Goal: Information Seeking & Learning: Learn about a topic

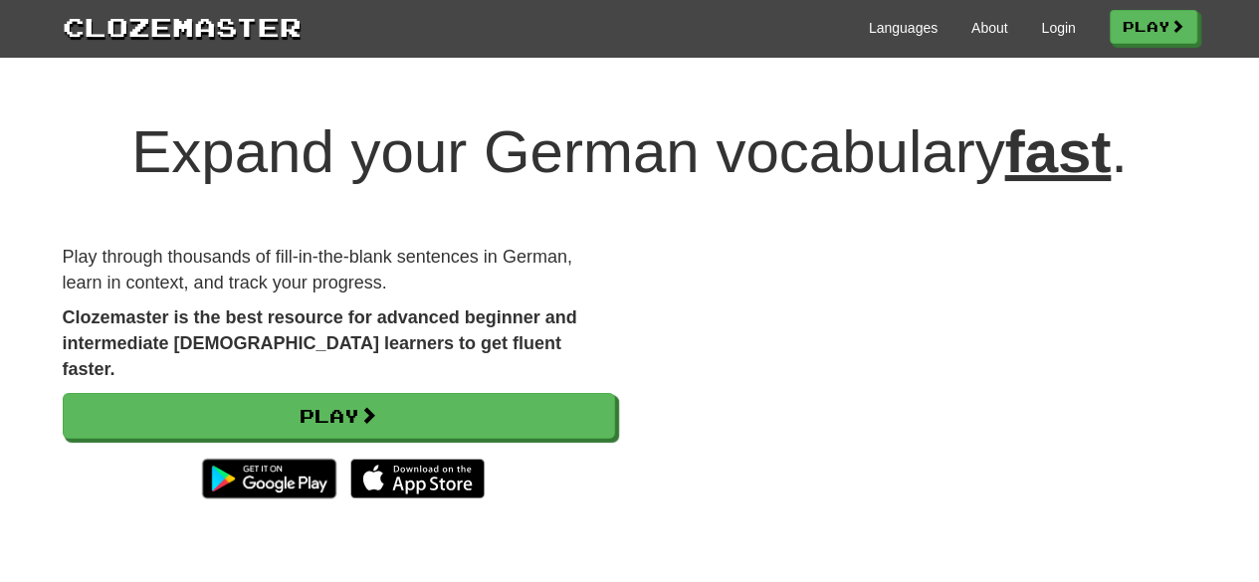
scroll to position [61, 0]
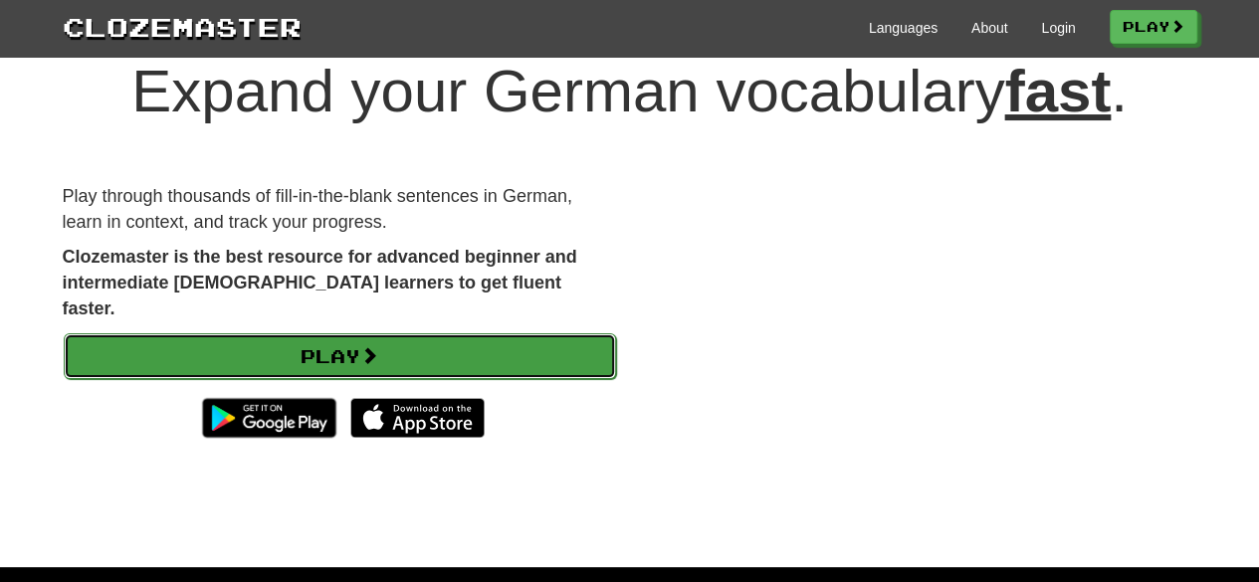
click at [399, 333] on link "Play" at bounding box center [340, 356] width 552 height 46
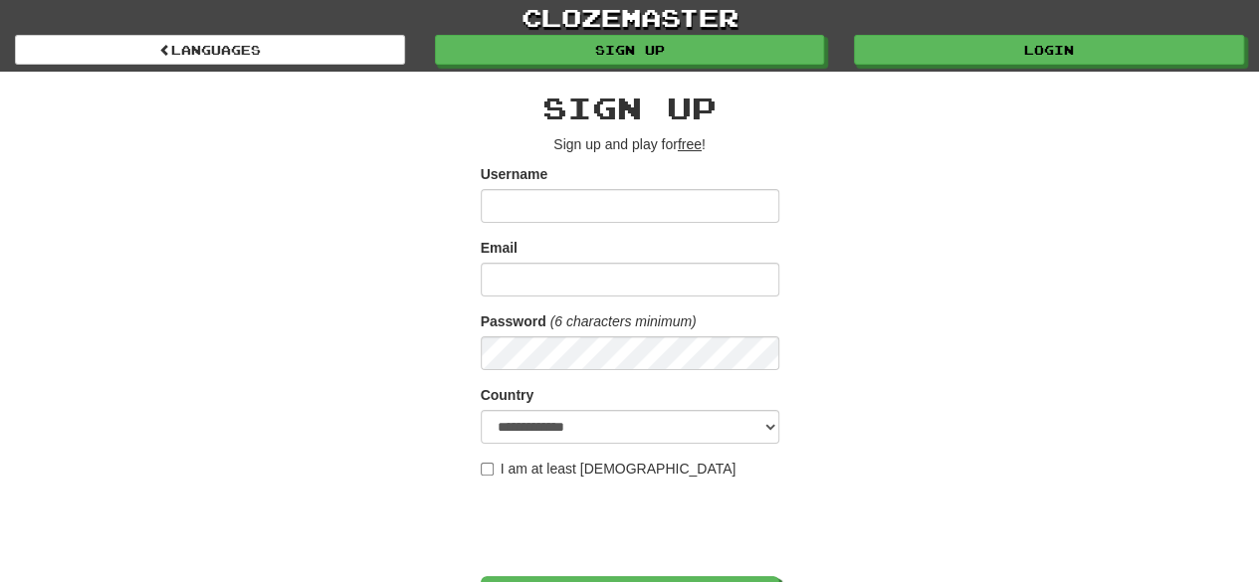
click at [584, 227] on form "**********" at bounding box center [630, 393] width 298 height 458
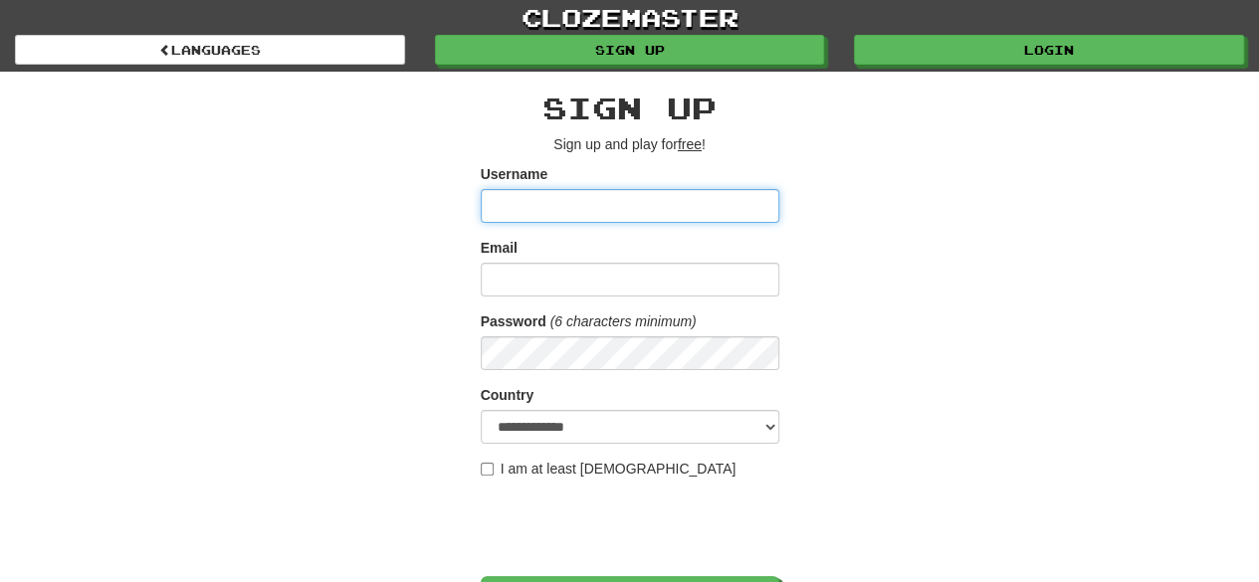
click at [565, 212] on input "Username" at bounding box center [630, 206] width 298 height 34
type input "*********"
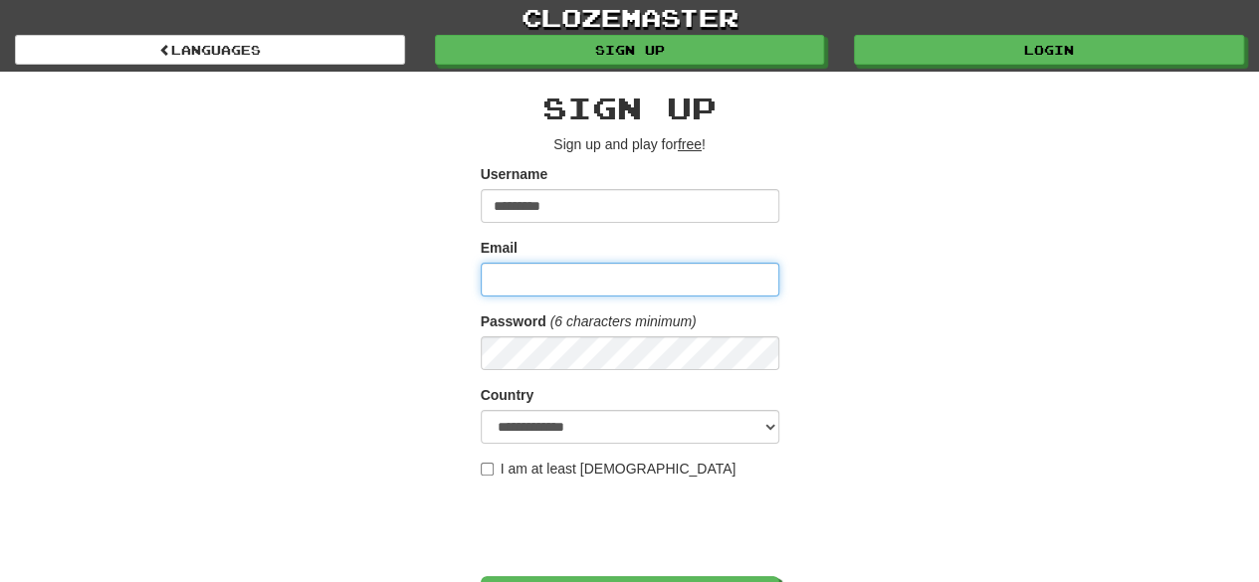
click at [539, 268] on input "Email" at bounding box center [630, 280] width 298 height 34
type input "**********"
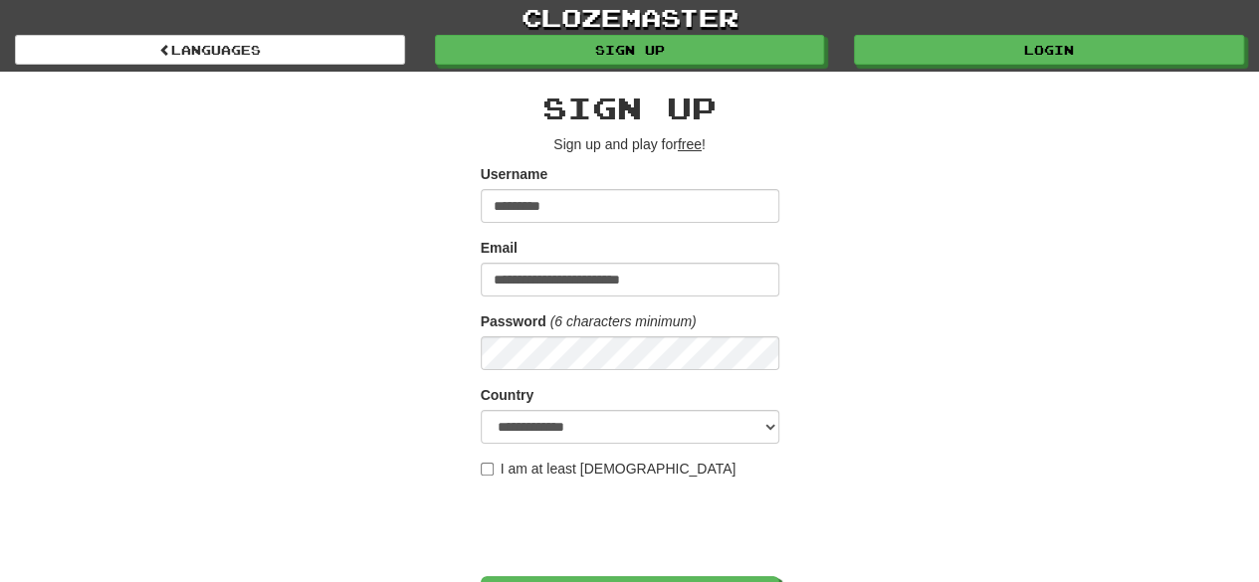
click at [547, 324] on div "Password (6 characters minimum)" at bounding box center [630, 340] width 298 height 59
click at [585, 327] on em "(6 characters minimum)" at bounding box center [623, 321] width 146 height 16
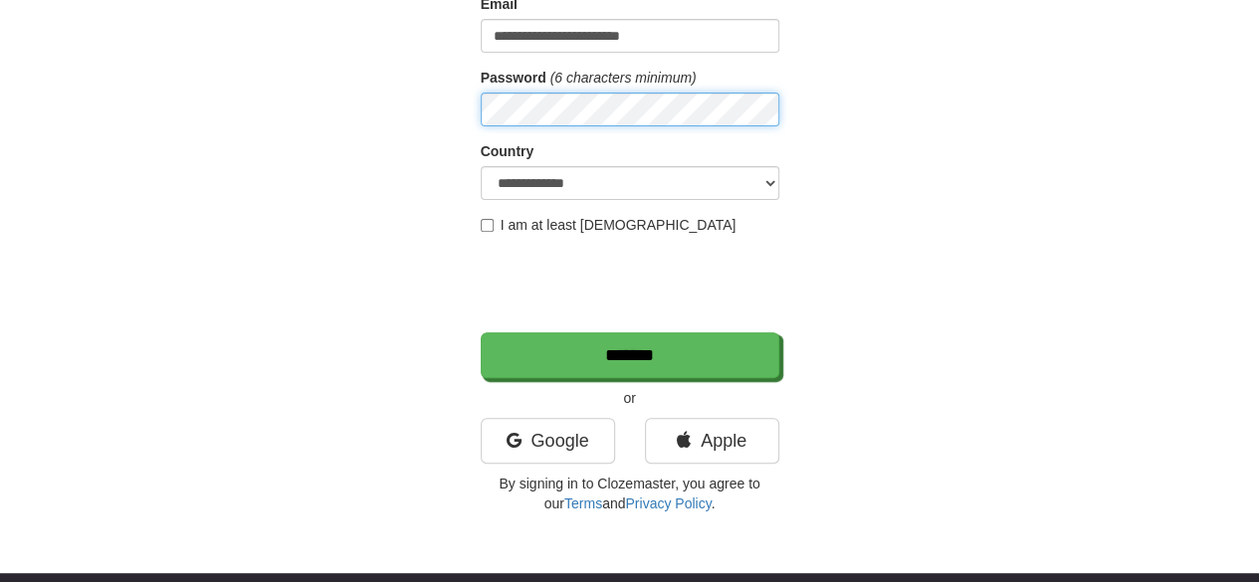
scroll to position [248, 0]
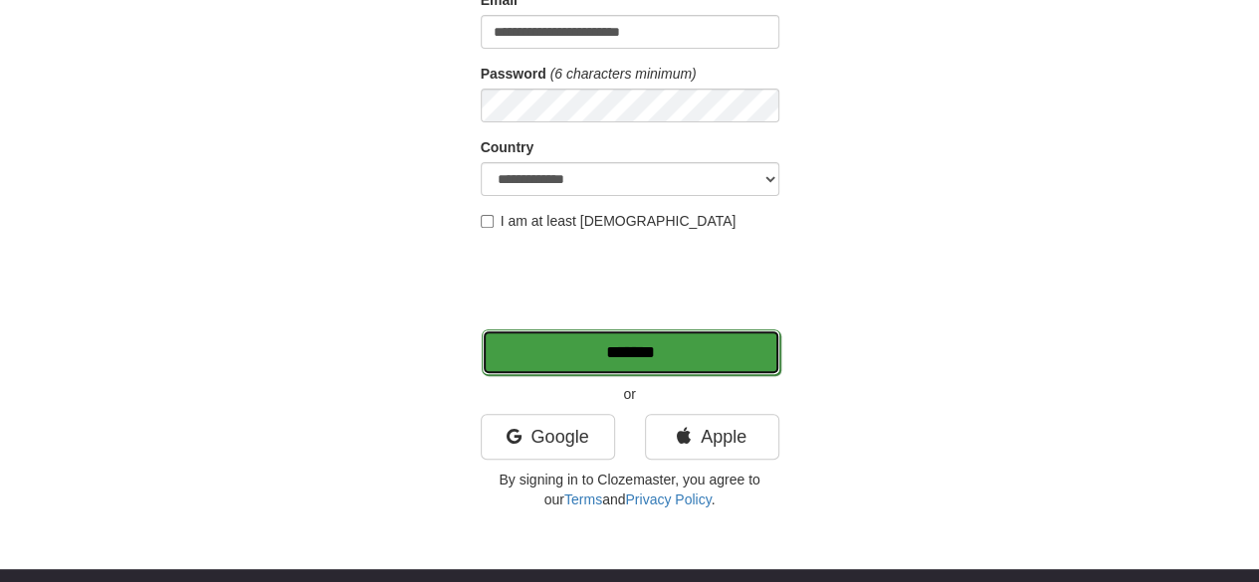
click at [624, 359] on input "*******" at bounding box center [631, 352] width 298 height 46
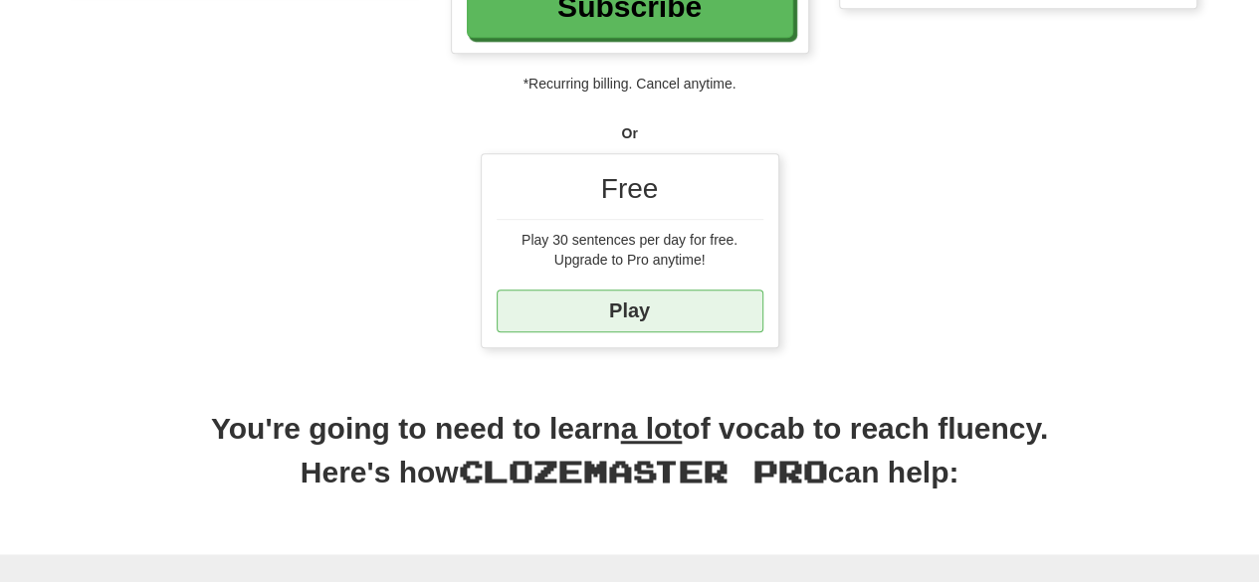
scroll to position [494, 0]
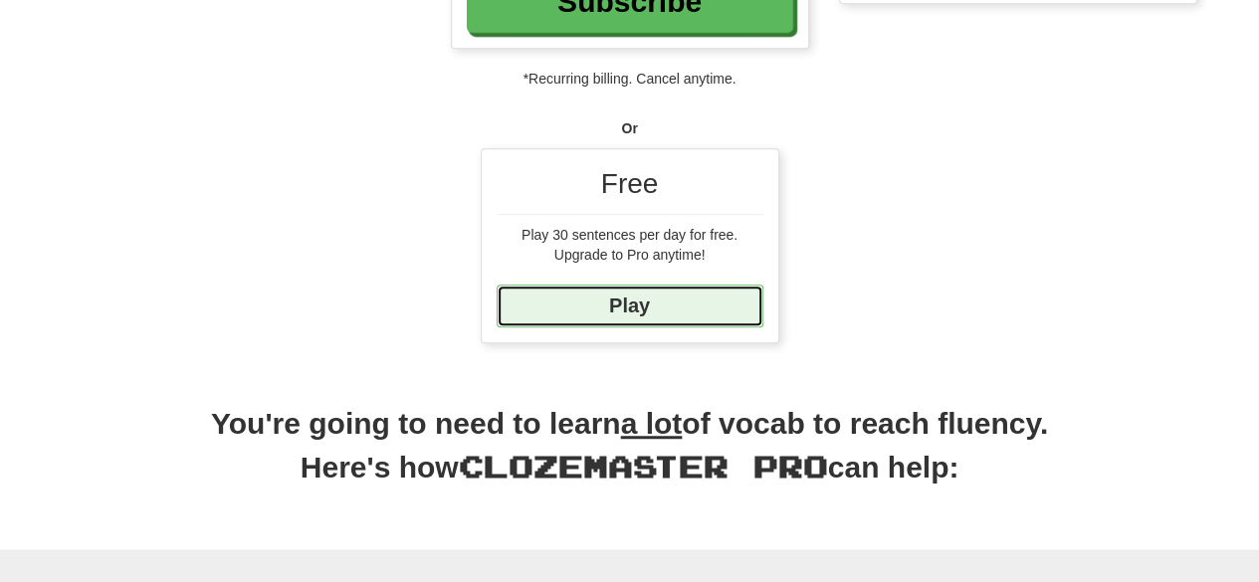
click at [650, 294] on link "Play" at bounding box center [629, 306] width 267 height 43
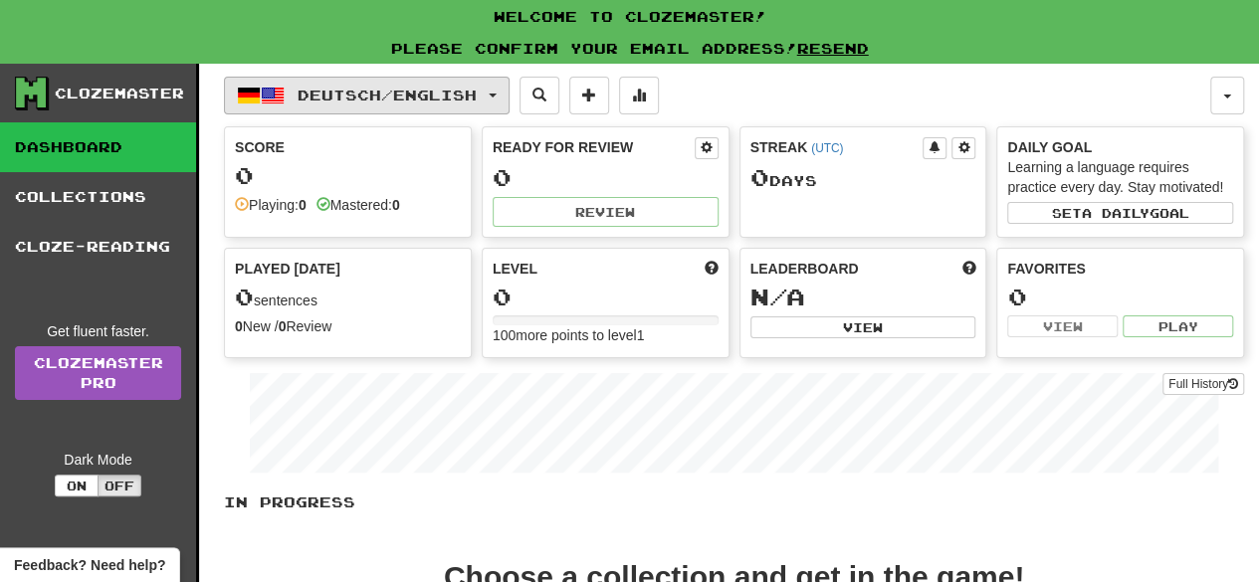
click at [396, 99] on span "Deutsch / English" at bounding box center [386, 95] width 179 height 17
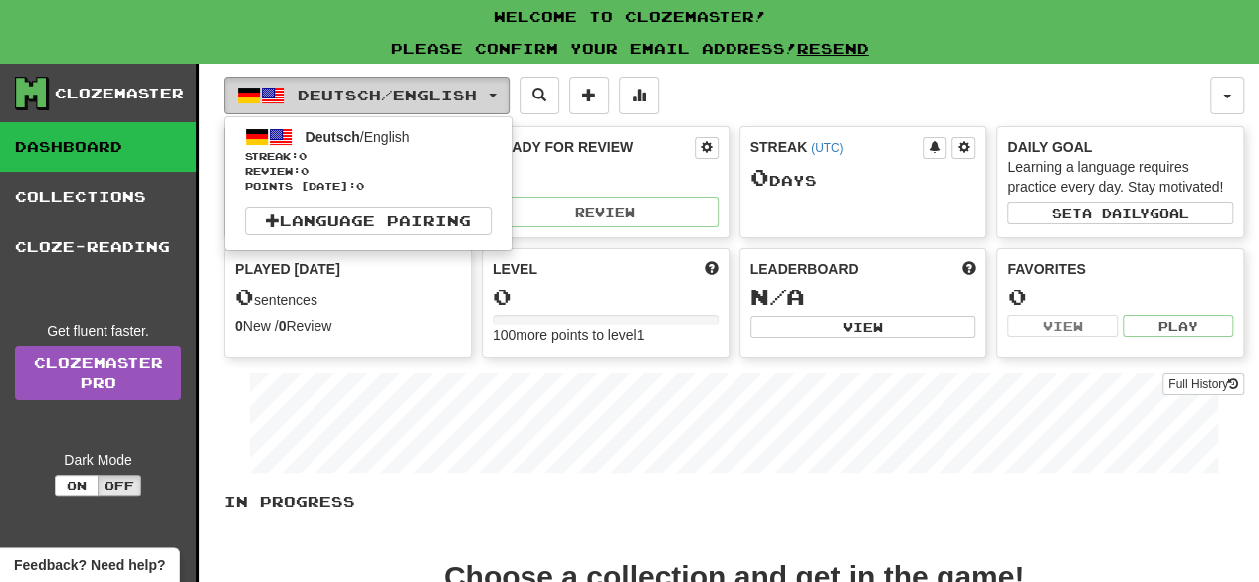
click at [396, 99] on span "Deutsch / English" at bounding box center [386, 95] width 179 height 17
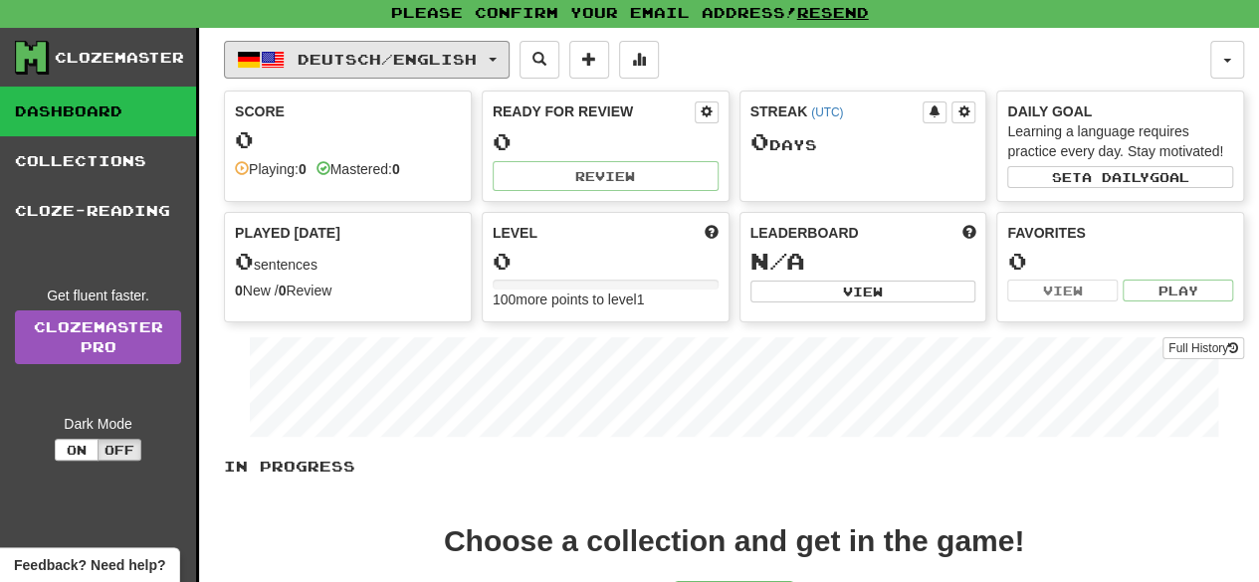
scroll to position [35, 0]
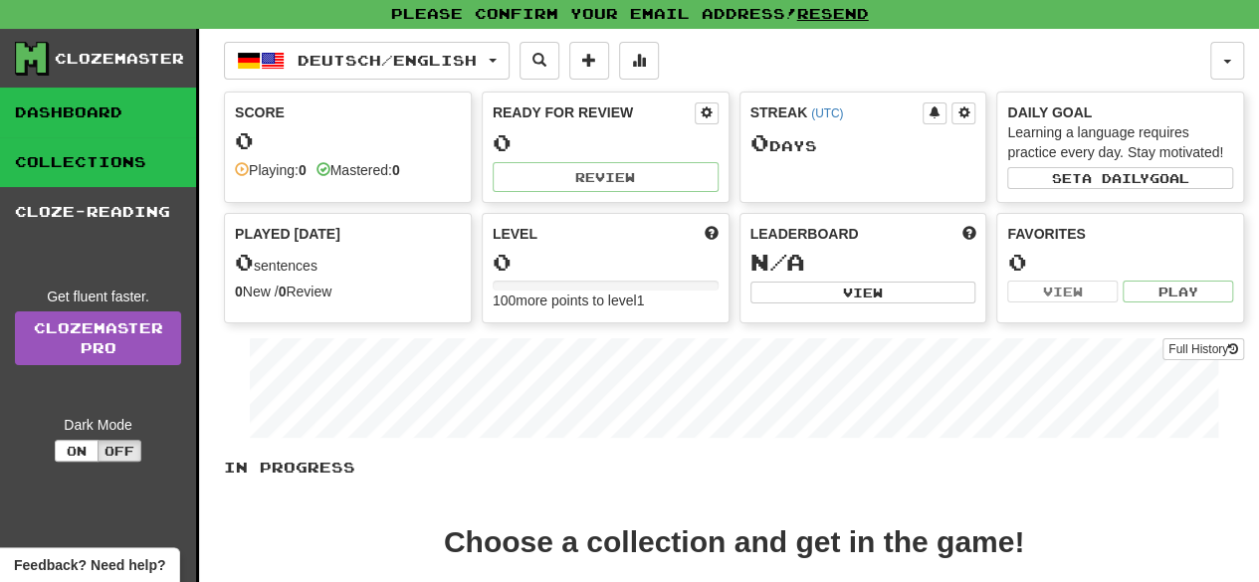
click at [117, 163] on link "Collections" at bounding box center [98, 162] width 196 height 50
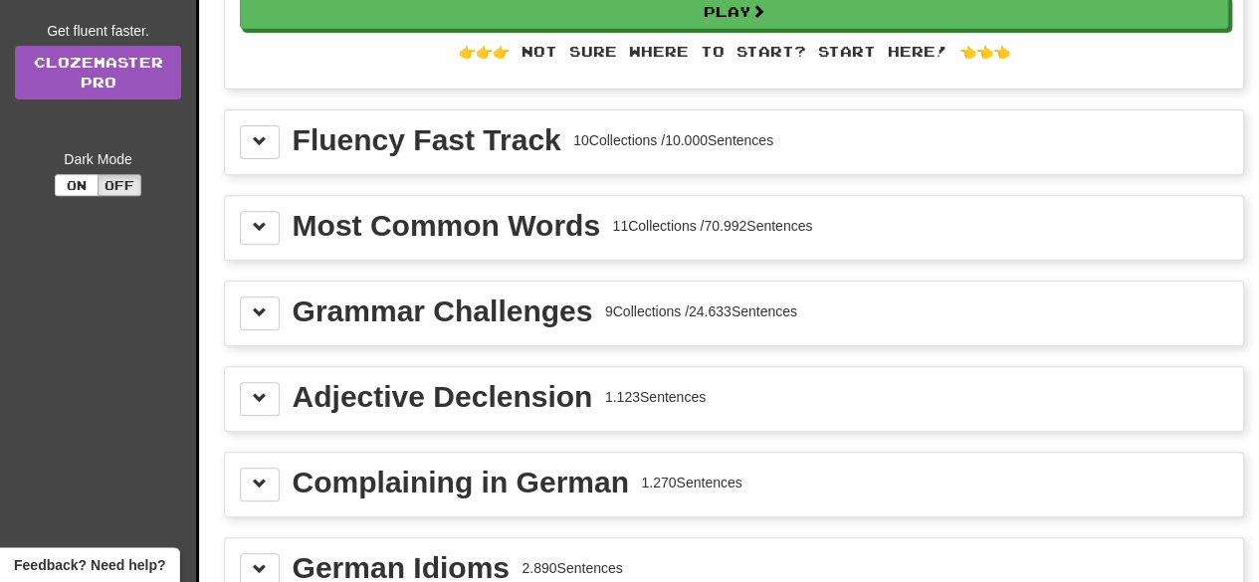
scroll to position [320, 0]
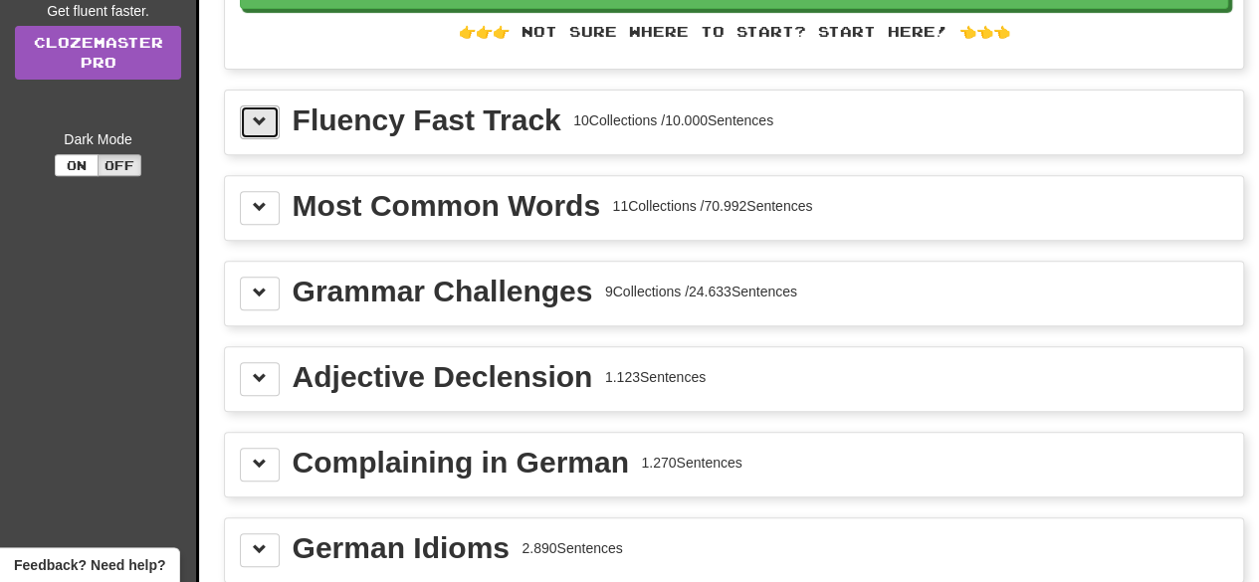
click at [275, 121] on button at bounding box center [260, 122] width 40 height 34
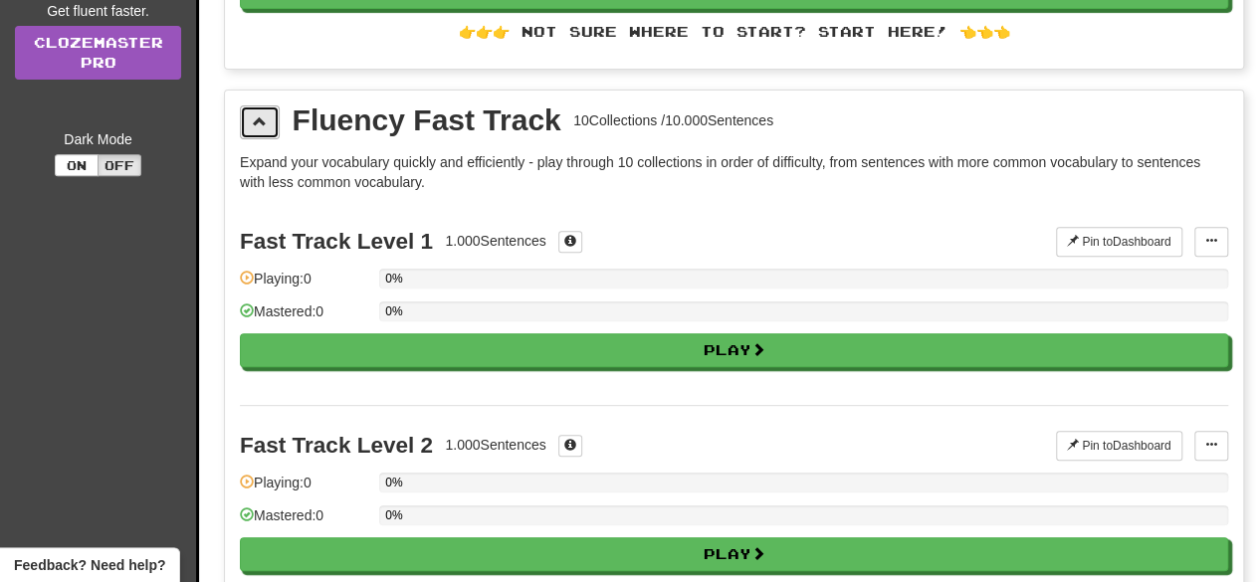
click at [275, 121] on button at bounding box center [260, 122] width 40 height 34
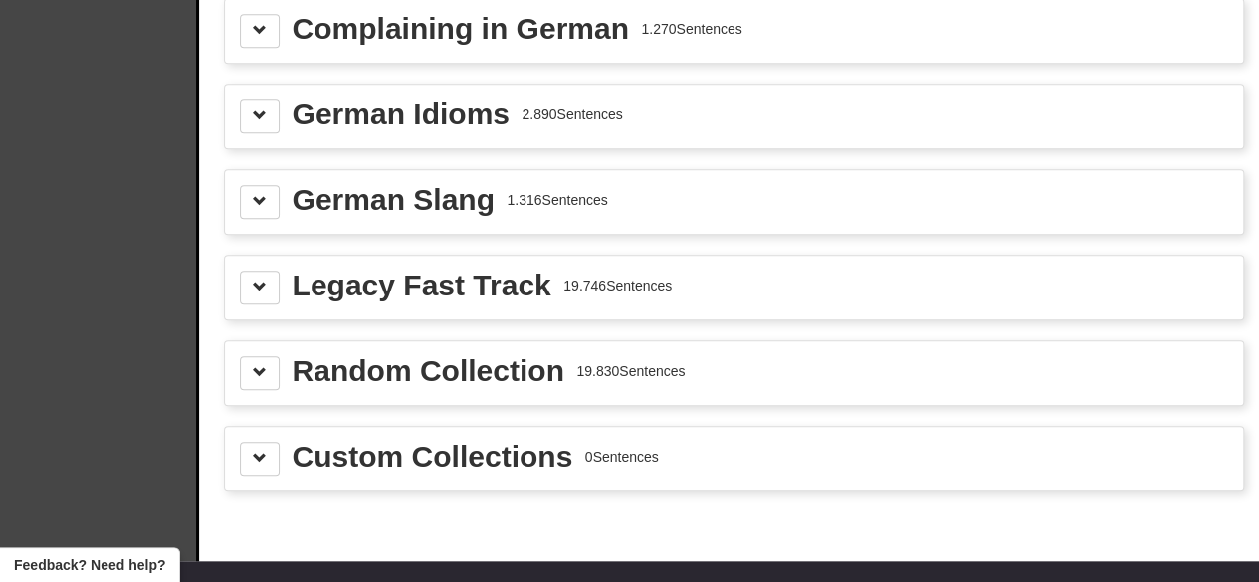
scroll to position [755, 0]
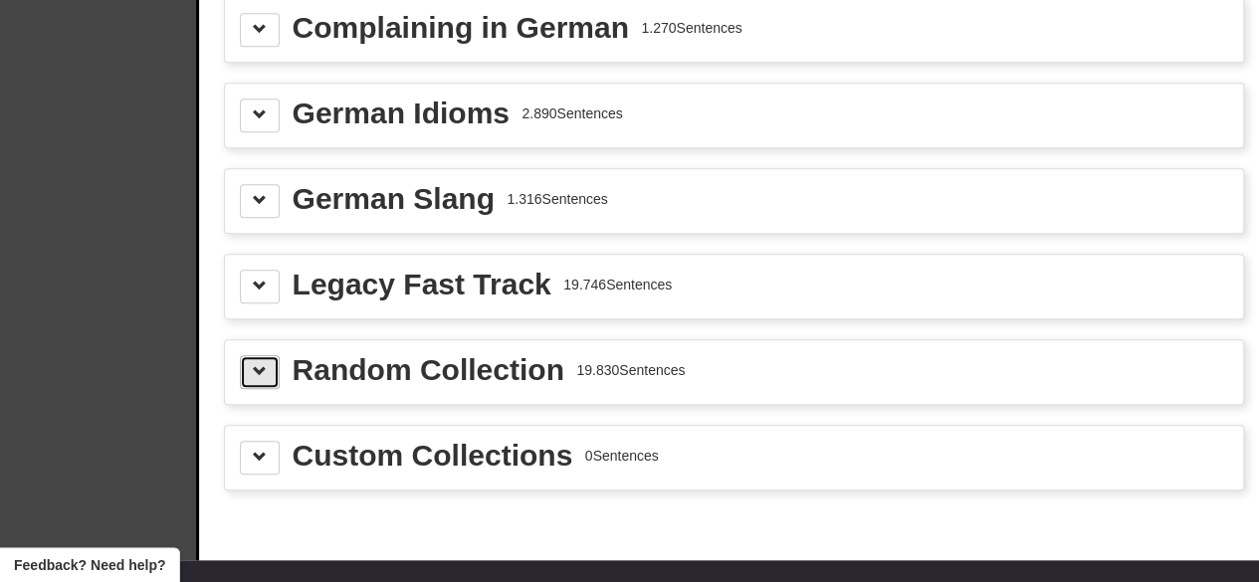
click at [275, 357] on button at bounding box center [260, 372] width 40 height 34
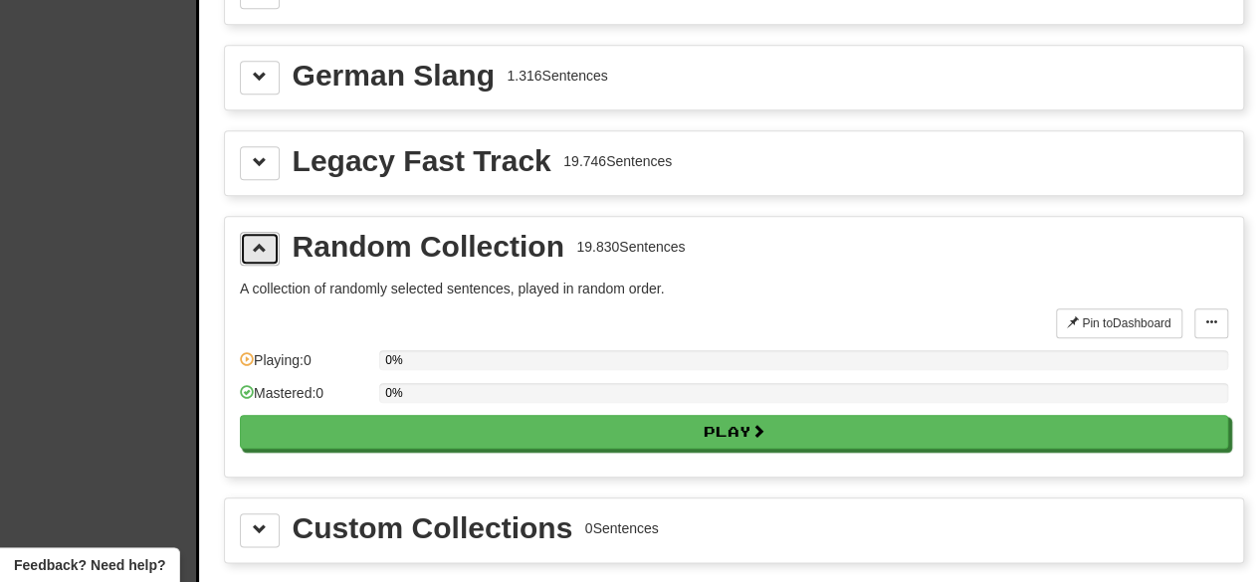
scroll to position [878, 0]
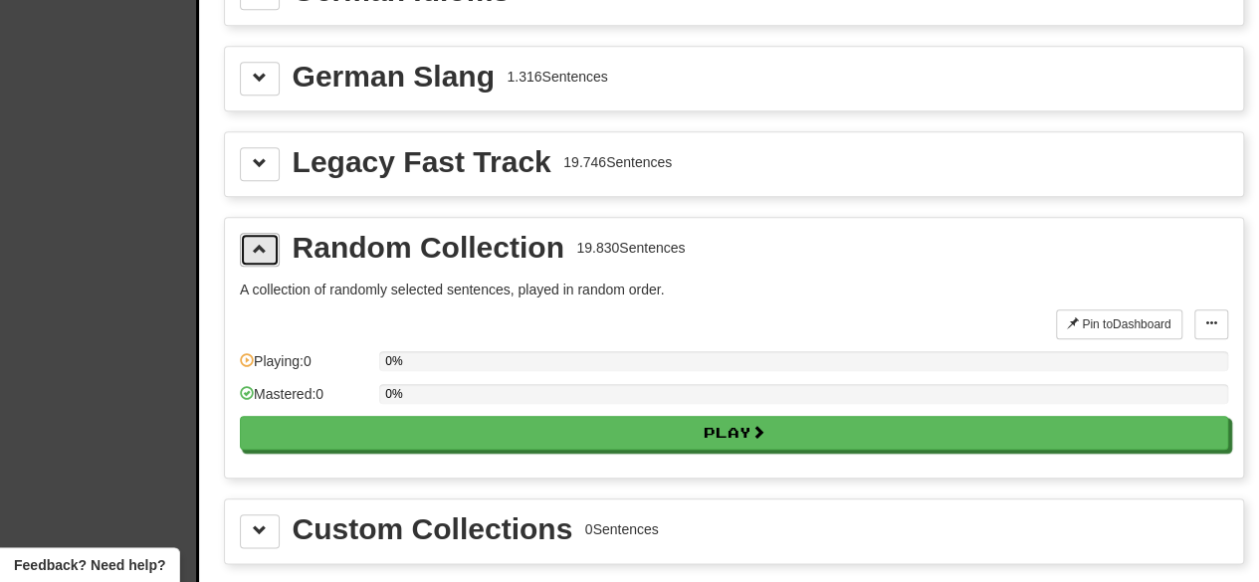
click at [243, 242] on button at bounding box center [260, 250] width 40 height 34
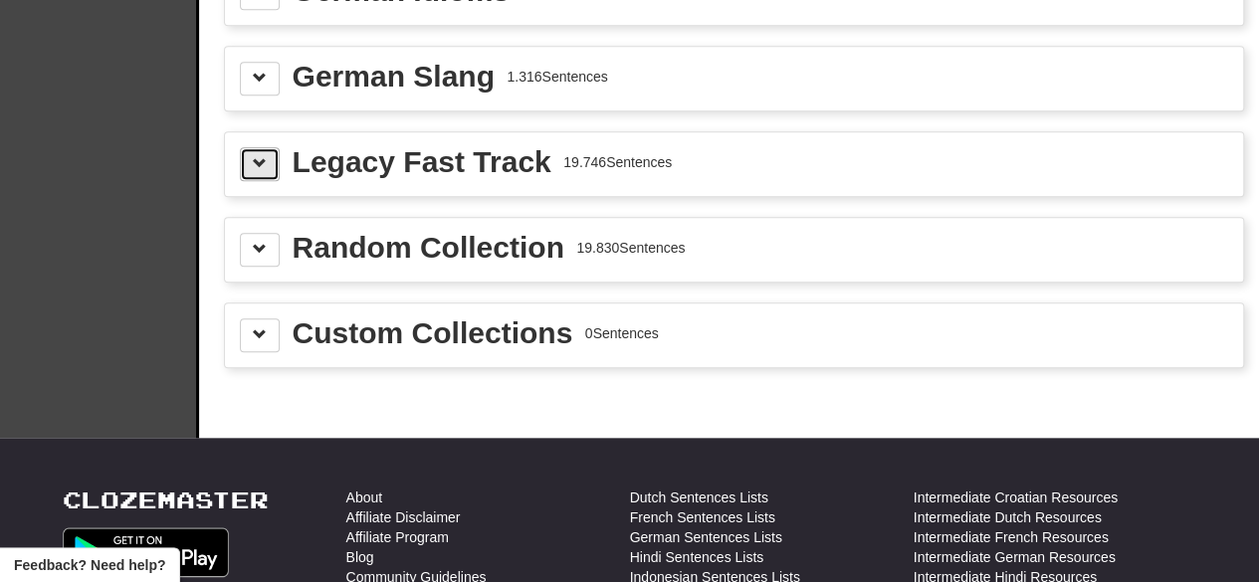
click at [241, 163] on button at bounding box center [260, 164] width 40 height 34
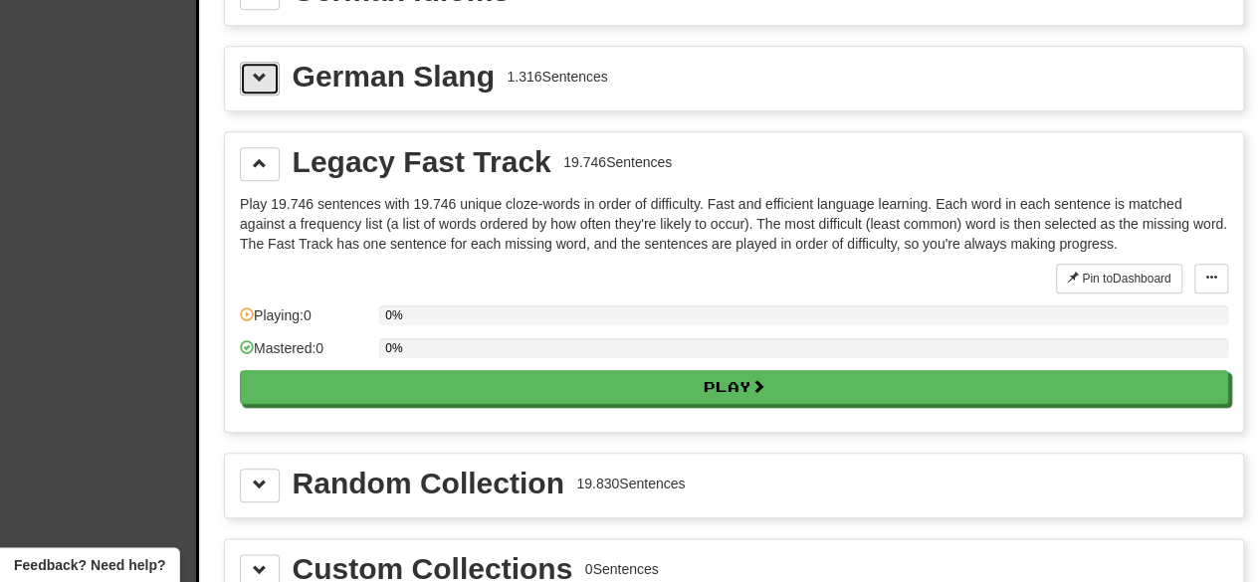
click at [265, 62] on button at bounding box center [260, 79] width 40 height 34
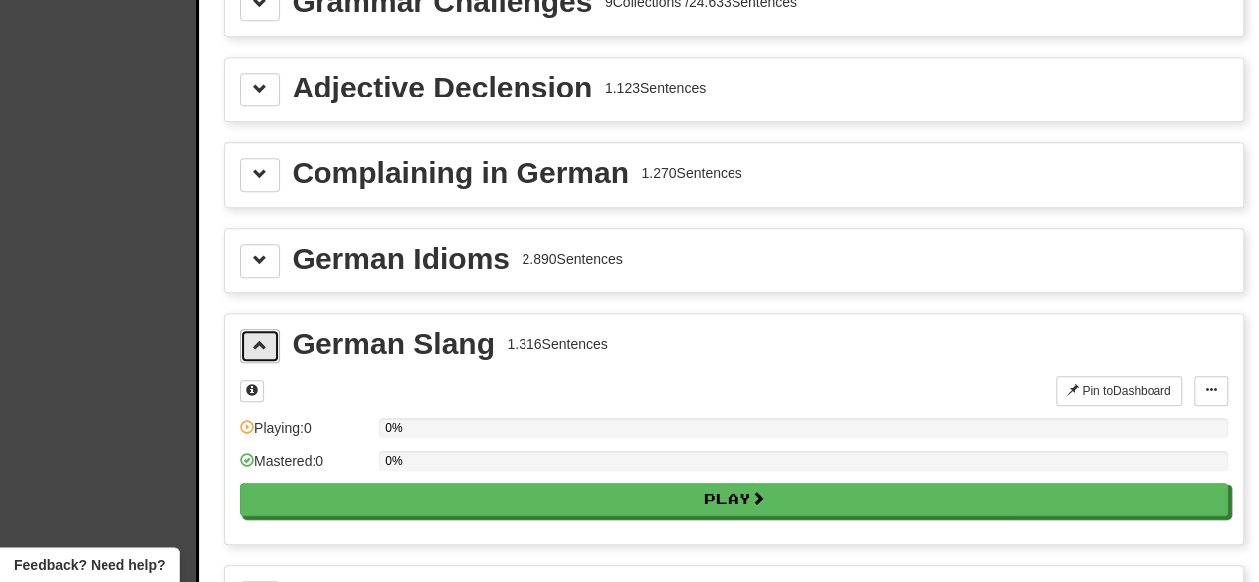
scroll to position [579, 0]
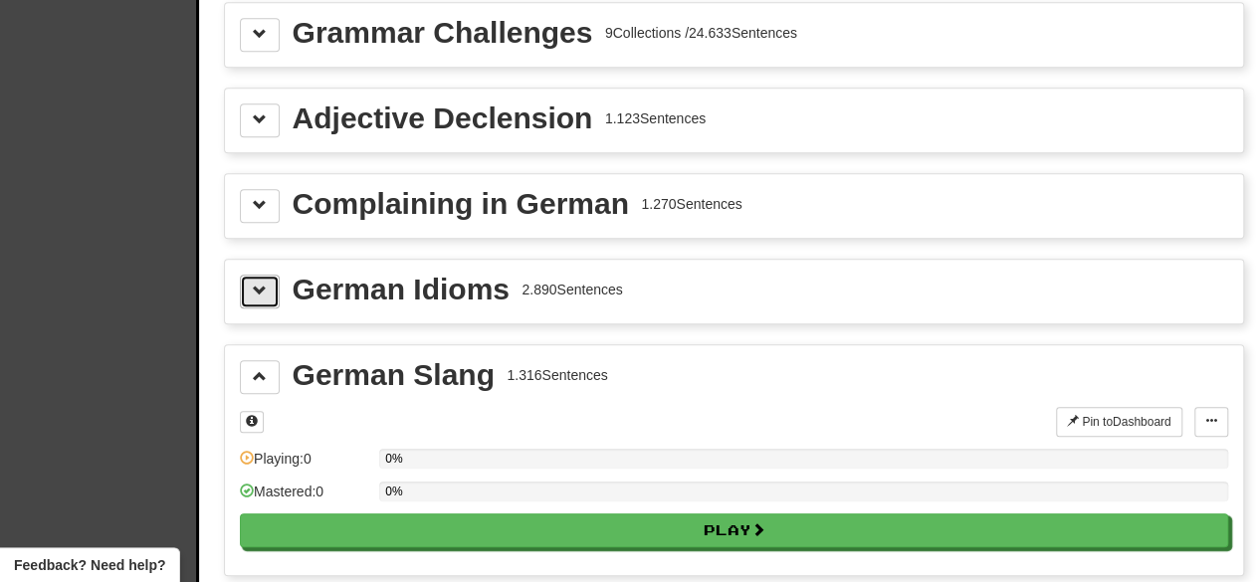
click at [254, 284] on span at bounding box center [260, 291] width 14 height 14
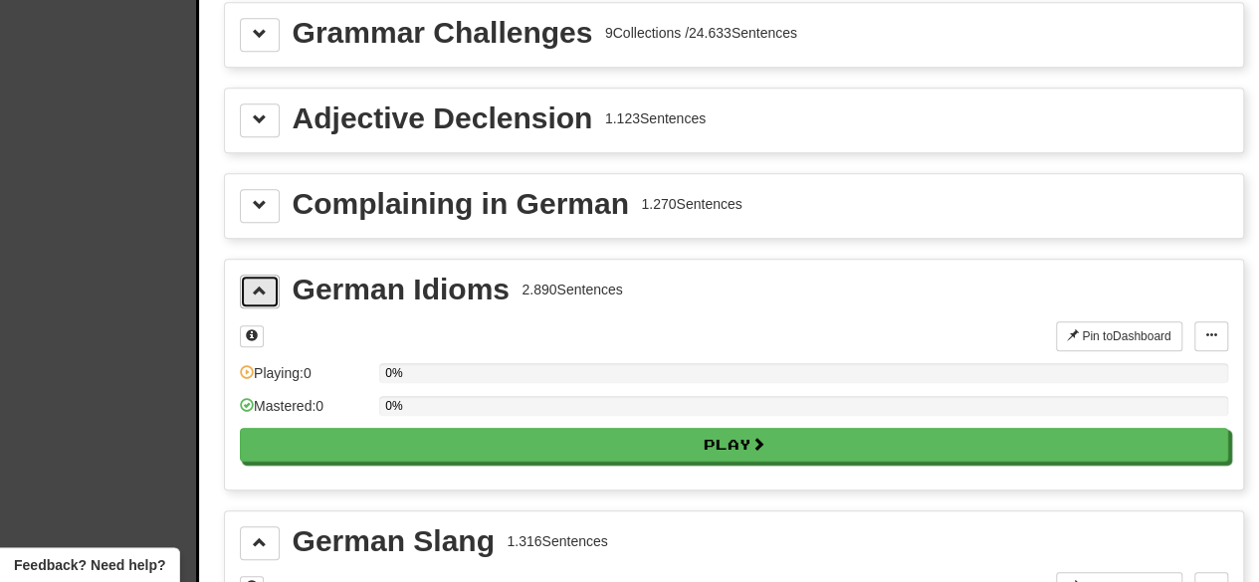
click at [254, 284] on span at bounding box center [260, 291] width 14 height 14
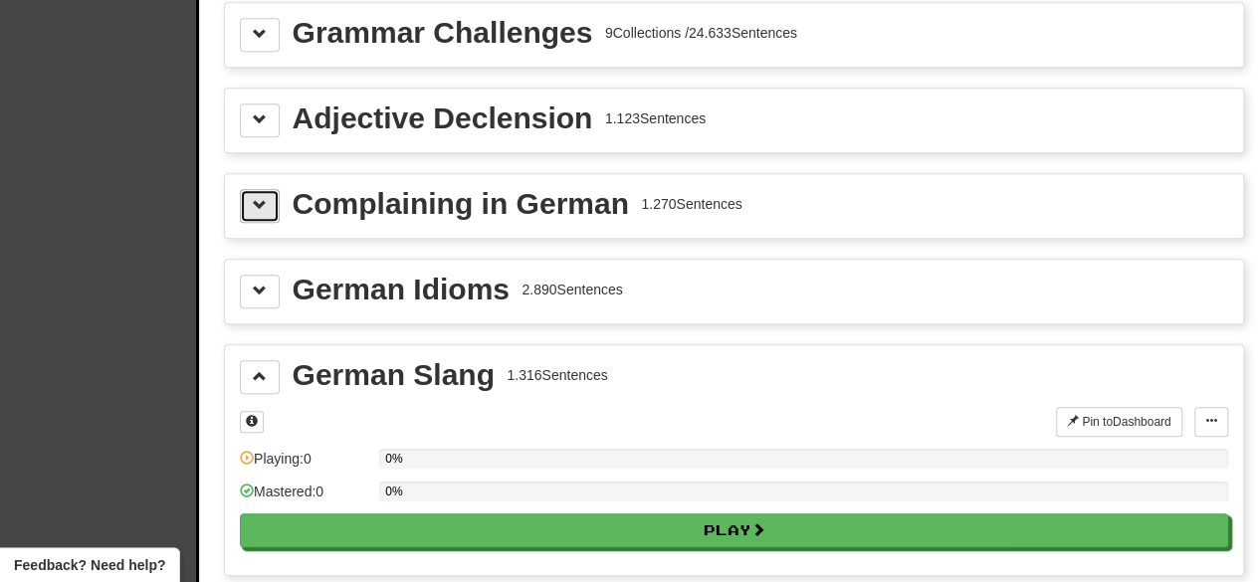
click at [260, 198] on span at bounding box center [260, 205] width 14 height 14
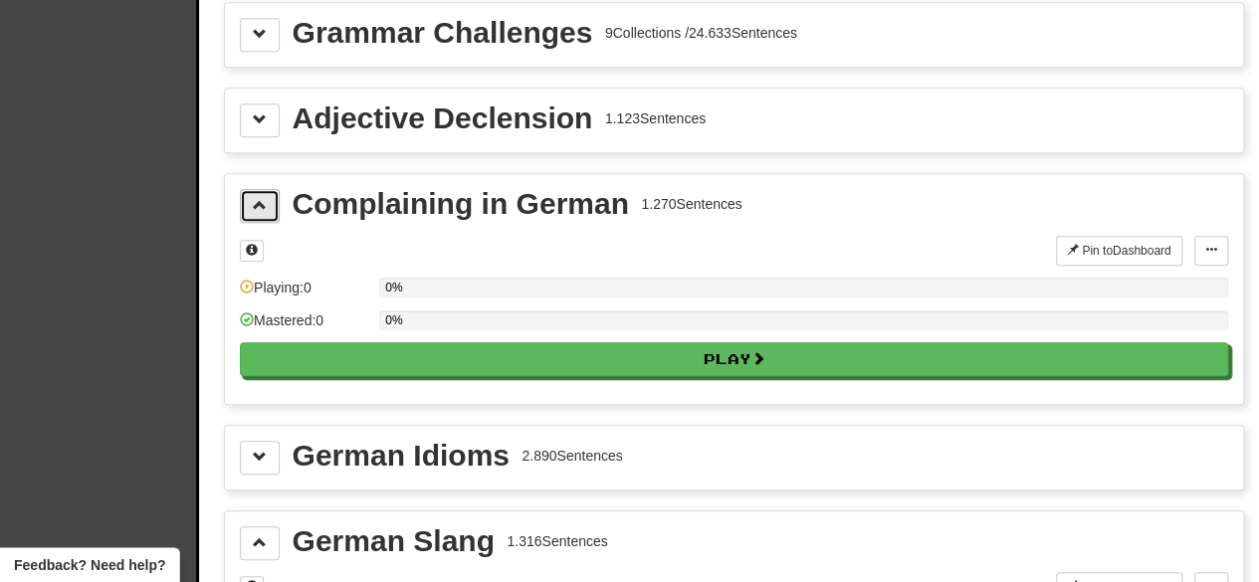
click at [260, 198] on span at bounding box center [260, 205] width 14 height 14
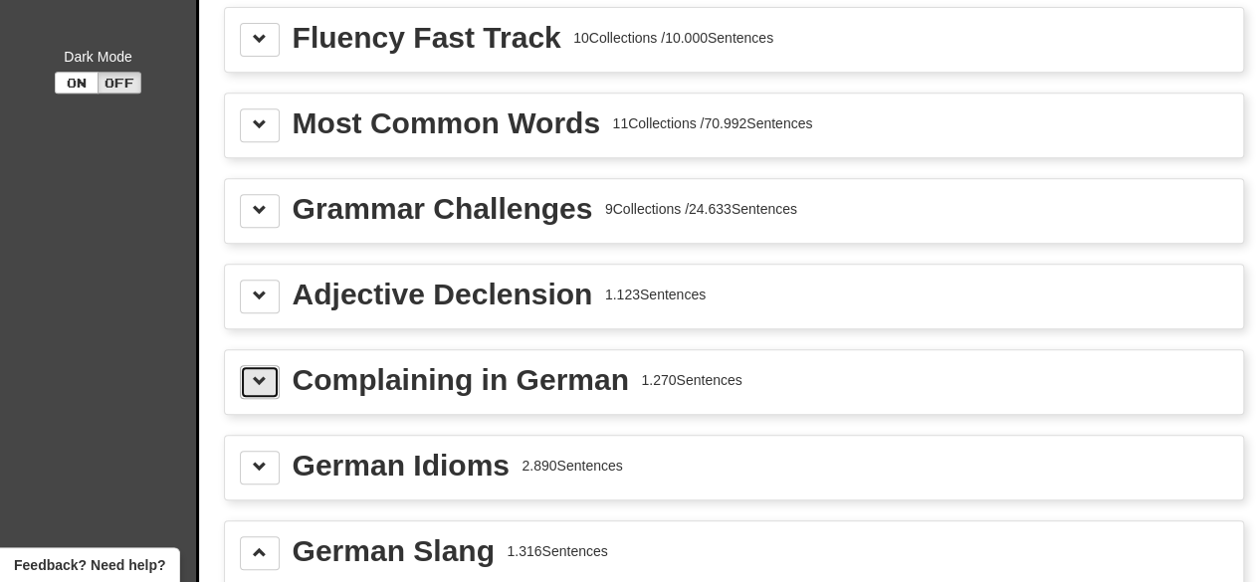
scroll to position [400, 0]
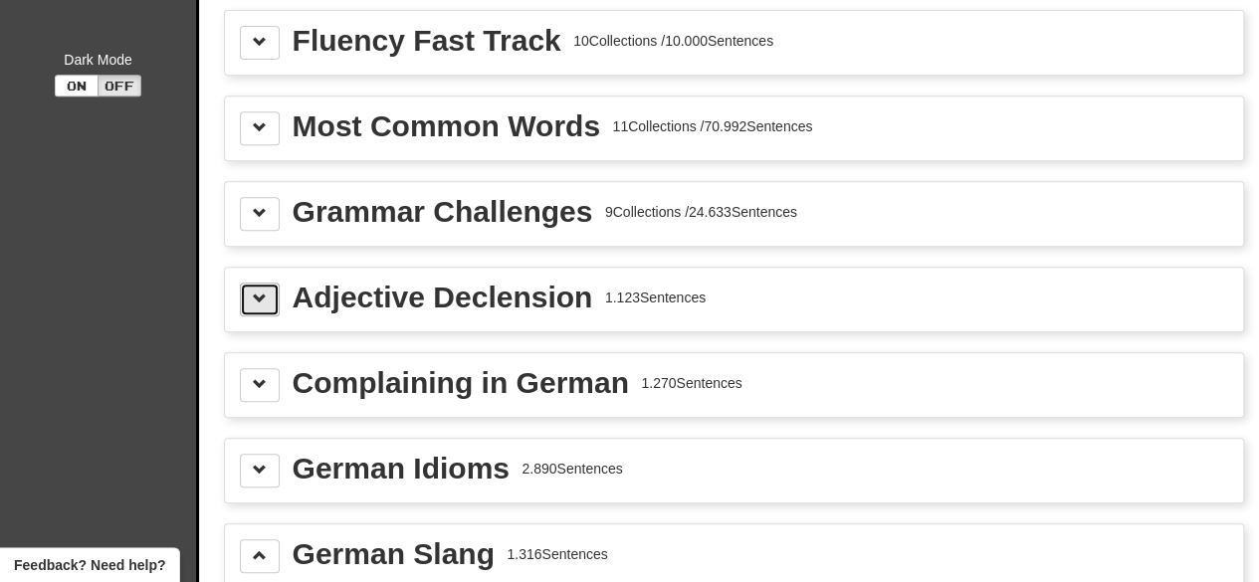
click at [261, 292] on span at bounding box center [260, 299] width 14 height 14
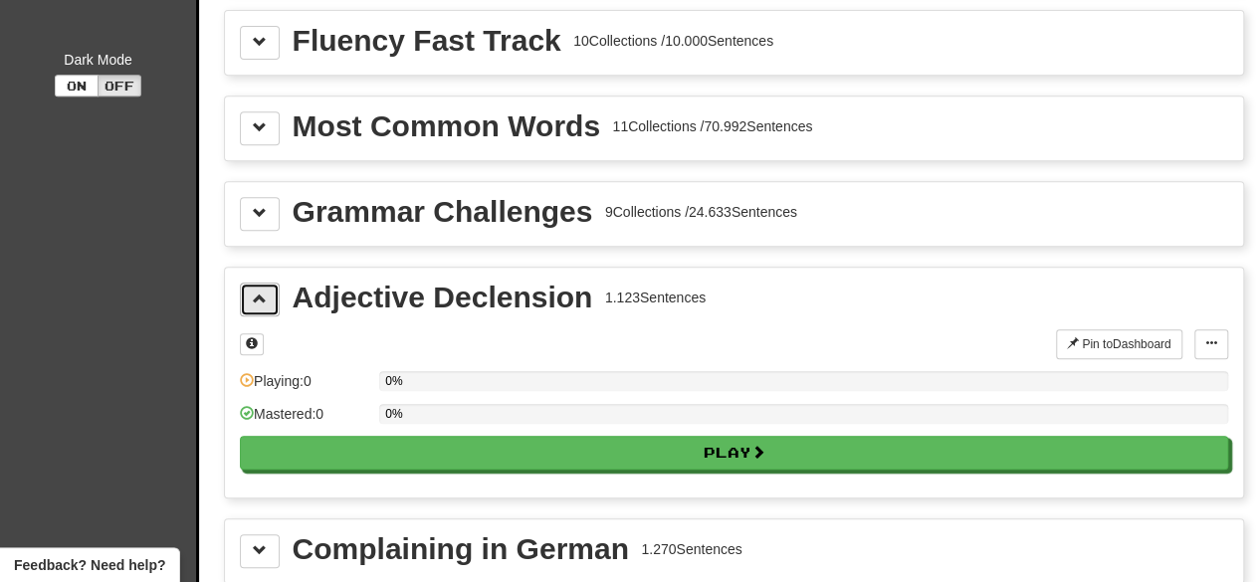
click at [261, 292] on span at bounding box center [260, 299] width 14 height 14
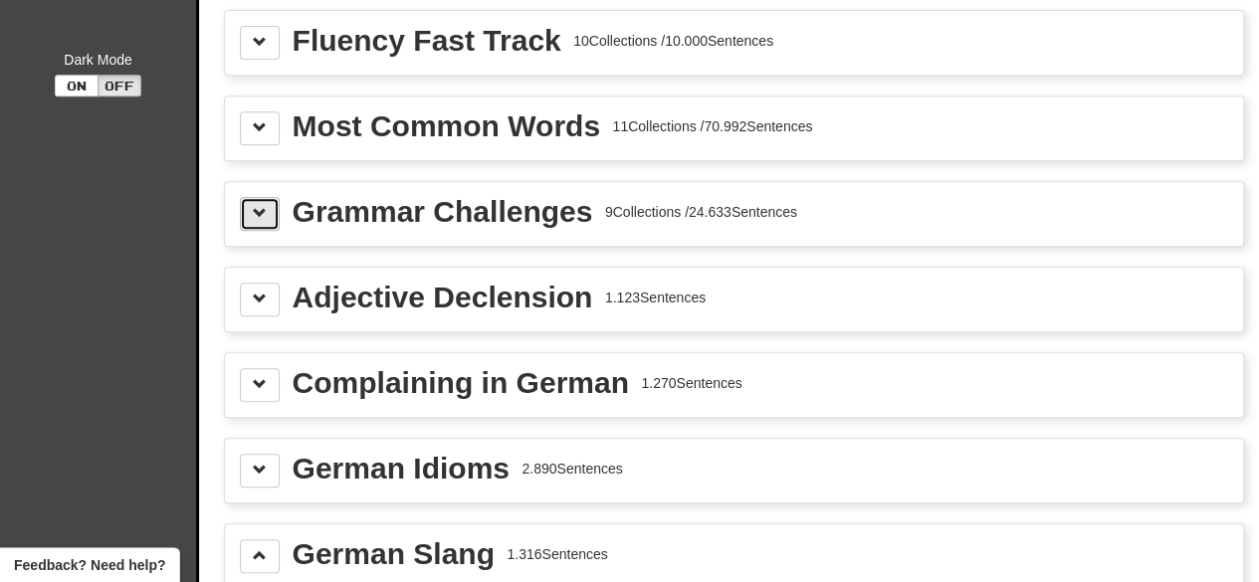
click at [261, 206] on span at bounding box center [260, 213] width 14 height 14
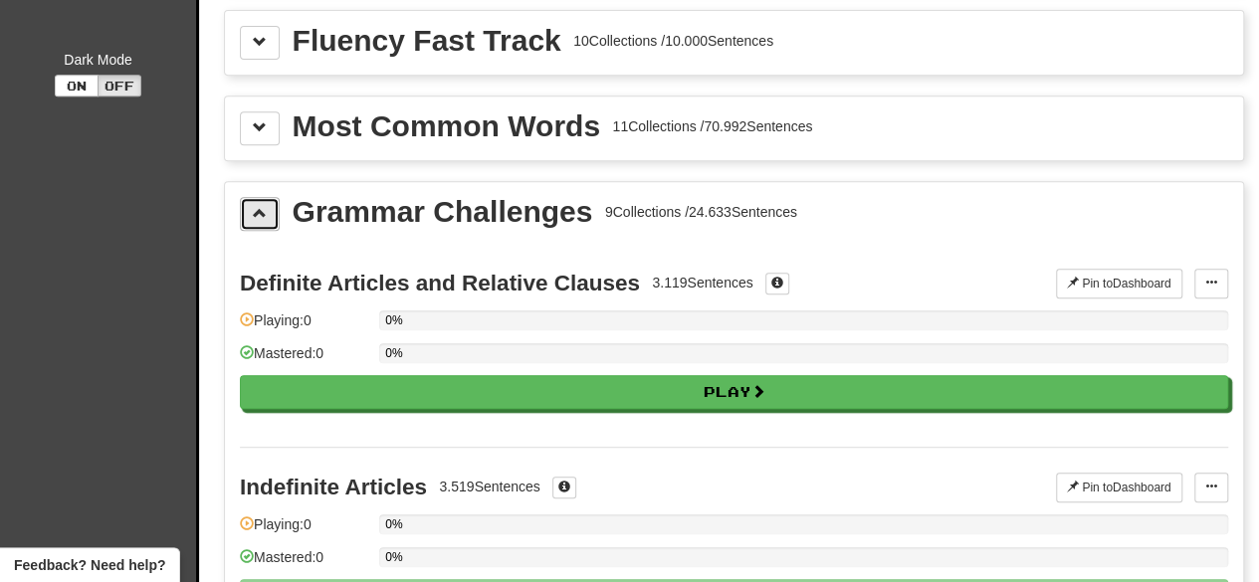
click at [261, 206] on span at bounding box center [260, 213] width 14 height 14
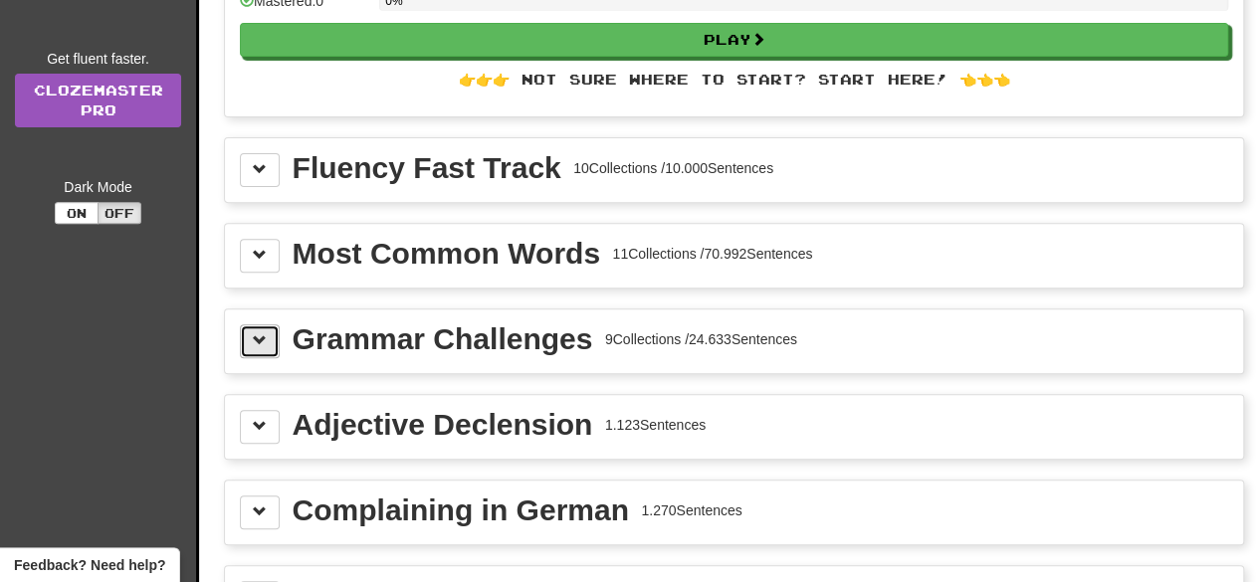
scroll to position [263, 0]
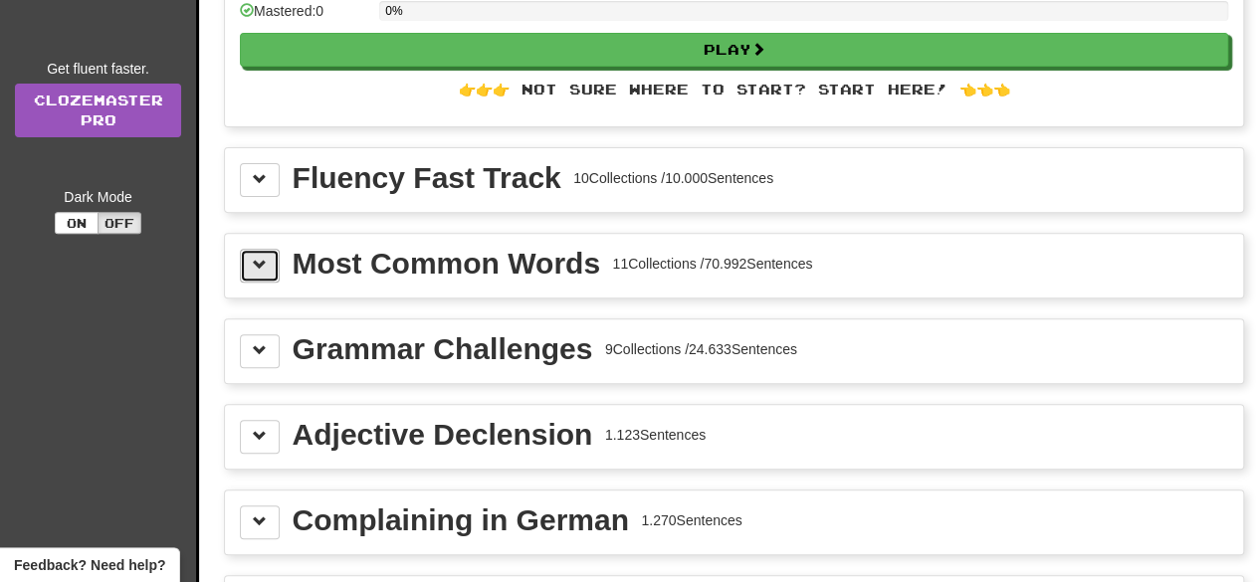
click at [273, 276] on button at bounding box center [260, 266] width 40 height 34
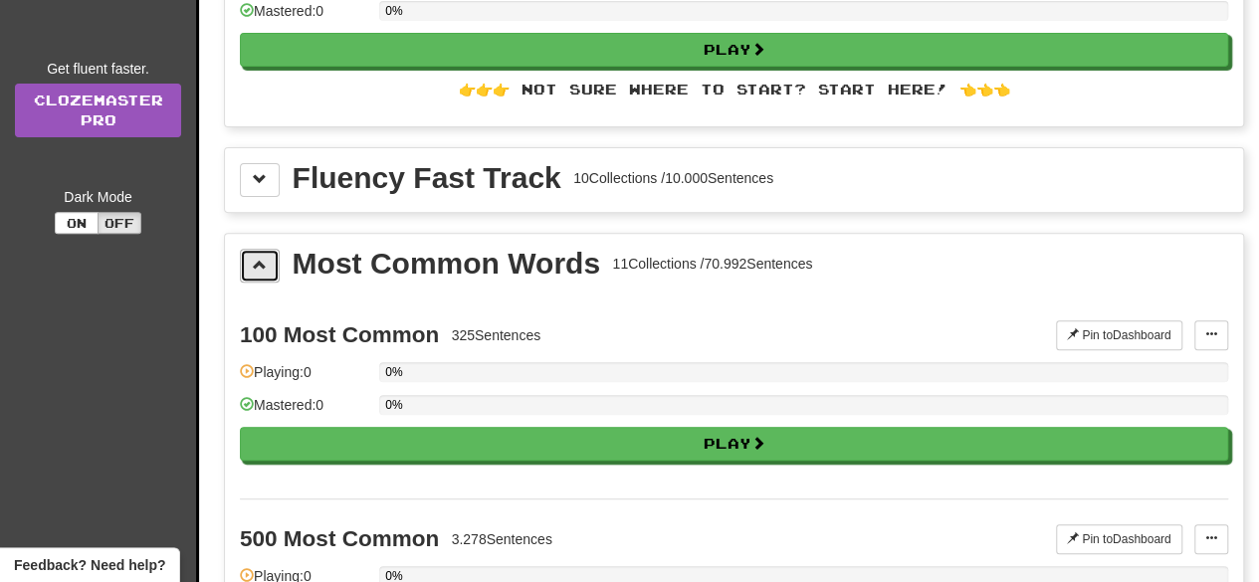
click at [273, 276] on button at bounding box center [260, 266] width 40 height 34
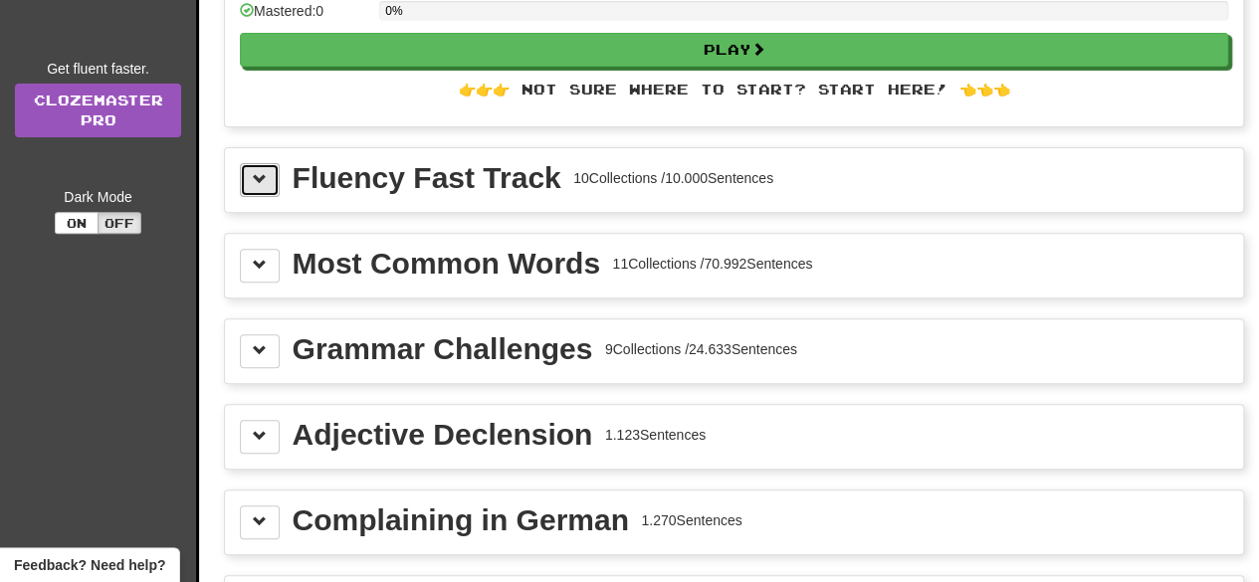
click at [265, 176] on span at bounding box center [260, 179] width 14 height 14
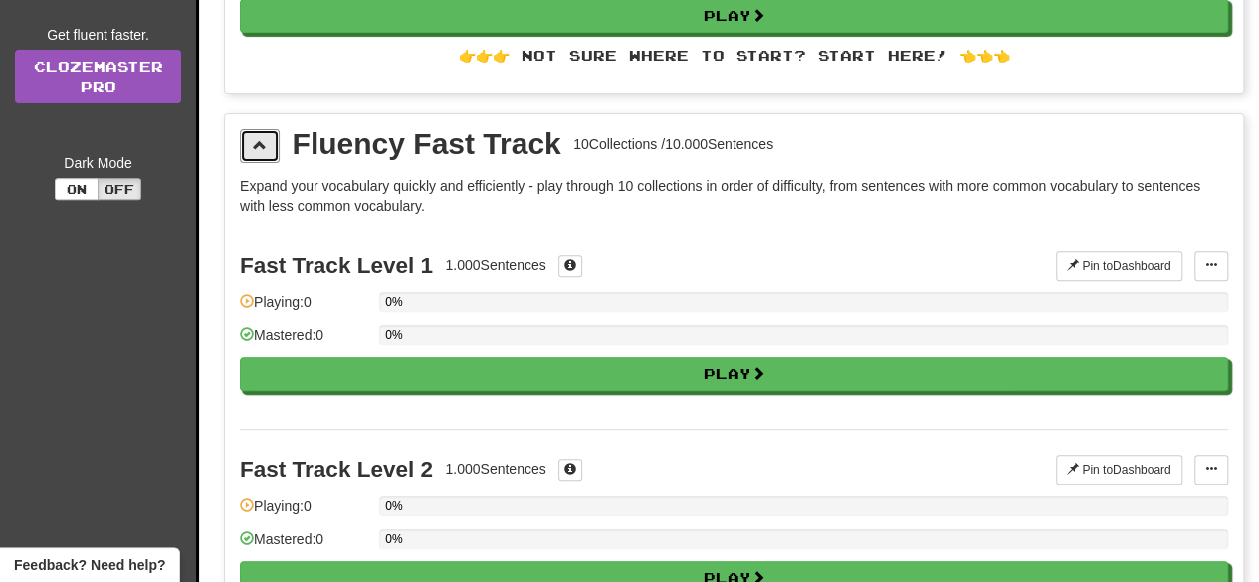
scroll to position [298, 0]
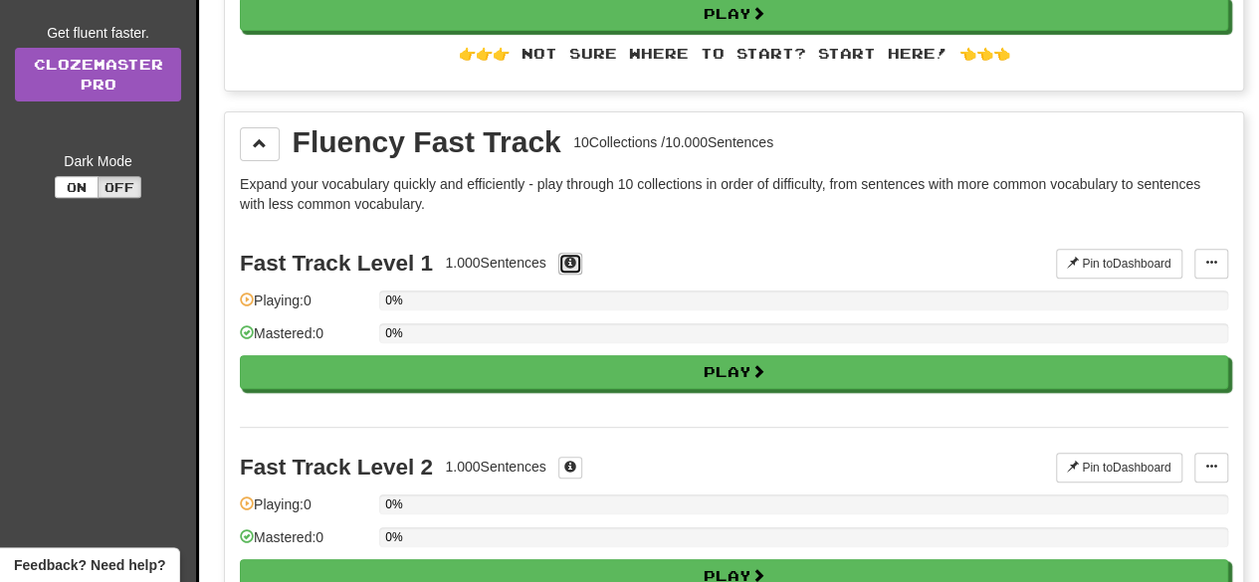
click at [576, 257] on span at bounding box center [570, 263] width 12 height 12
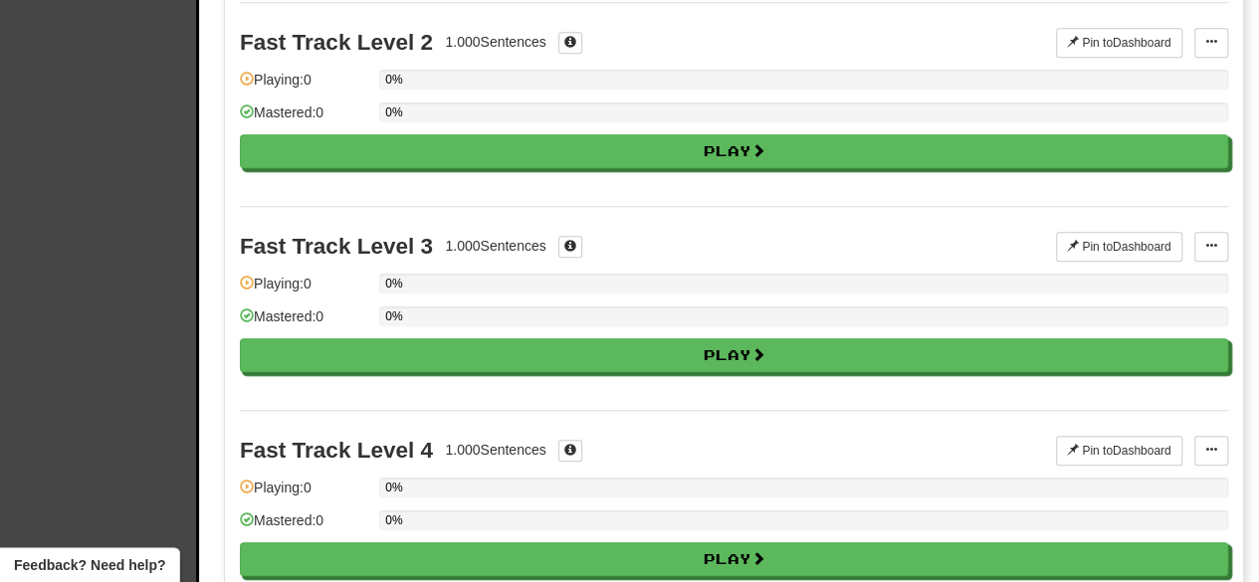
scroll to position [724, 0]
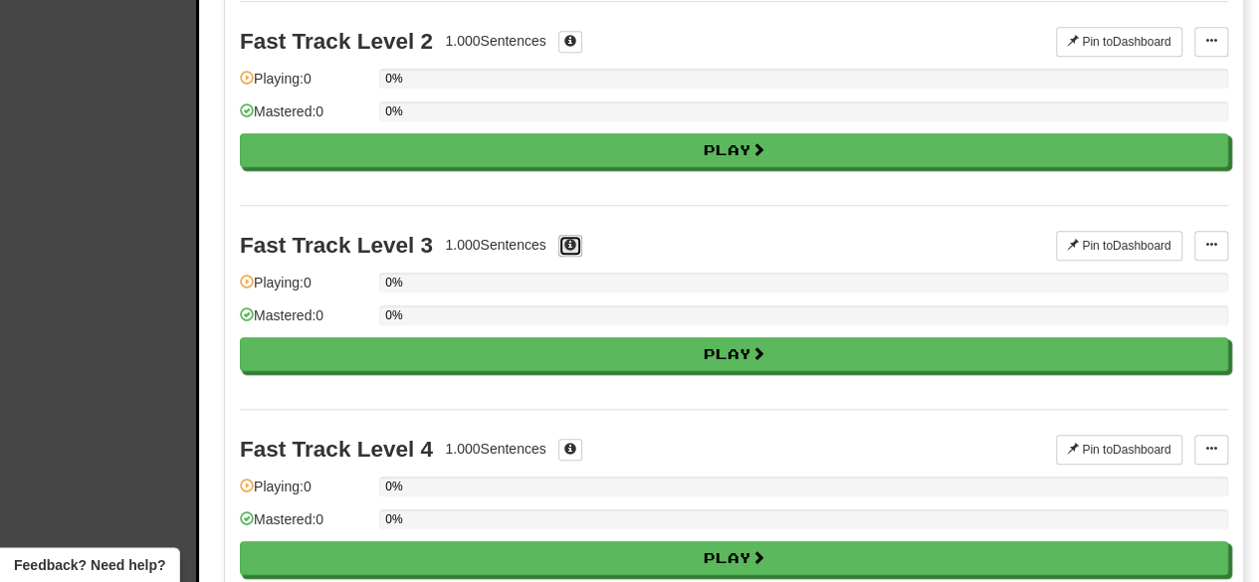
click at [575, 239] on span at bounding box center [570, 245] width 12 height 12
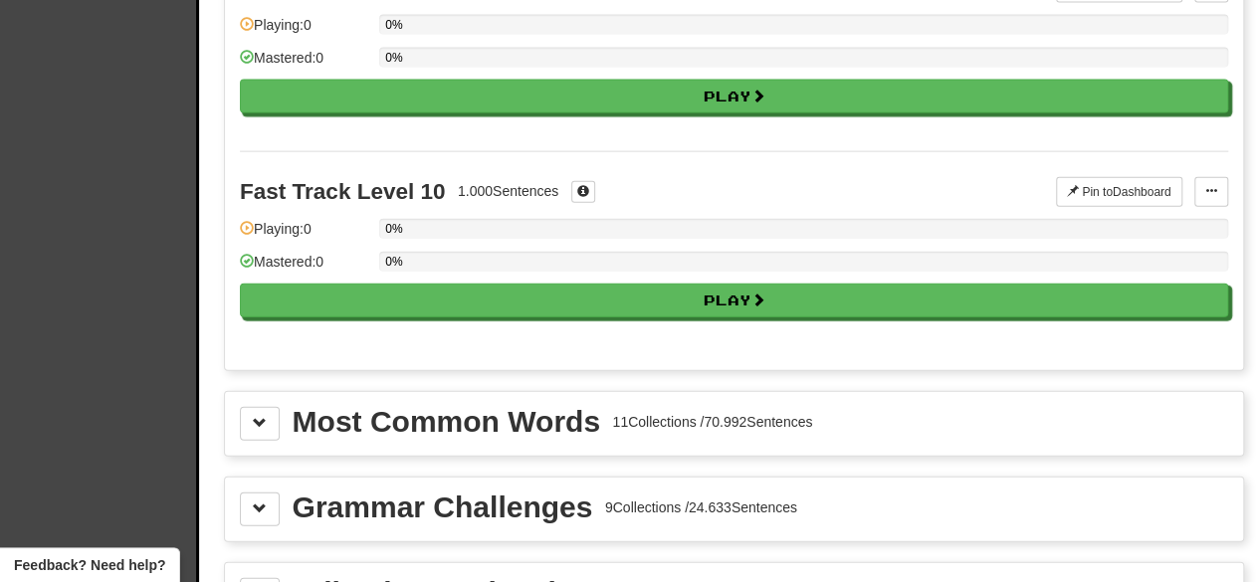
scroll to position [2181, 0]
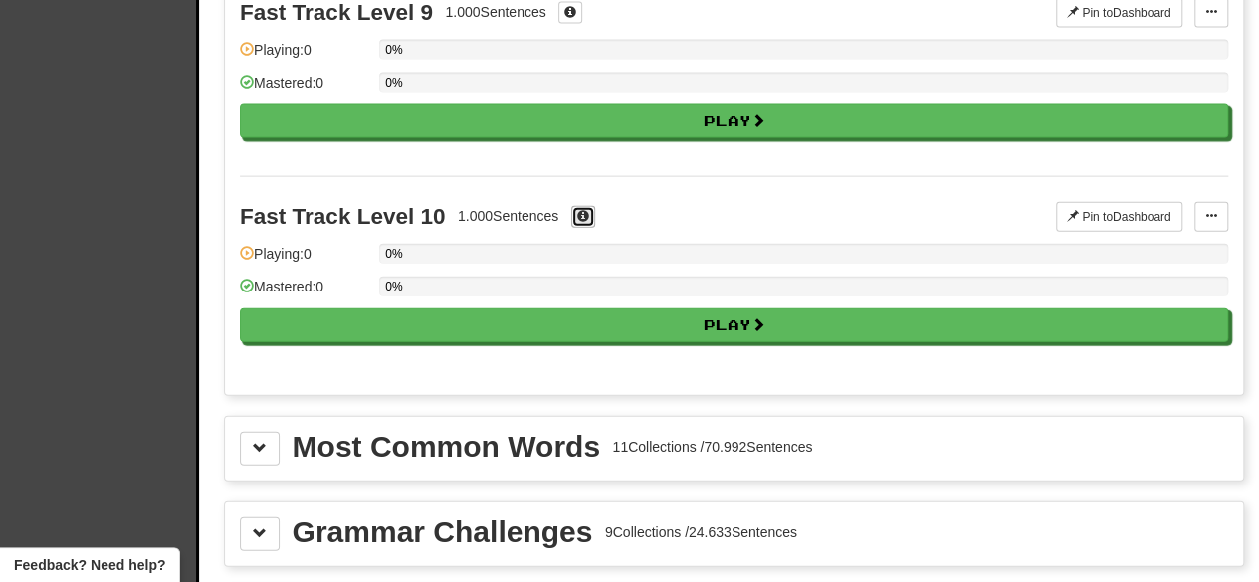
click at [587, 210] on span at bounding box center [583, 216] width 12 height 12
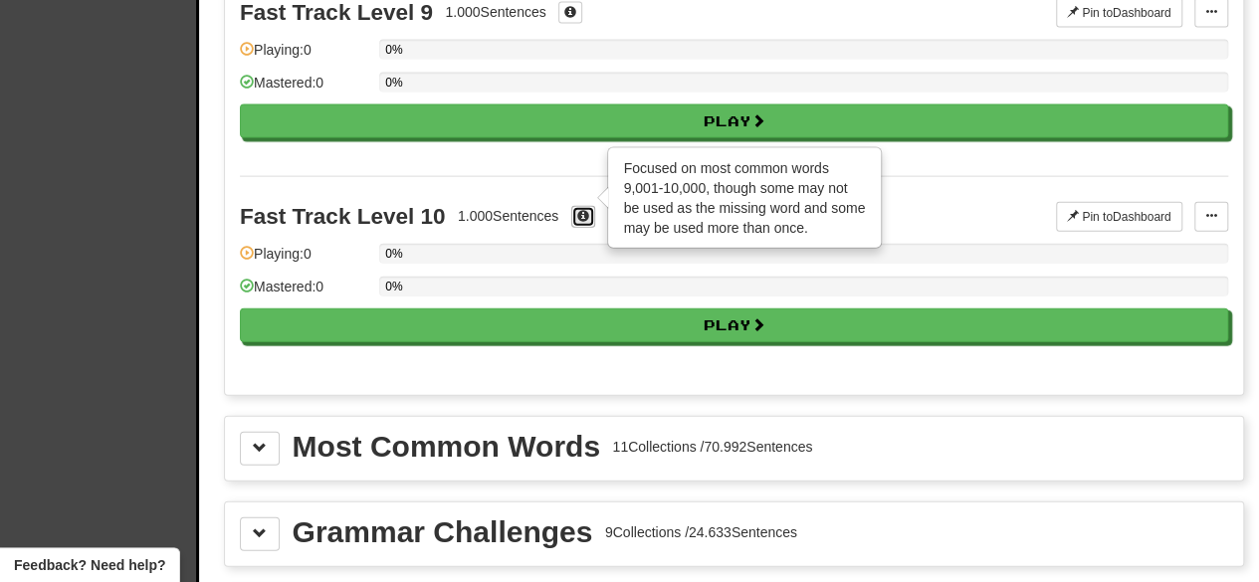
click at [587, 210] on span at bounding box center [583, 216] width 12 height 12
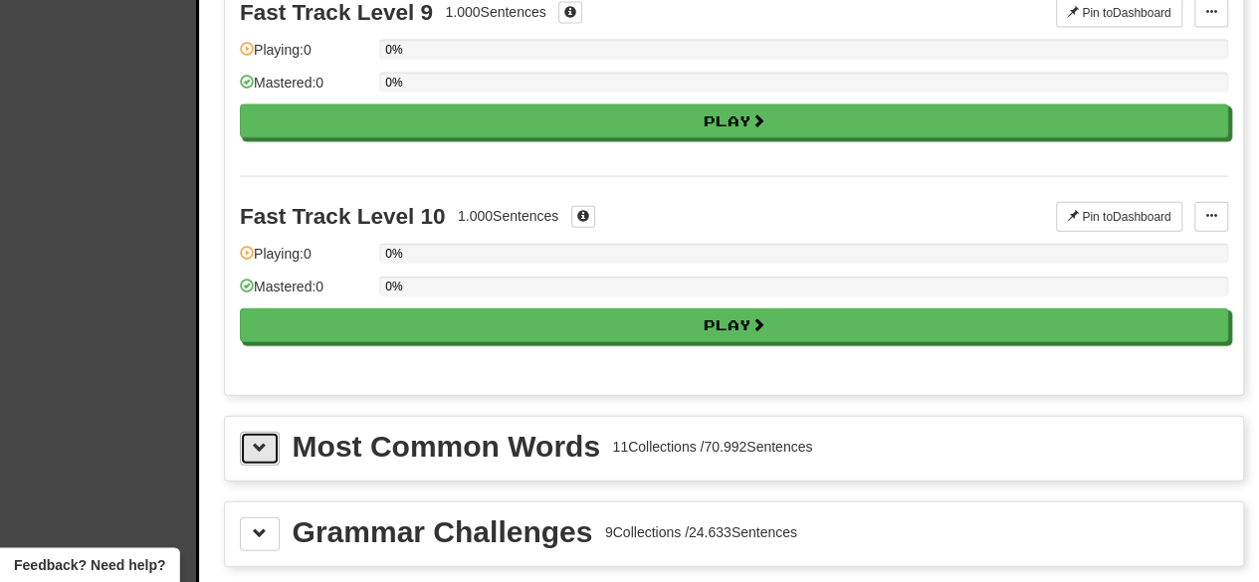
click at [259, 441] on span at bounding box center [260, 448] width 14 height 14
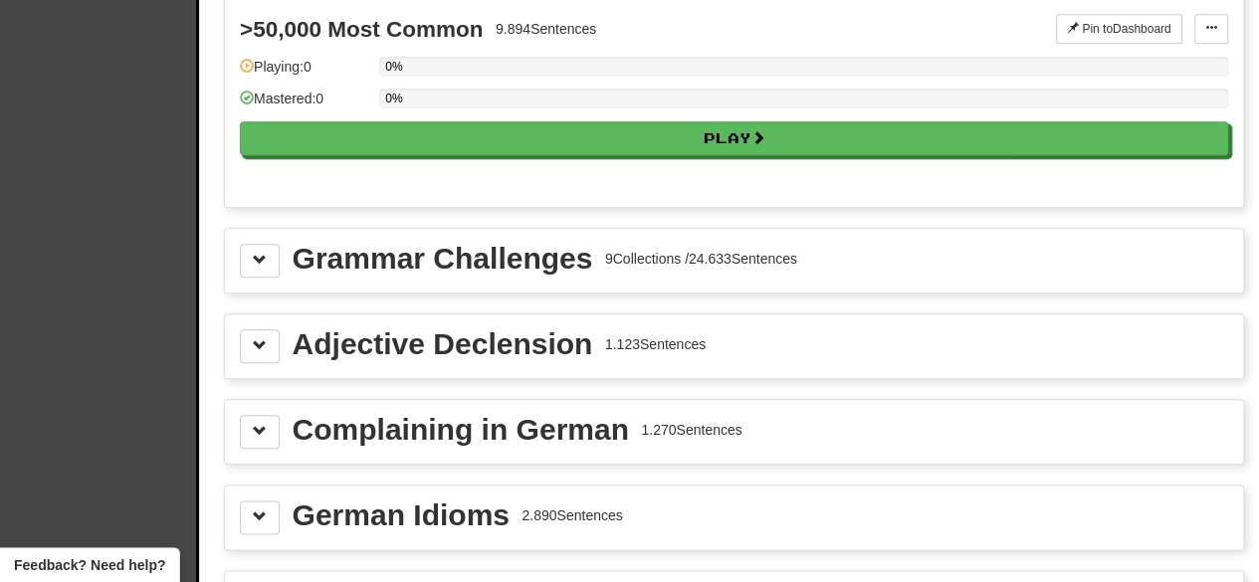
scroll to position [4710, 0]
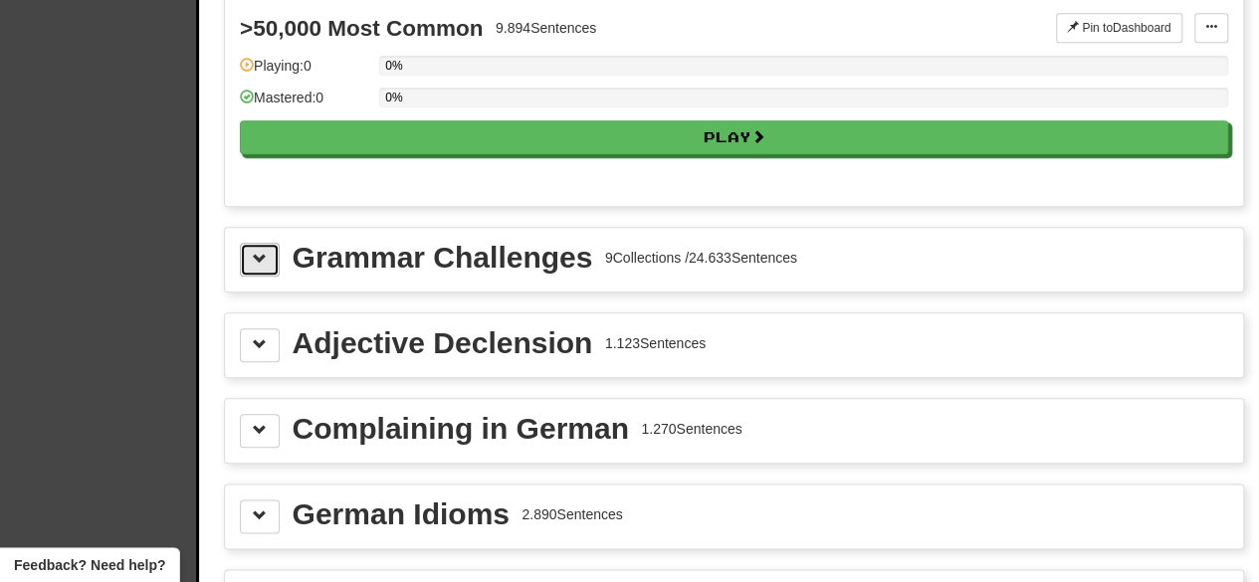
click at [261, 252] on span at bounding box center [260, 259] width 14 height 14
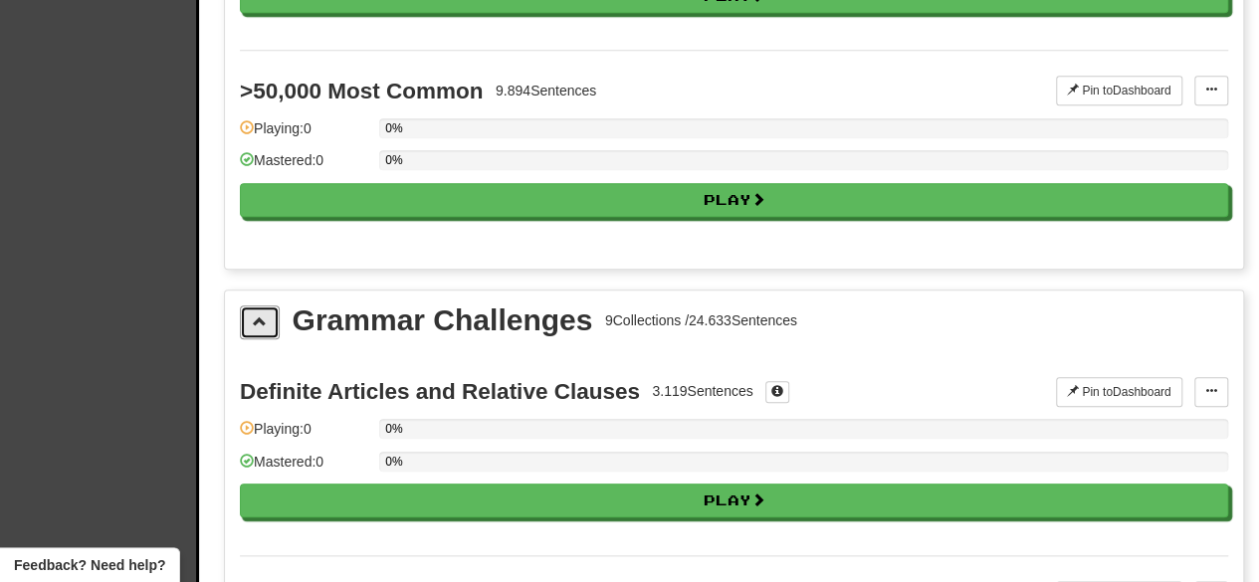
scroll to position [4631, 0]
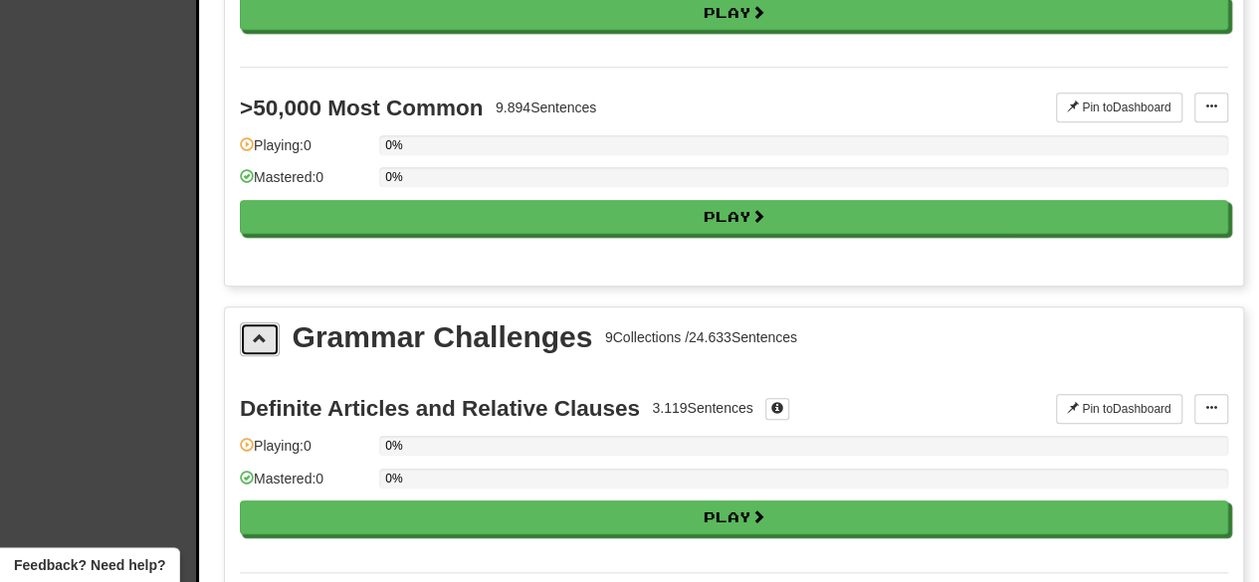
click at [251, 322] on button at bounding box center [260, 339] width 40 height 34
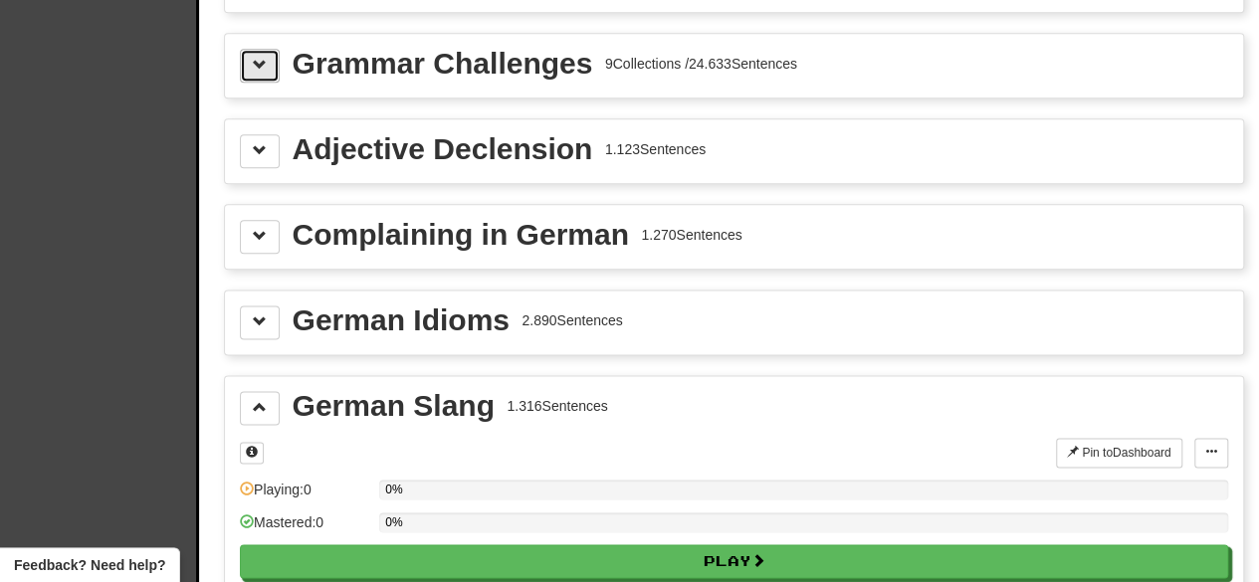
scroll to position [4903, 0]
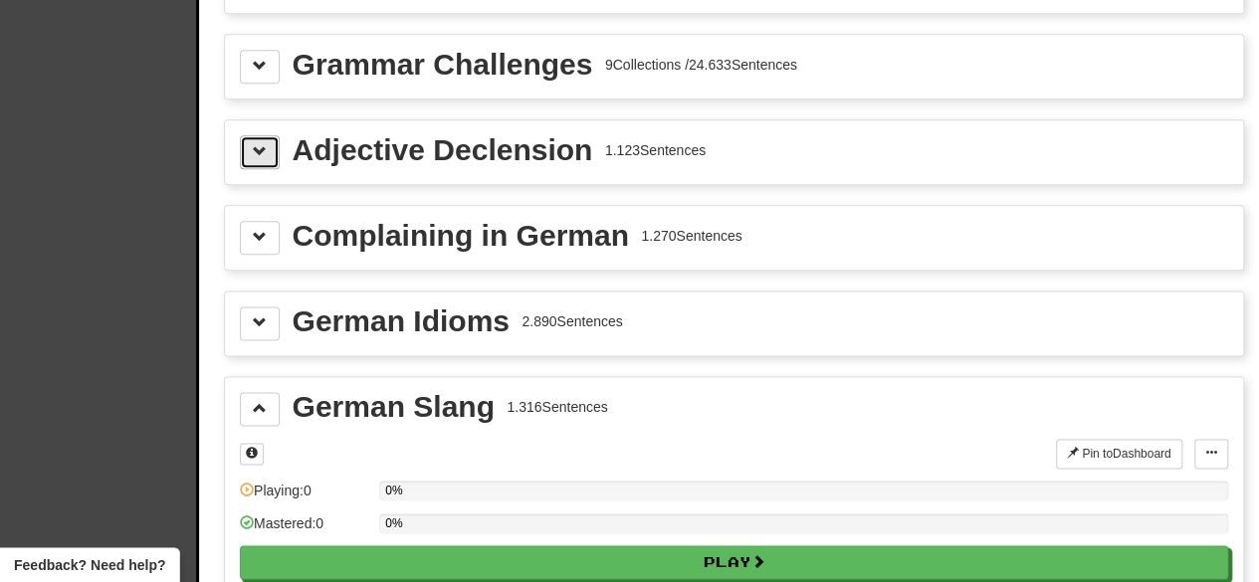
click at [266, 135] on button at bounding box center [260, 152] width 40 height 34
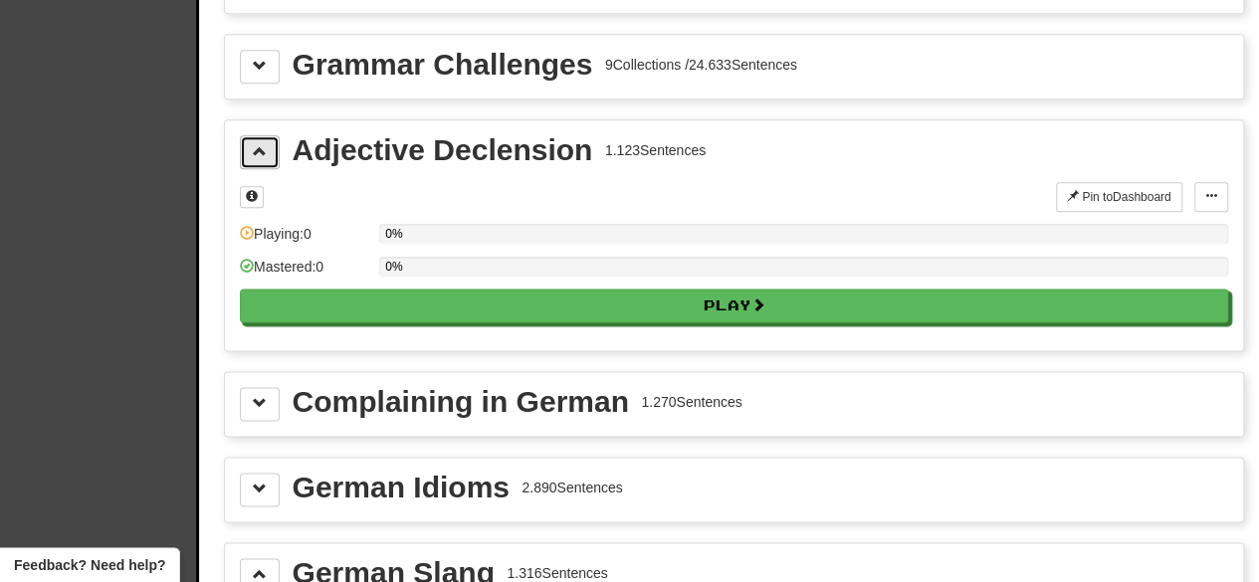
click at [257, 144] on span at bounding box center [260, 151] width 14 height 14
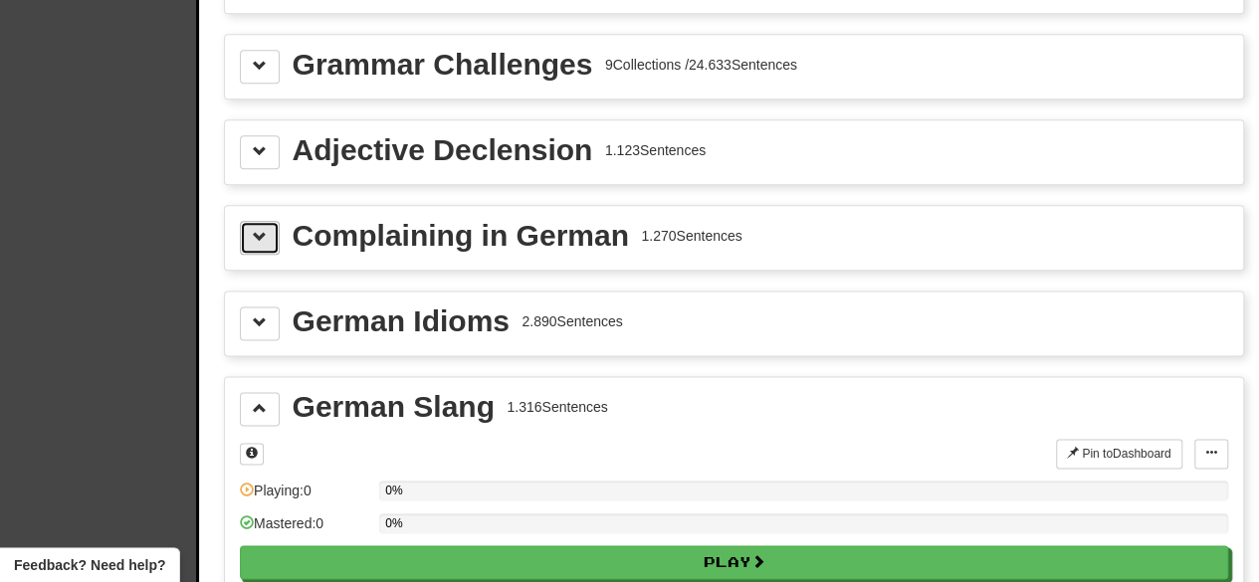
click at [257, 230] on span at bounding box center [260, 237] width 14 height 14
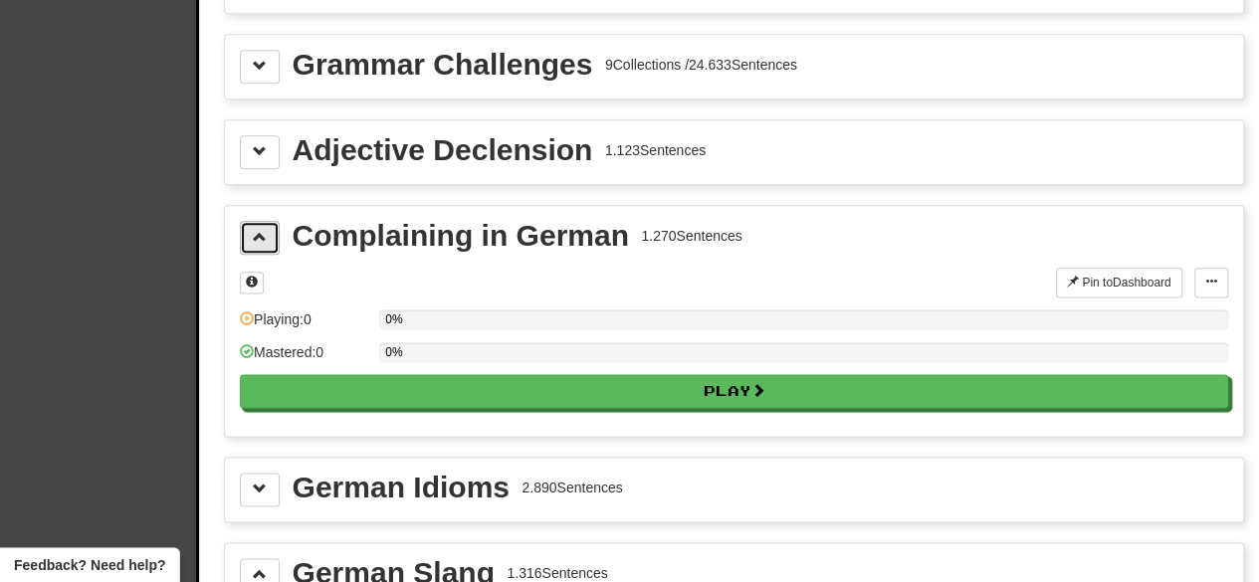
click at [257, 230] on span at bounding box center [260, 237] width 14 height 14
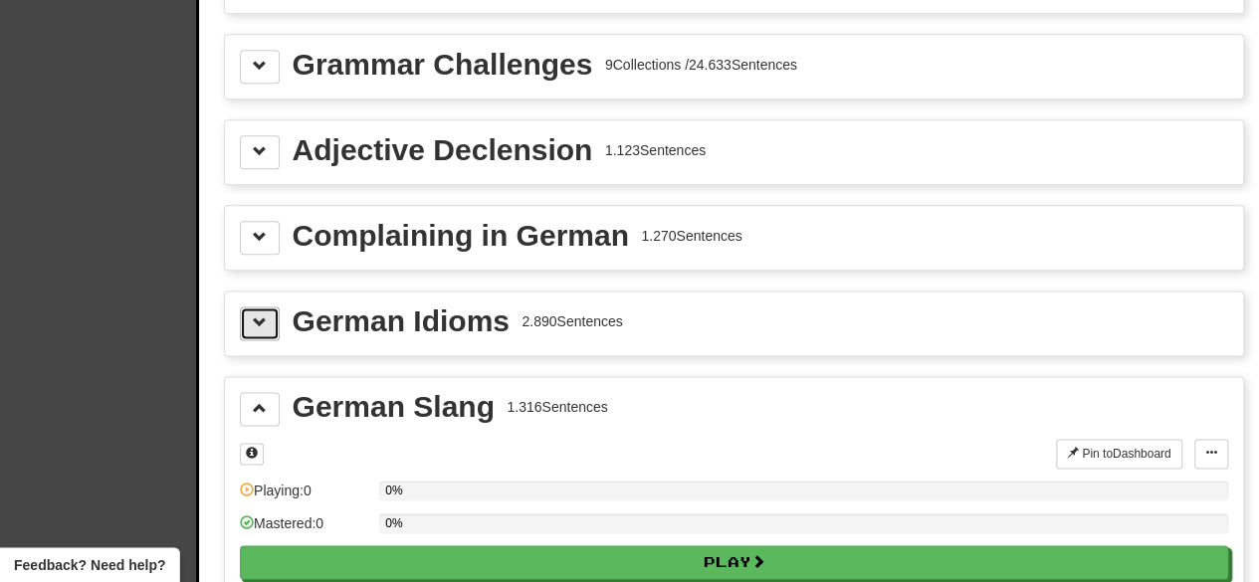
click at [263, 315] on span at bounding box center [260, 322] width 14 height 14
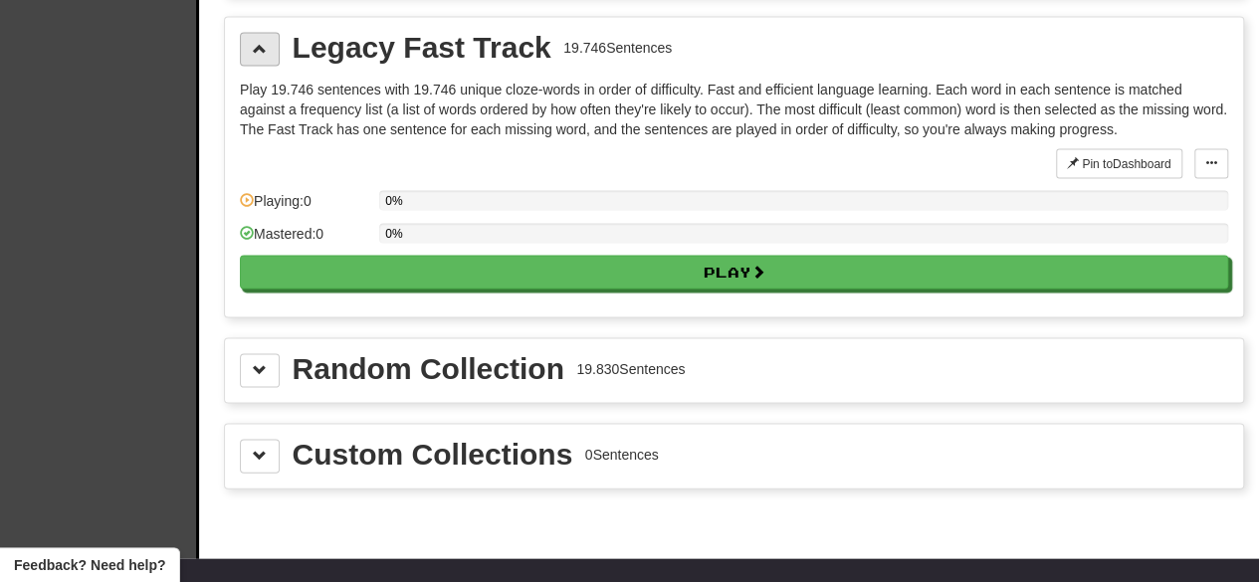
scroll to position [5659, 0]
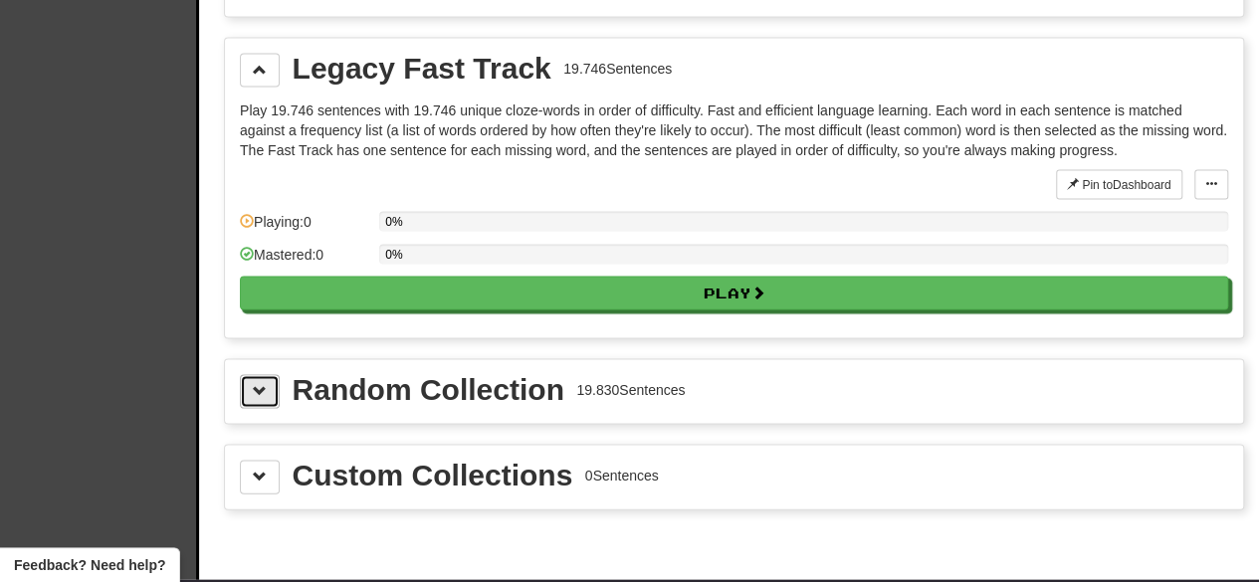
click at [266, 374] on button at bounding box center [260, 391] width 40 height 34
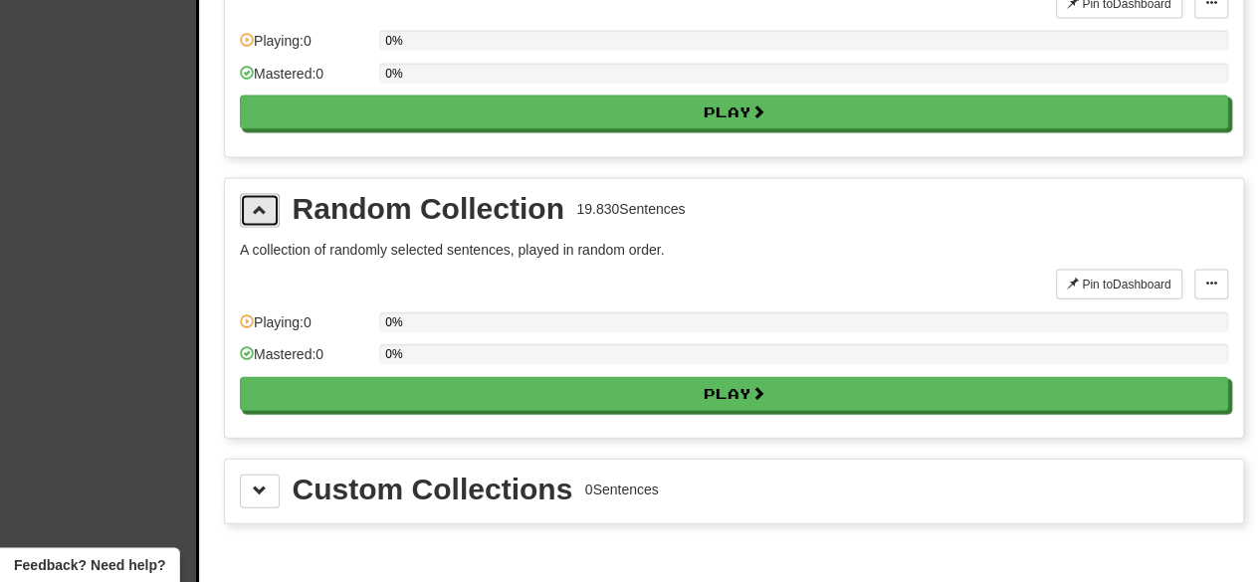
scroll to position [5787, 0]
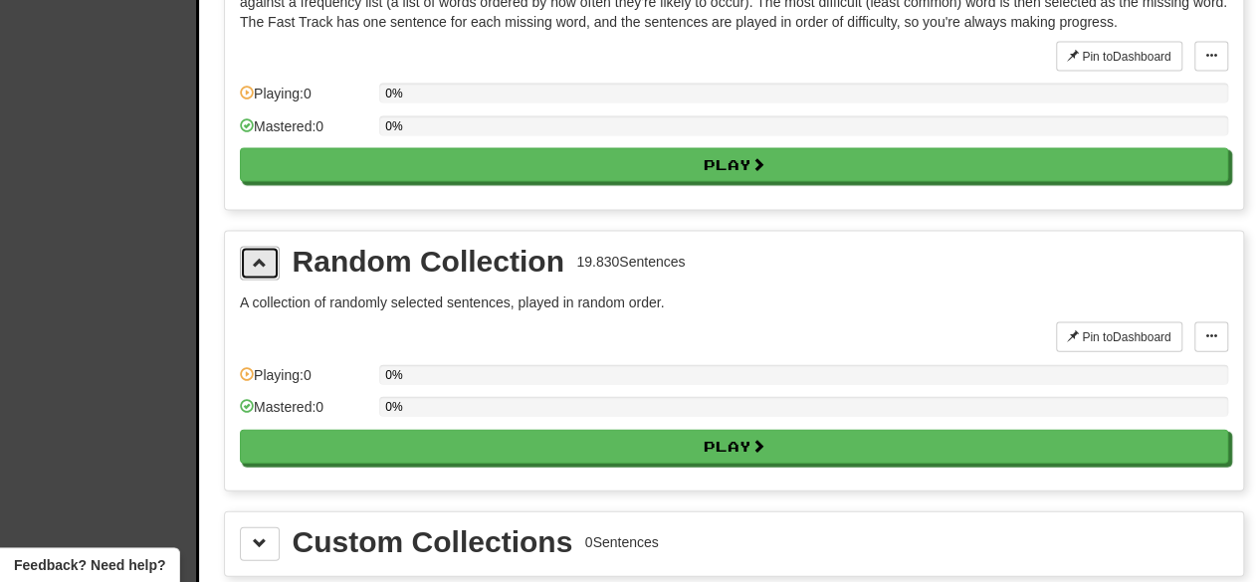
click at [269, 247] on button at bounding box center [260, 264] width 40 height 34
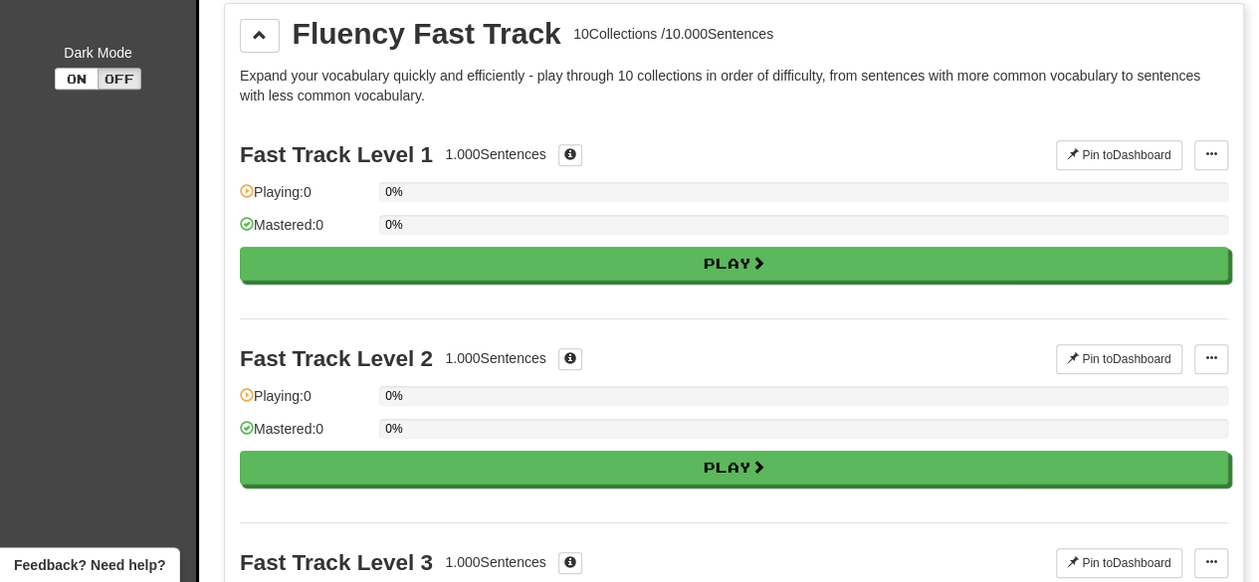
scroll to position [0, 0]
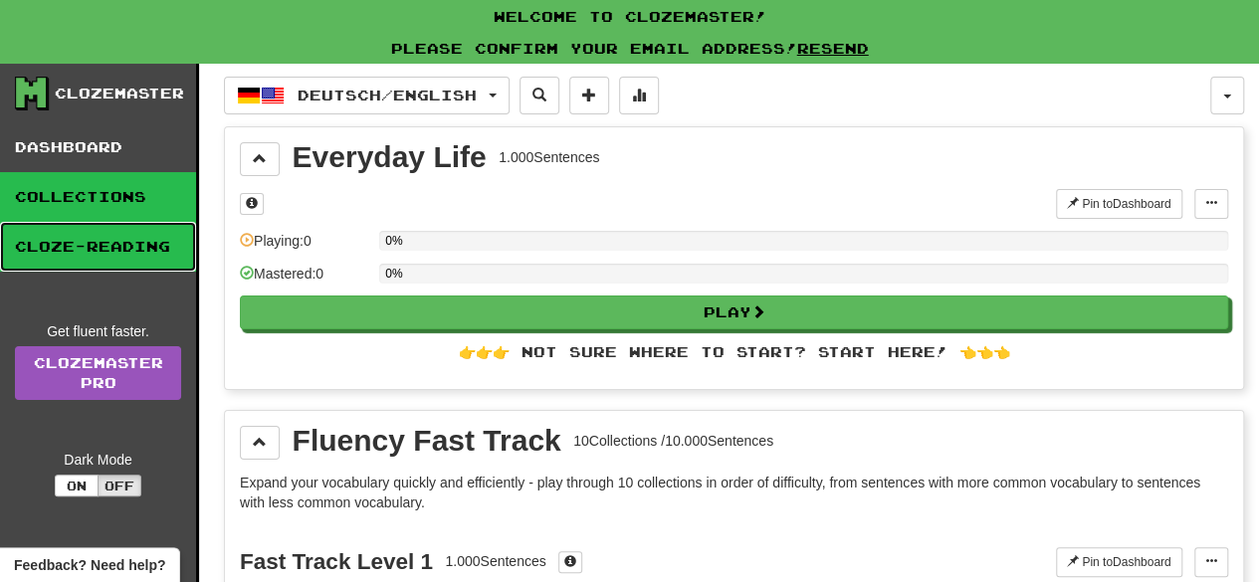
click at [119, 231] on link "Cloze-Reading" at bounding box center [98, 247] width 196 height 50
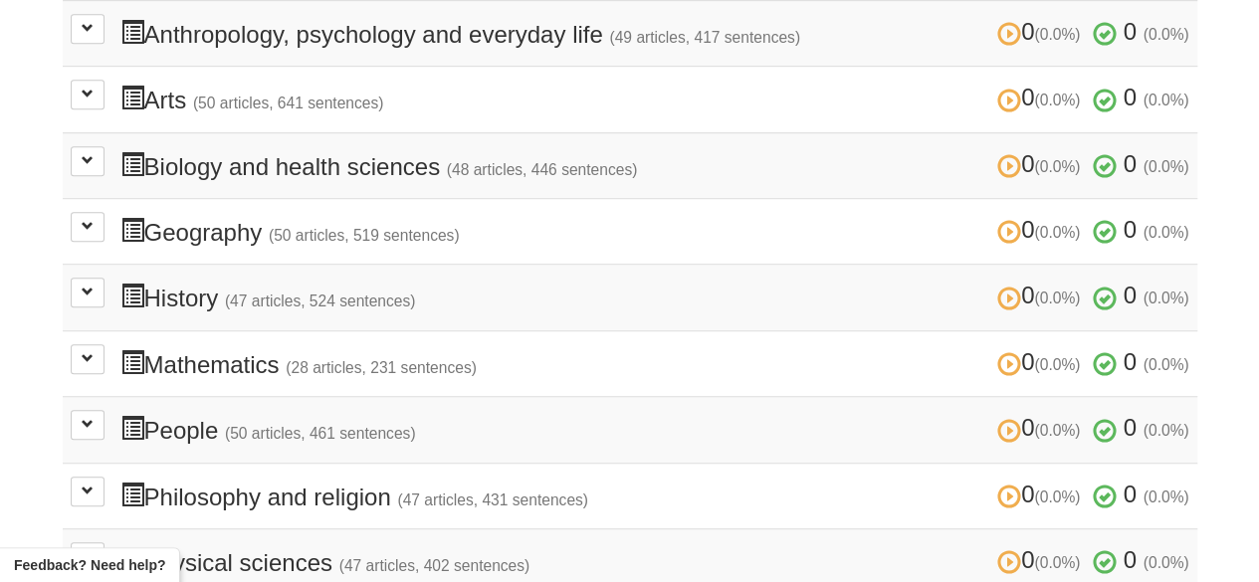
scroll to position [529, 0]
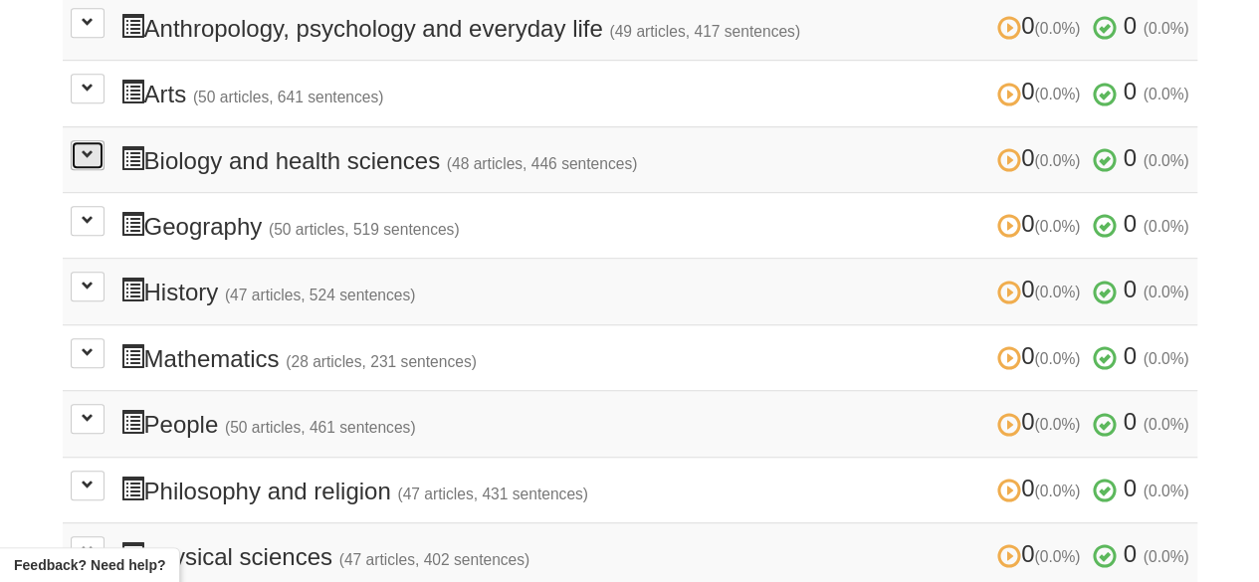
click at [84, 156] on span at bounding box center [88, 154] width 12 height 12
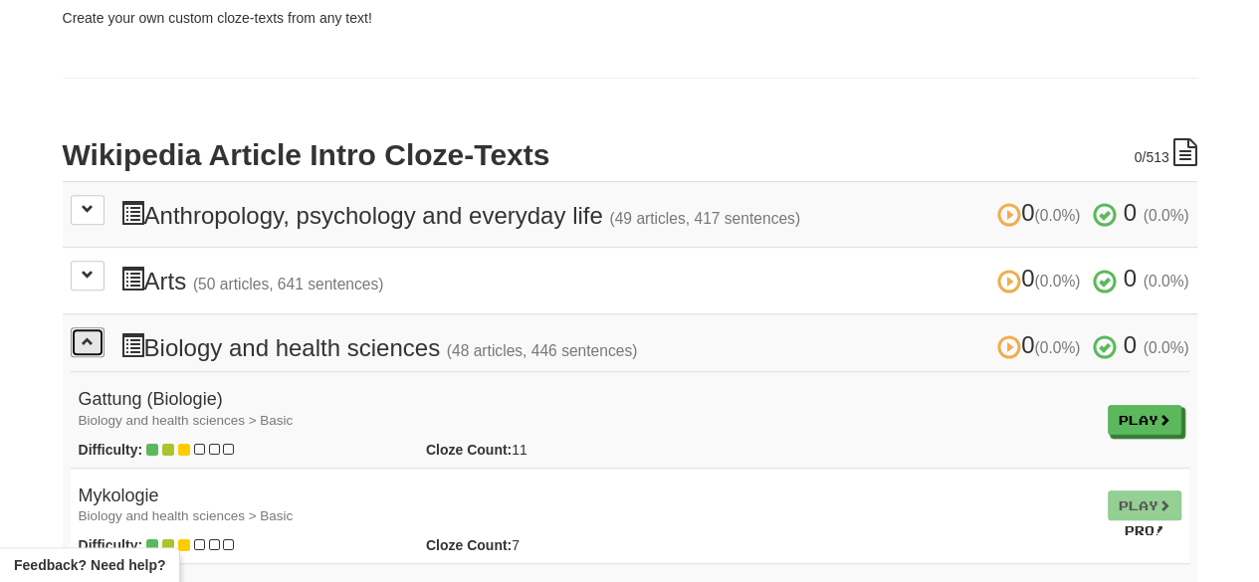
scroll to position [341, 0]
click at [95, 328] on button at bounding box center [88, 343] width 34 height 30
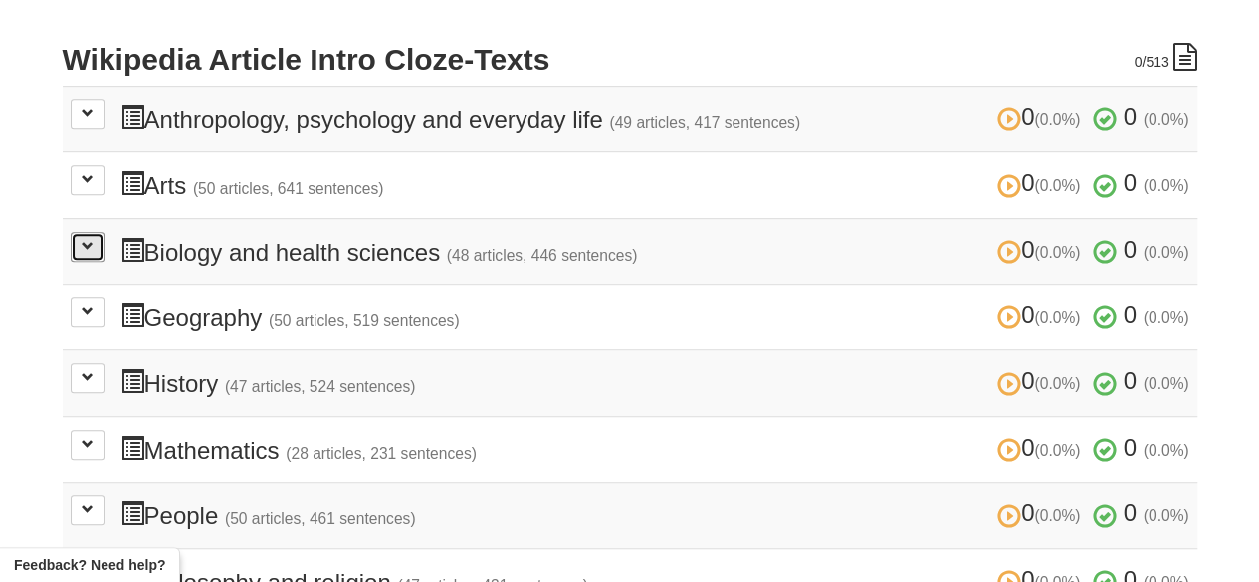
scroll to position [439, 0]
click at [97, 125] on button at bounding box center [88, 114] width 34 height 30
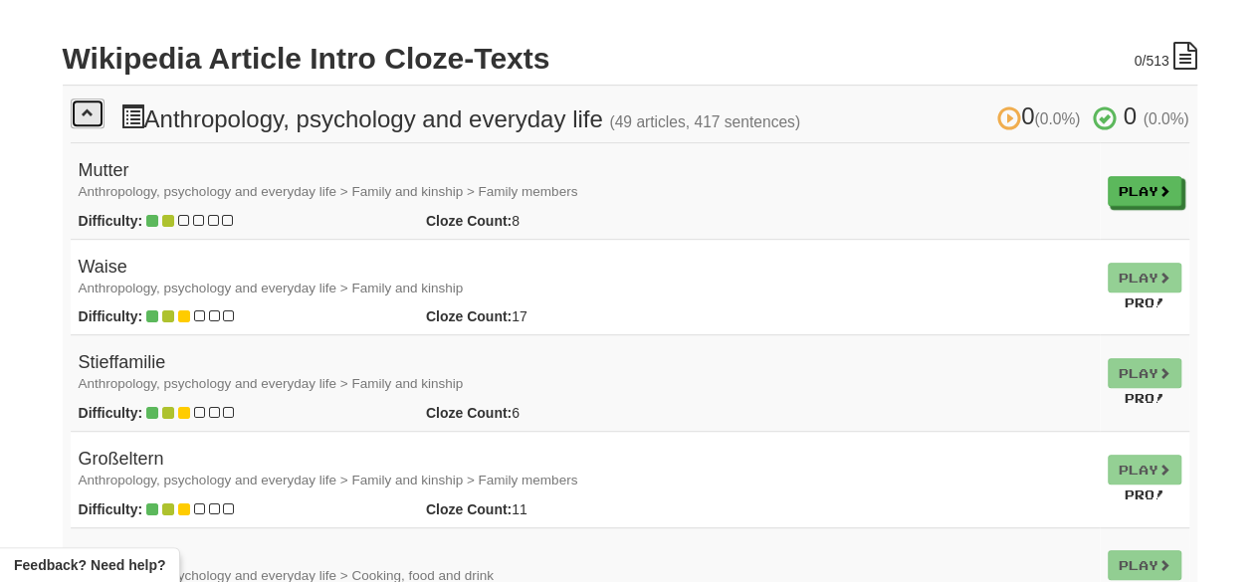
click at [90, 115] on span at bounding box center [88, 112] width 12 height 12
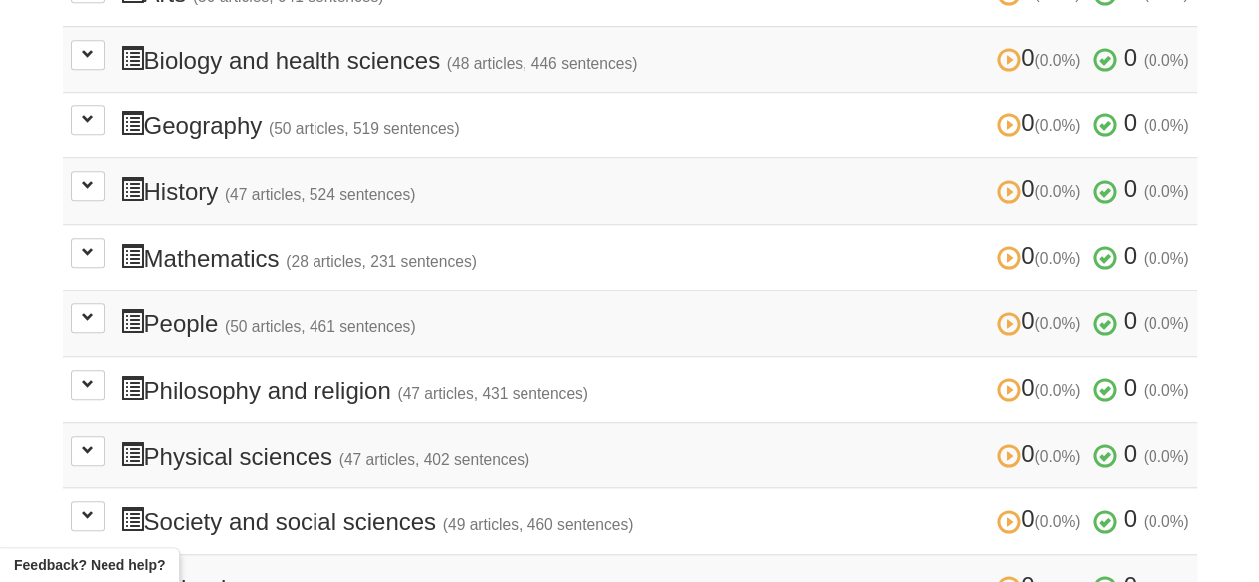
scroll to position [642, 0]
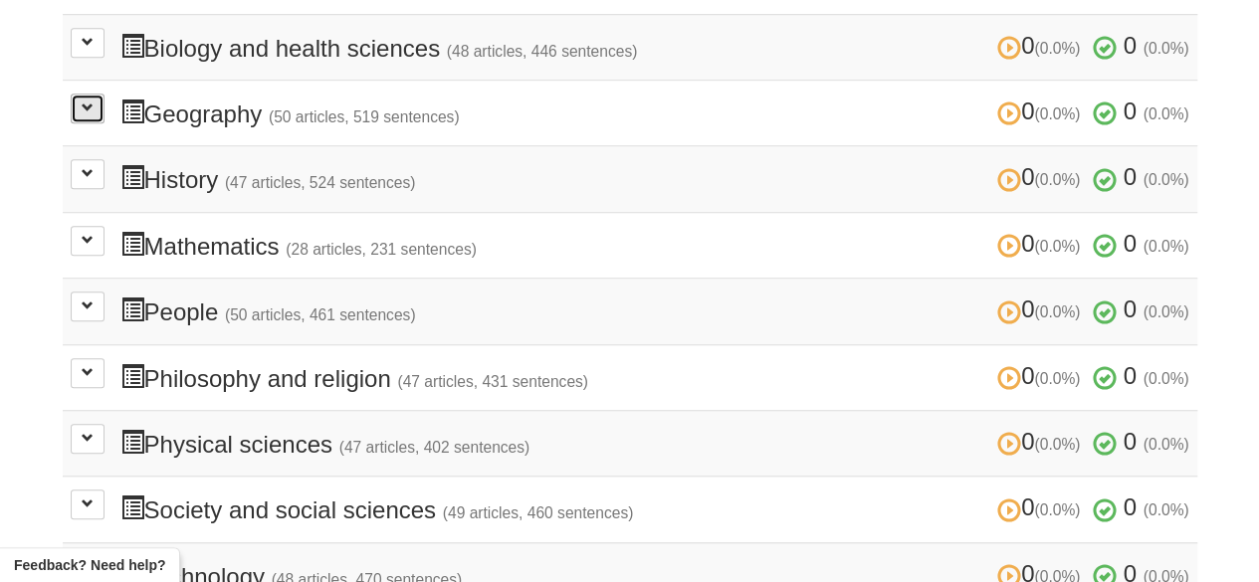
click at [97, 107] on button at bounding box center [88, 109] width 34 height 30
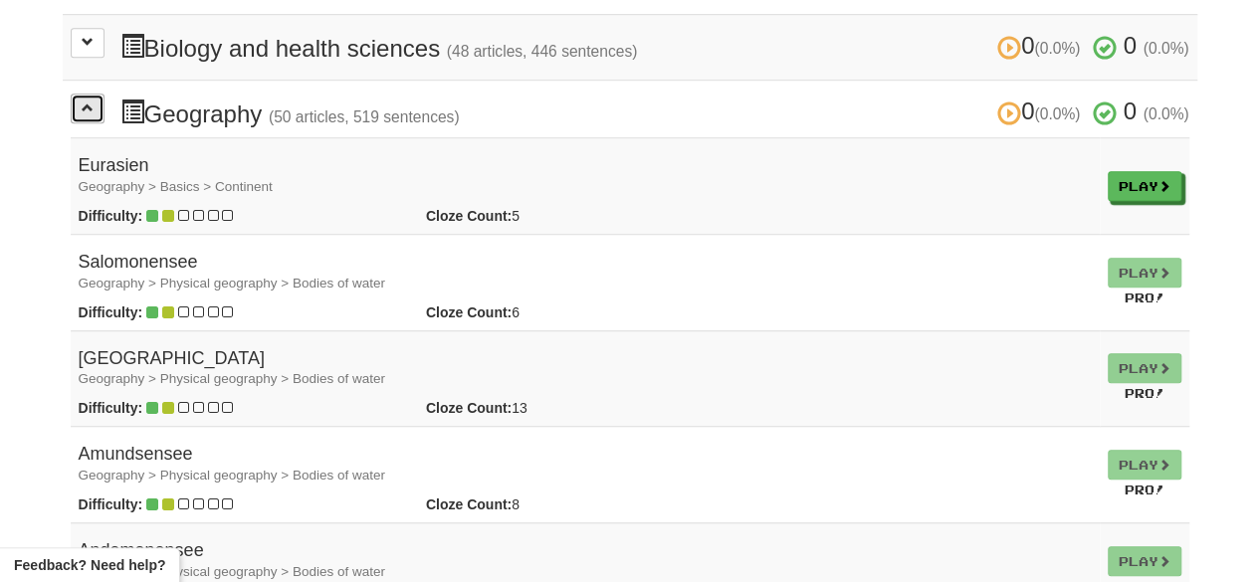
click at [97, 107] on button at bounding box center [88, 109] width 34 height 30
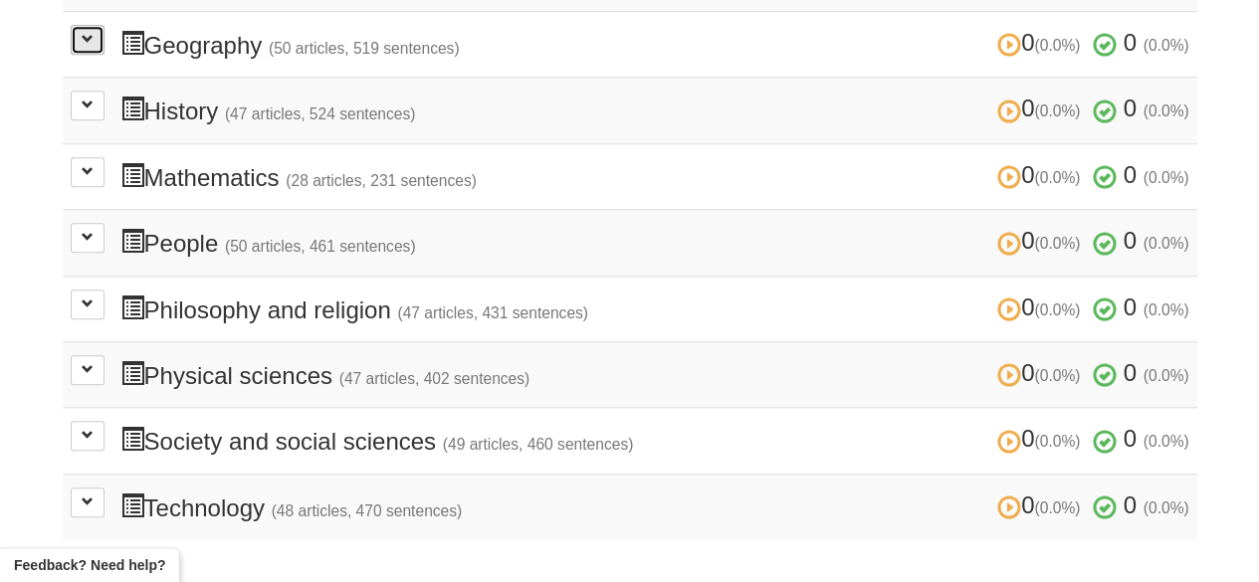
scroll to position [711, 0]
click at [85, 99] on span at bounding box center [88, 104] width 12 height 12
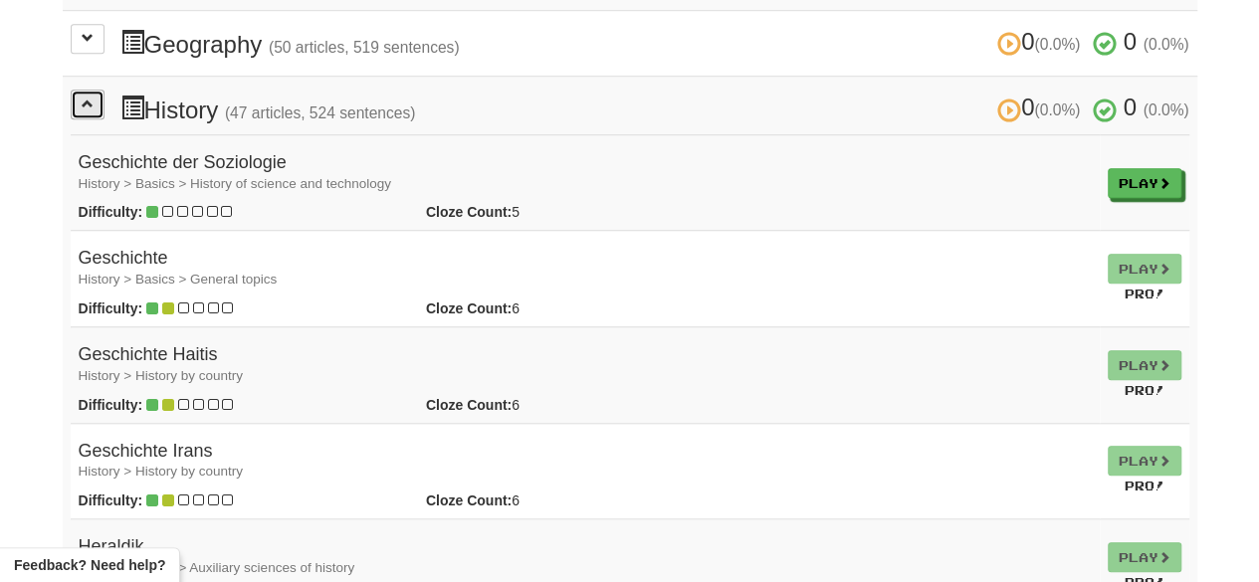
click at [85, 99] on span at bounding box center [88, 104] width 12 height 12
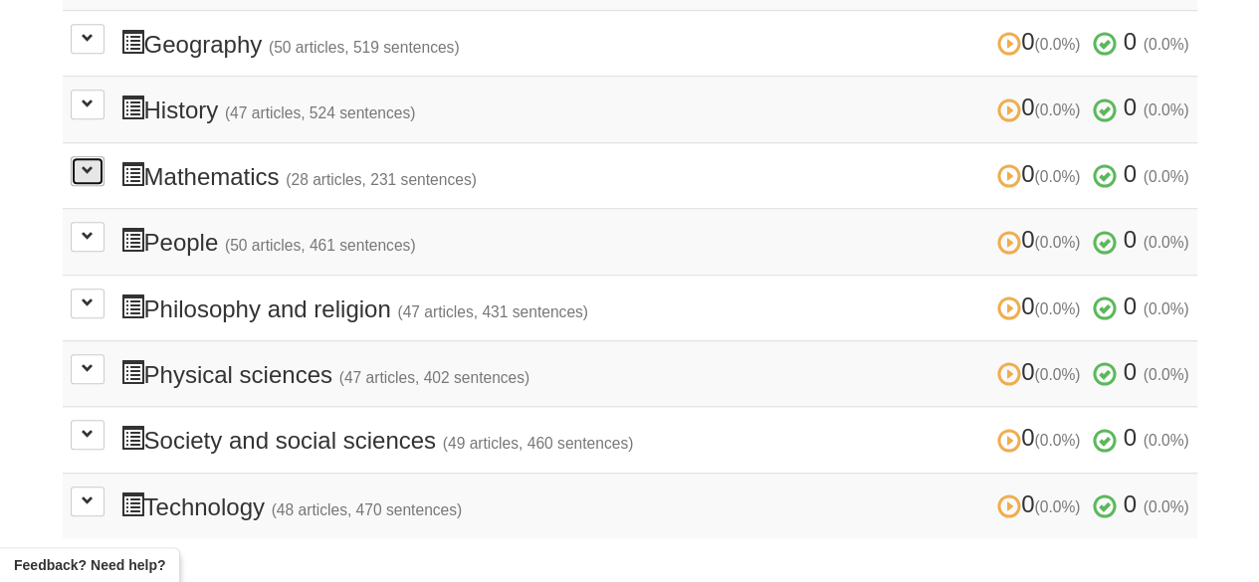
click at [99, 163] on button at bounding box center [88, 171] width 34 height 30
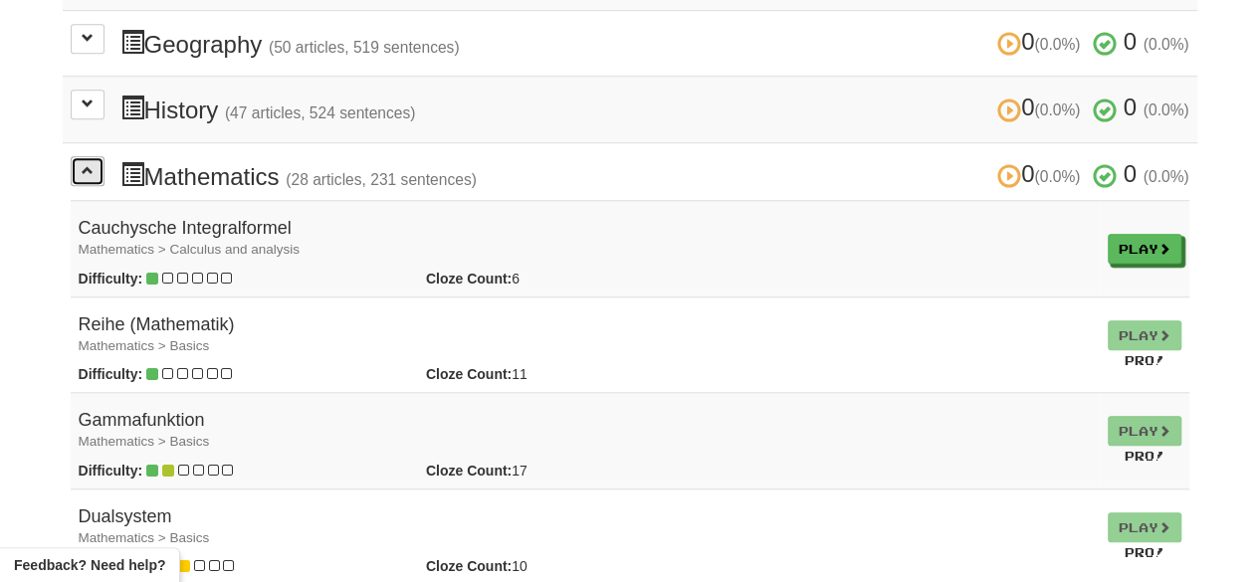
click at [99, 163] on button at bounding box center [88, 171] width 34 height 30
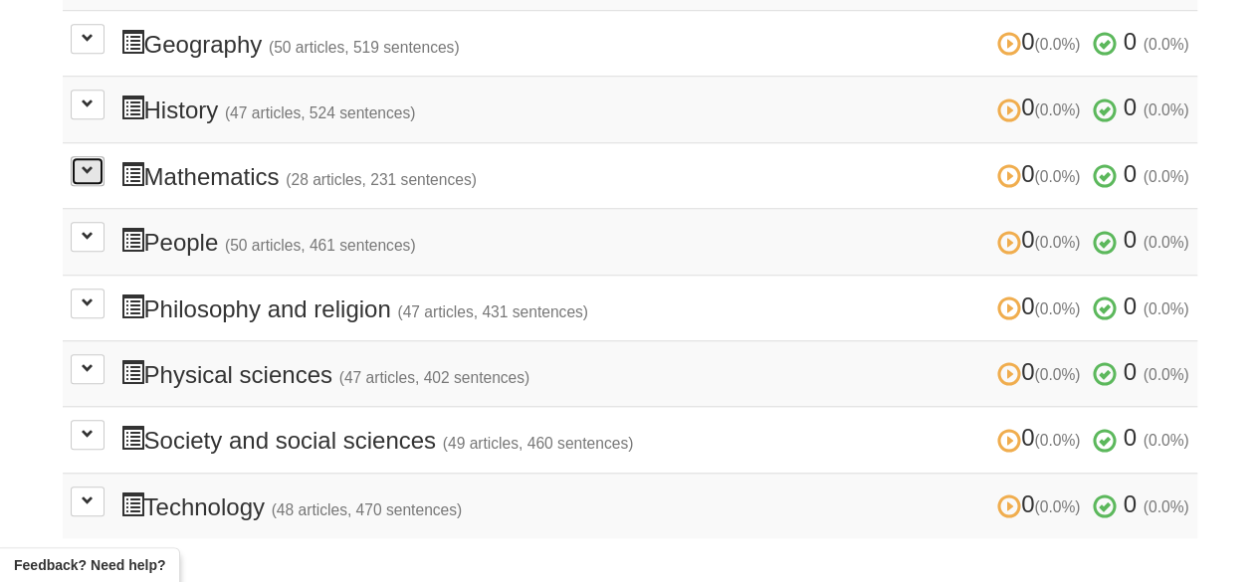
click at [99, 163] on button at bounding box center [88, 171] width 34 height 30
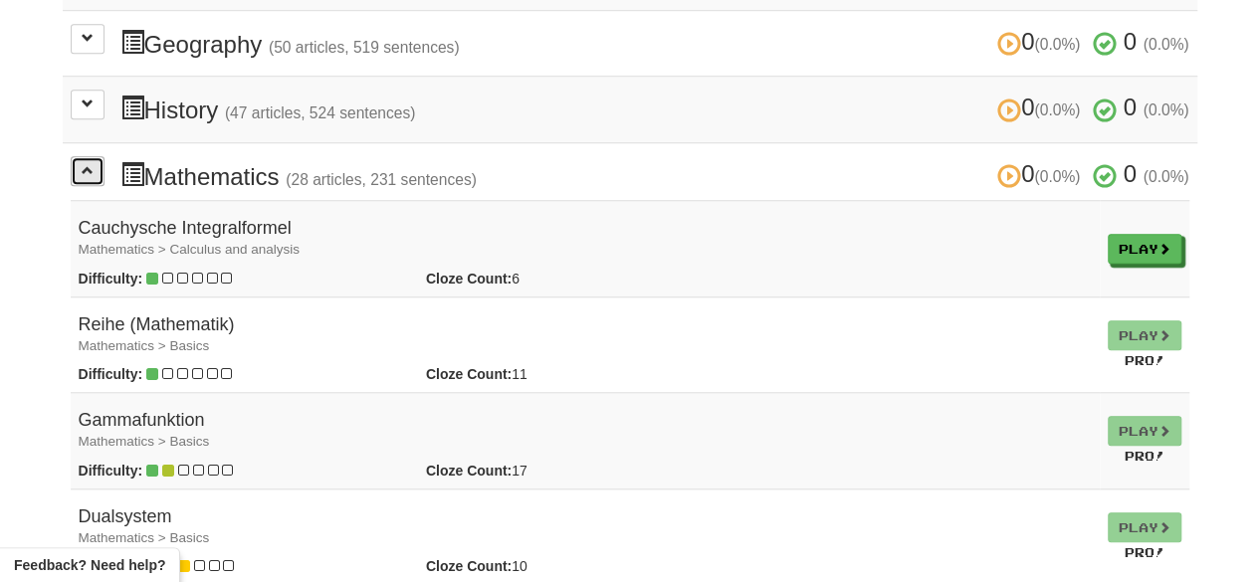
click at [99, 163] on button at bounding box center [88, 171] width 34 height 30
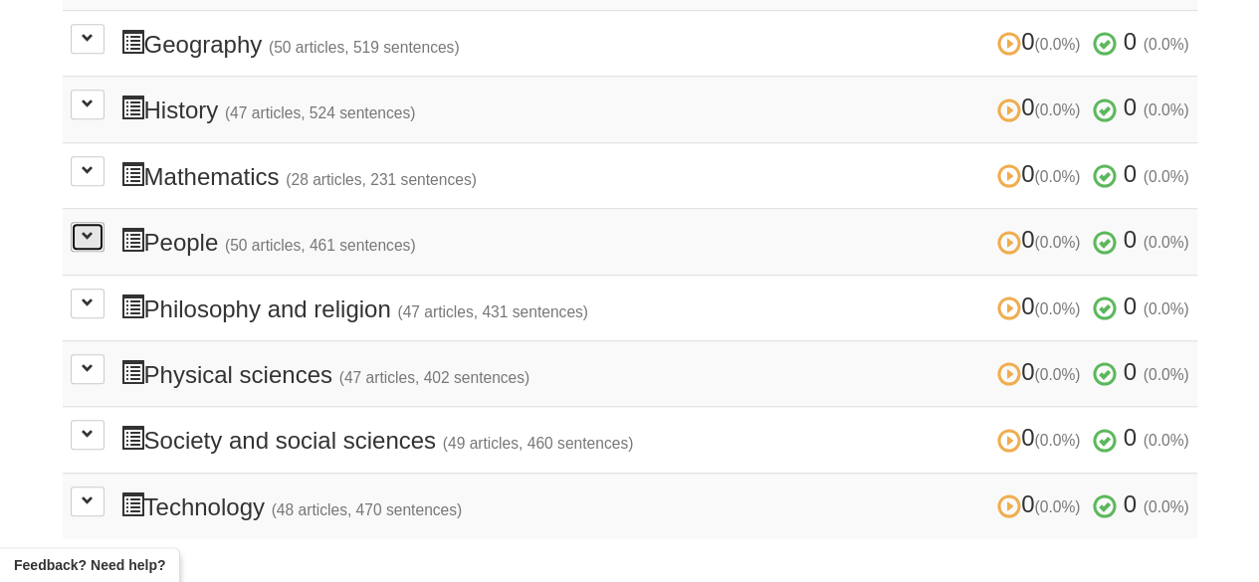
click at [96, 226] on button at bounding box center [88, 237] width 34 height 30
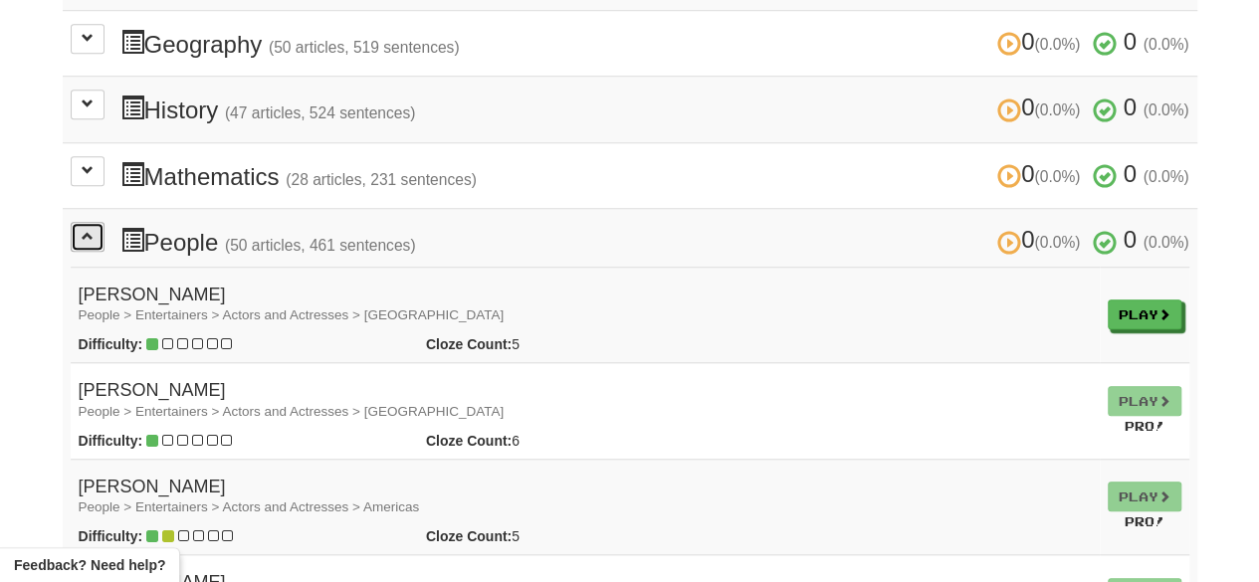
click at [96, 226] on button at bounding box center [88, 237] width 34 height 30
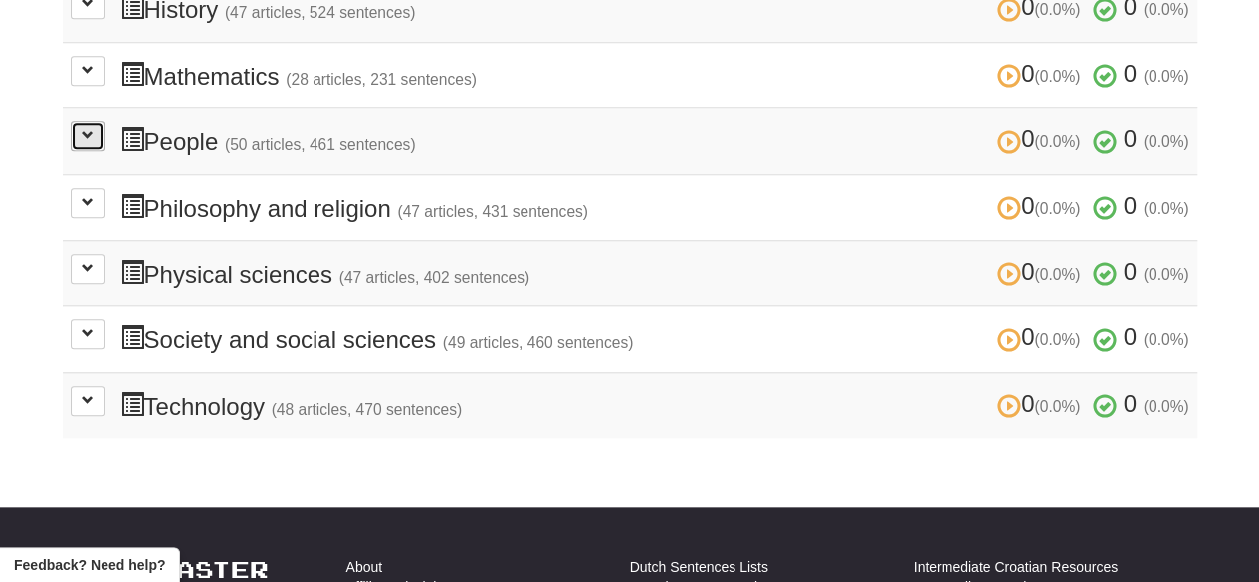
scroll to position [821, 0]
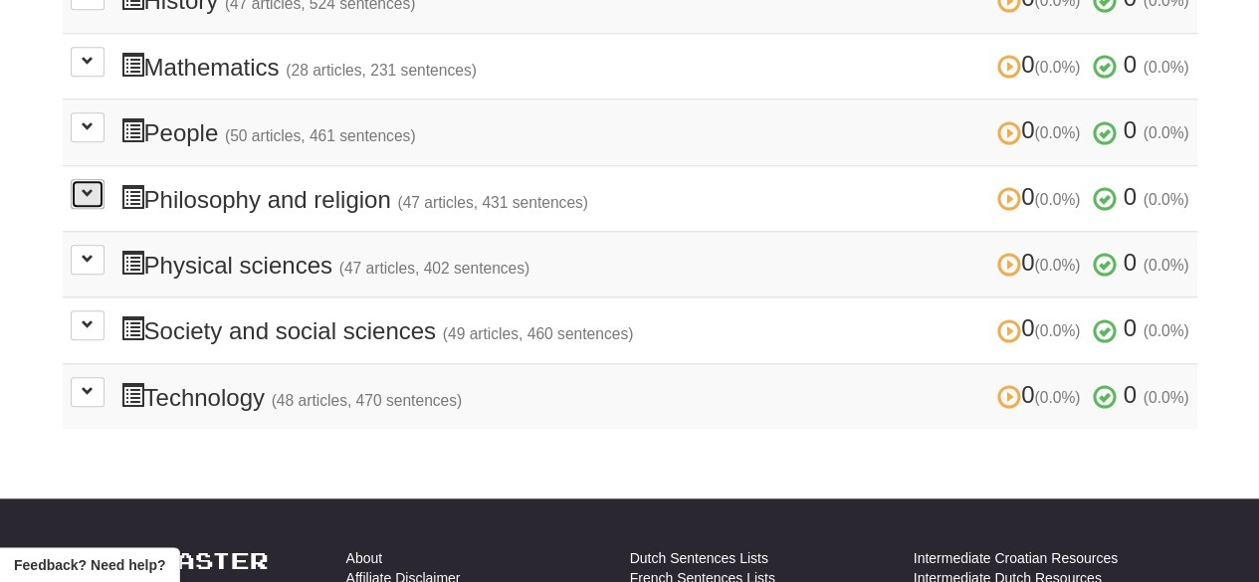
click at [88, 187] on span at bounding box center [88, 193] width 12 height 12
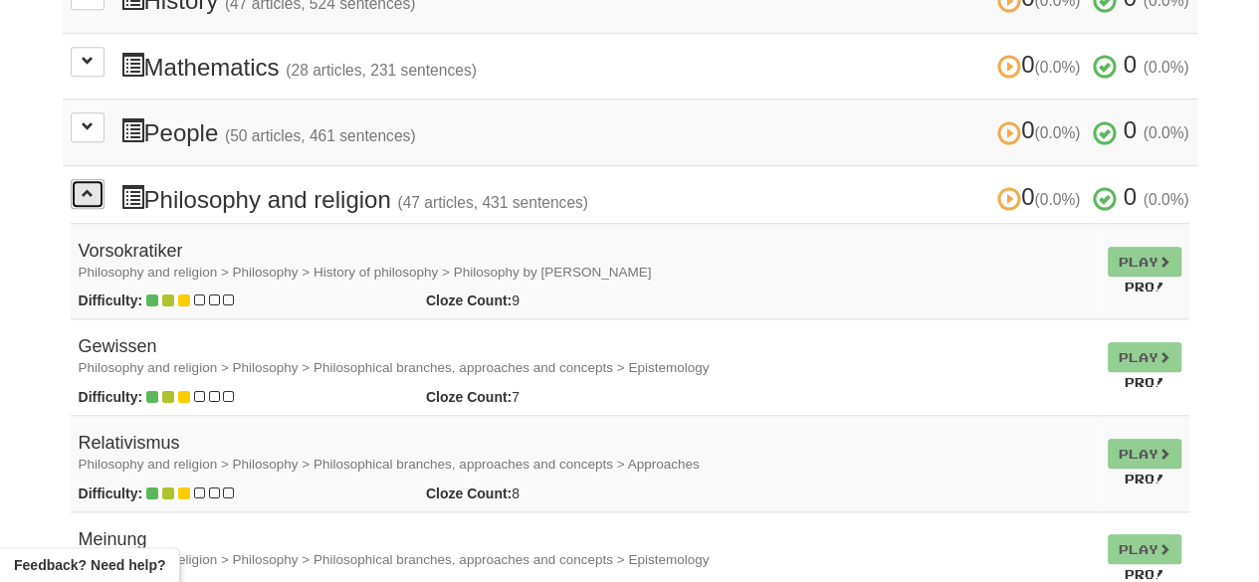
click at [88, 187] on span at bounding box center [88, 193] width 12 height 12
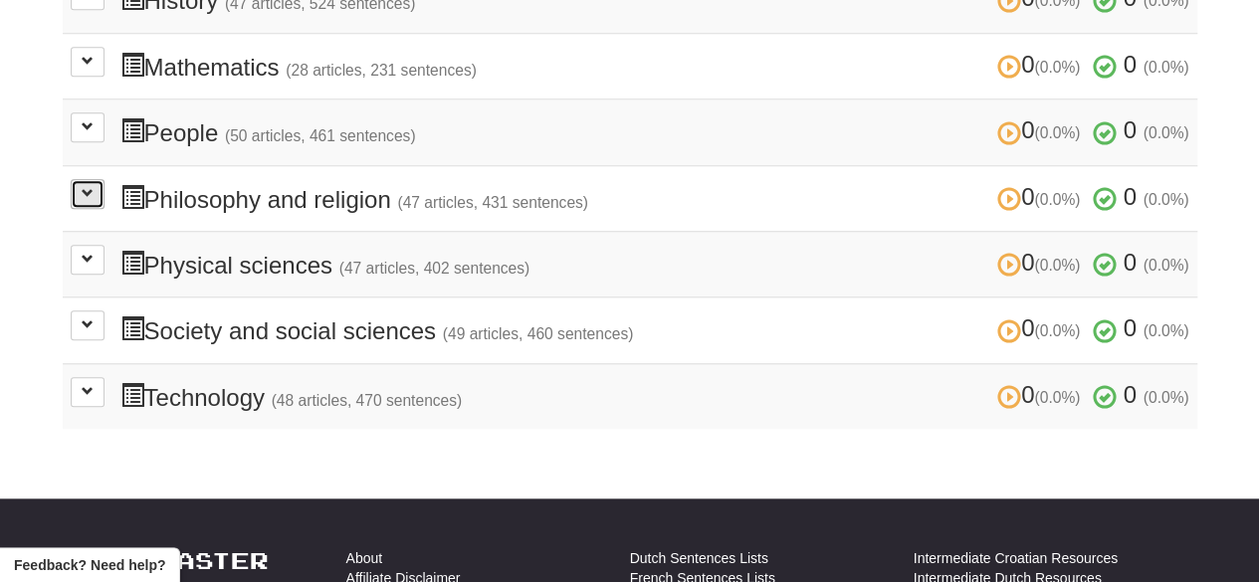
click at [89, 192] on button at bounding box center [88, 194] width 34 height 30
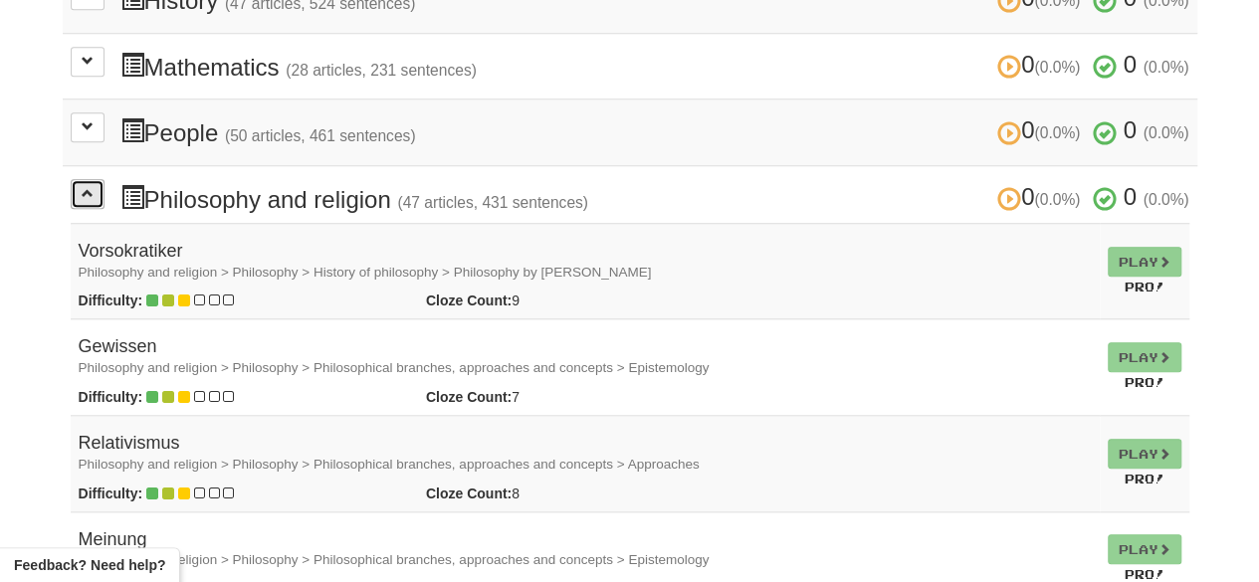
click at [91, 192] on button at bounding box center [88, 194] width 34 height 30
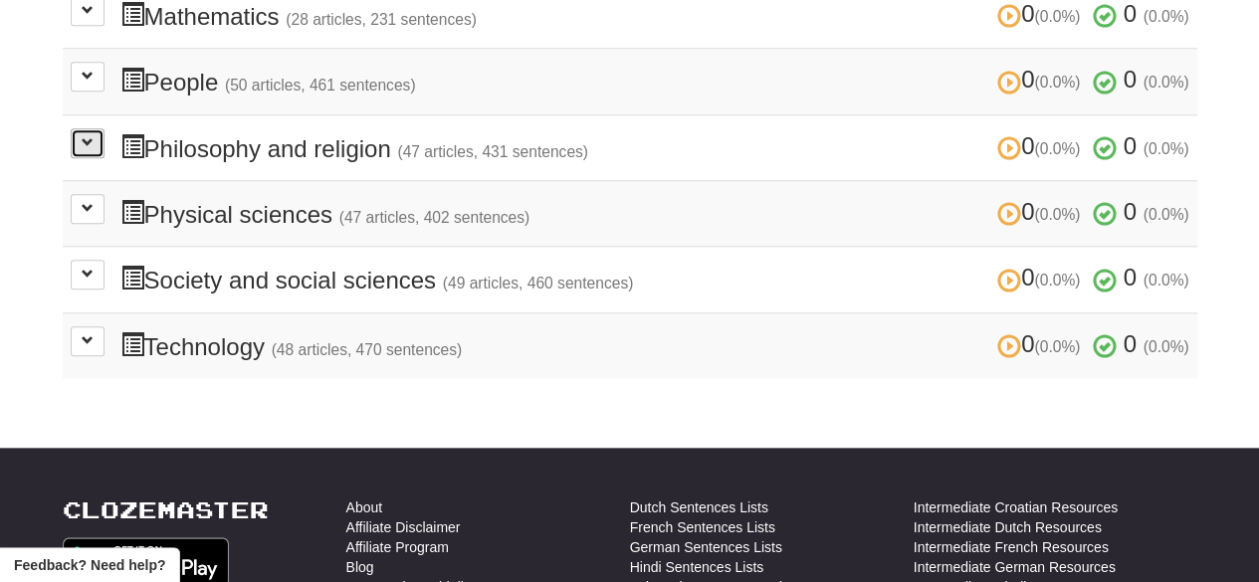
scroll to position [873, 0]
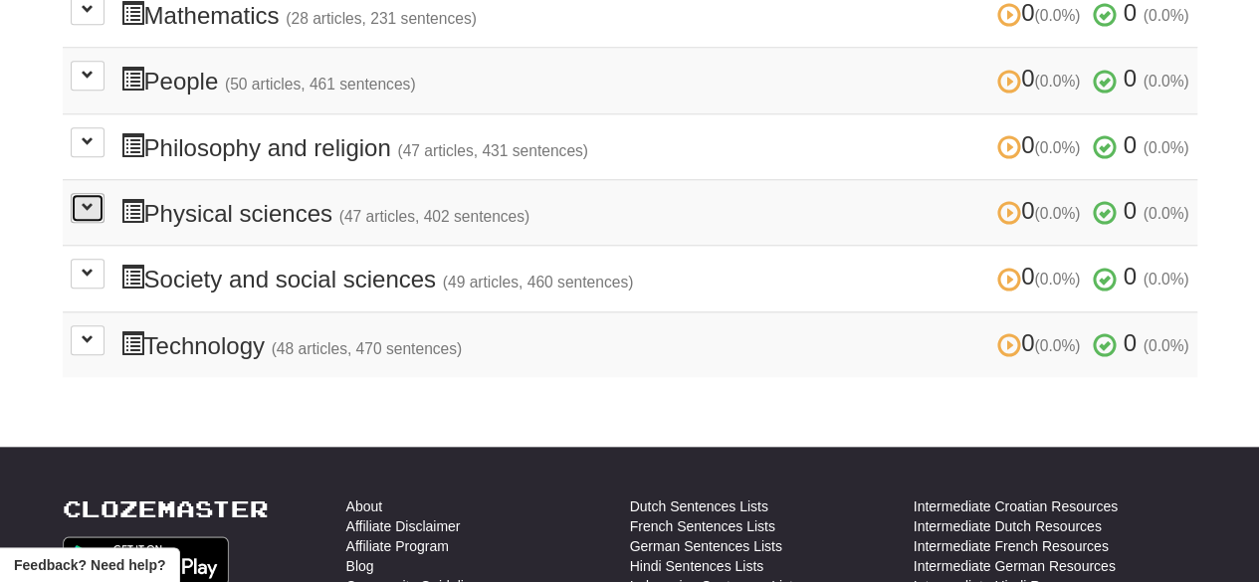
click at [94, 198] on button at bounding box center [88, 208] width 34 height 30
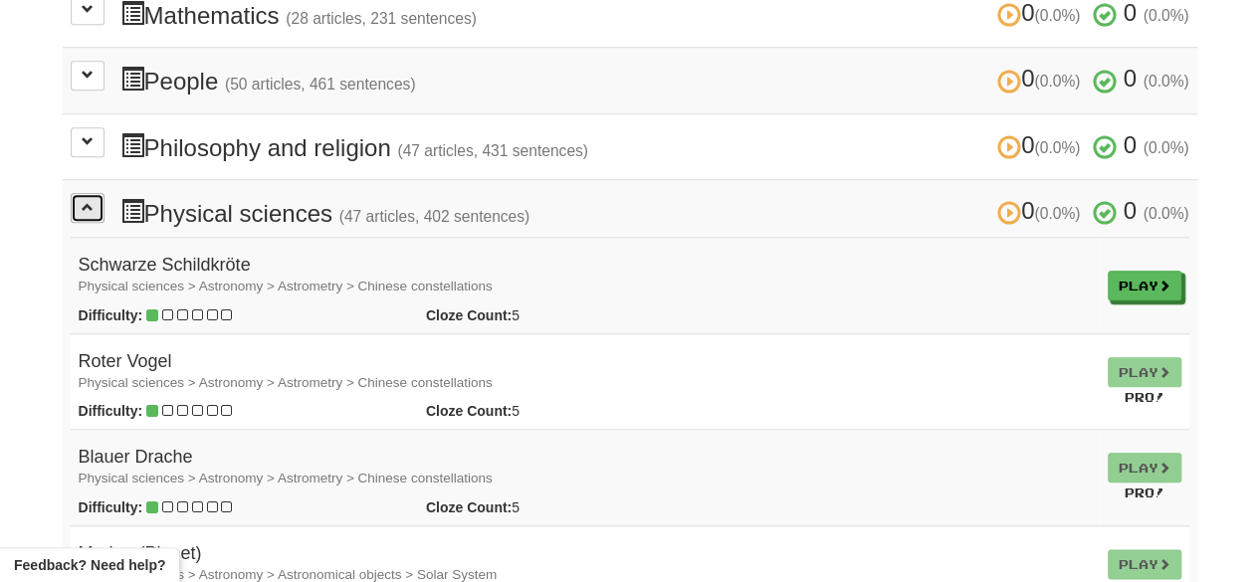
click at [94, 198] on button at bounding box center [88, 208] width 34 height 30
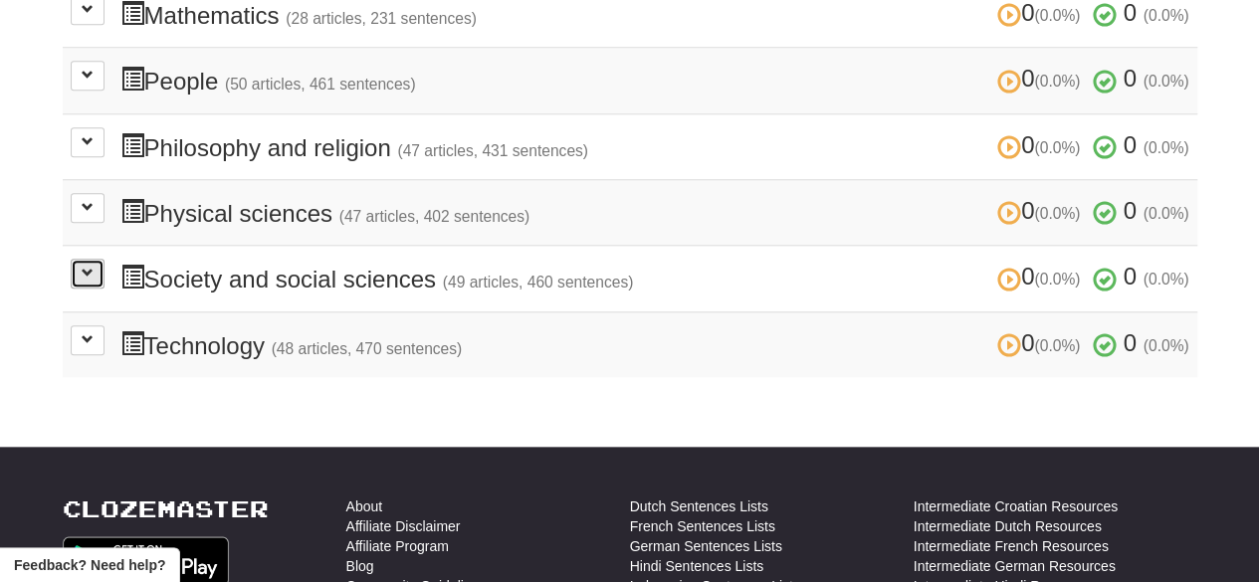
click at [92, 267] on span at bounding box center [88, 273] width 12 height 12
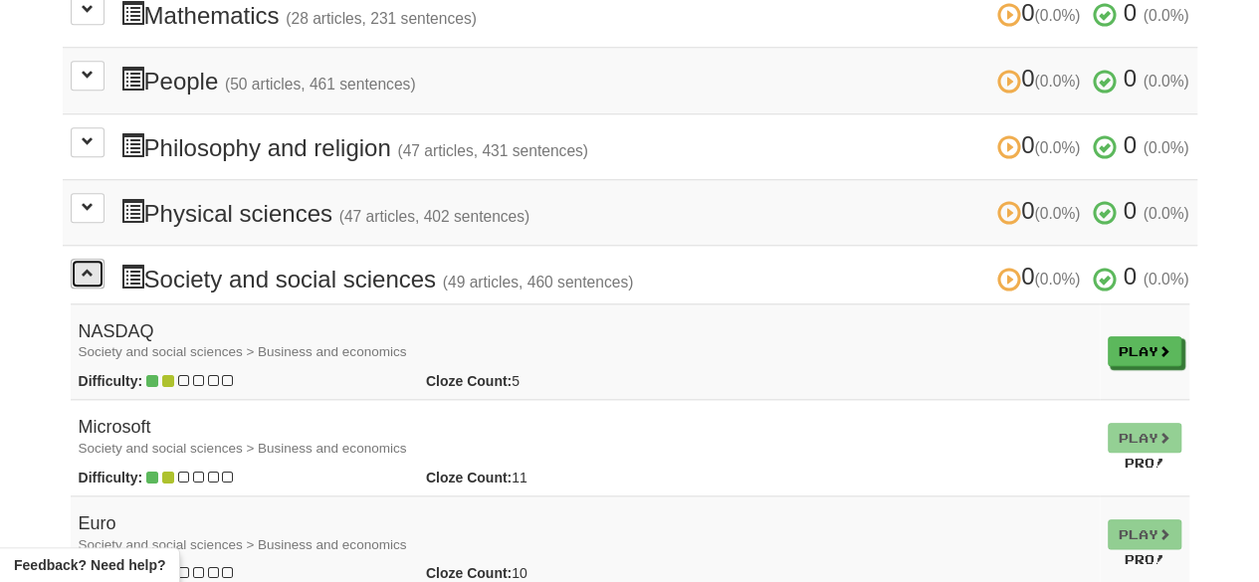
click at [92, 267] on span at bounding box center [88, 273] width 12 height 12
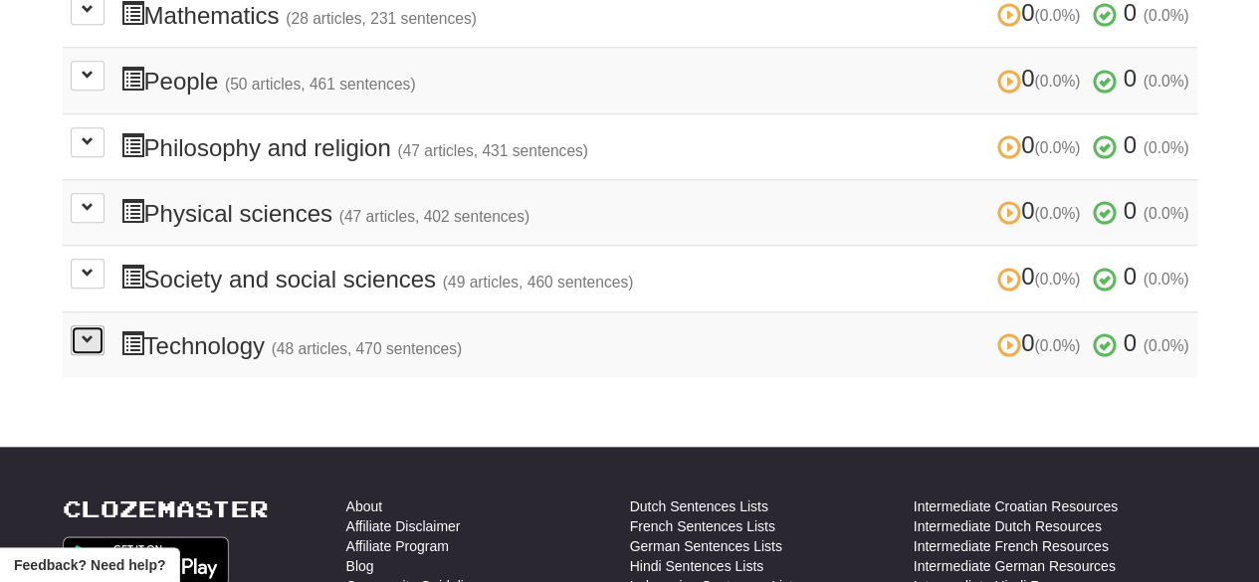
click at [94, 325] on button at bounding box center [88, 340] width 34 height 30
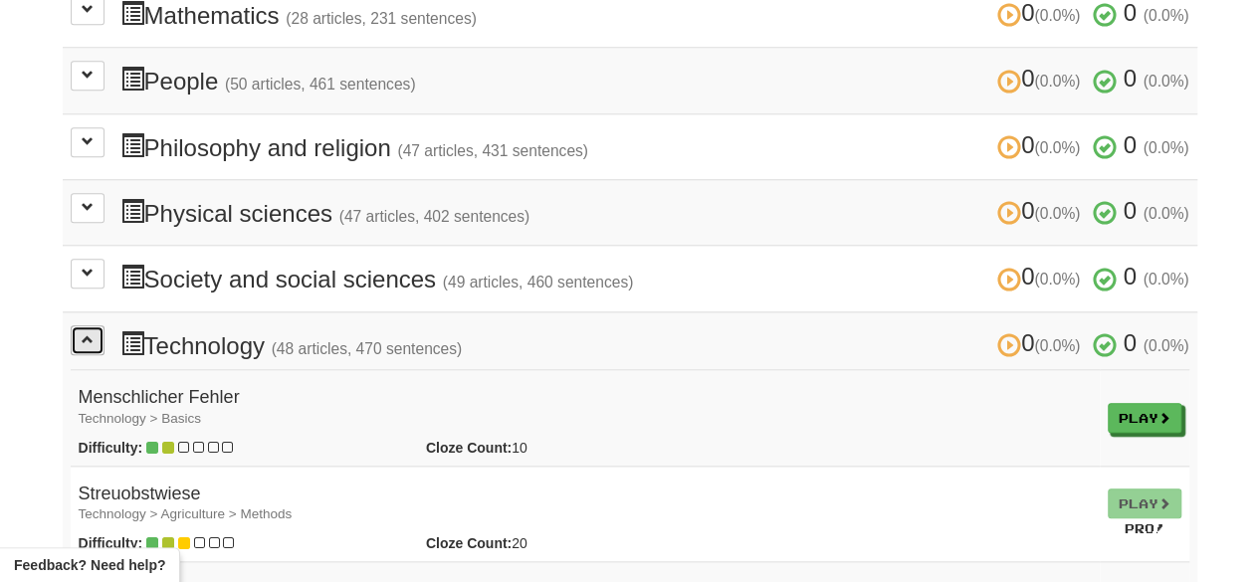
click at [94, 325] on button at bounding box center [88, 340] width 34 height 30
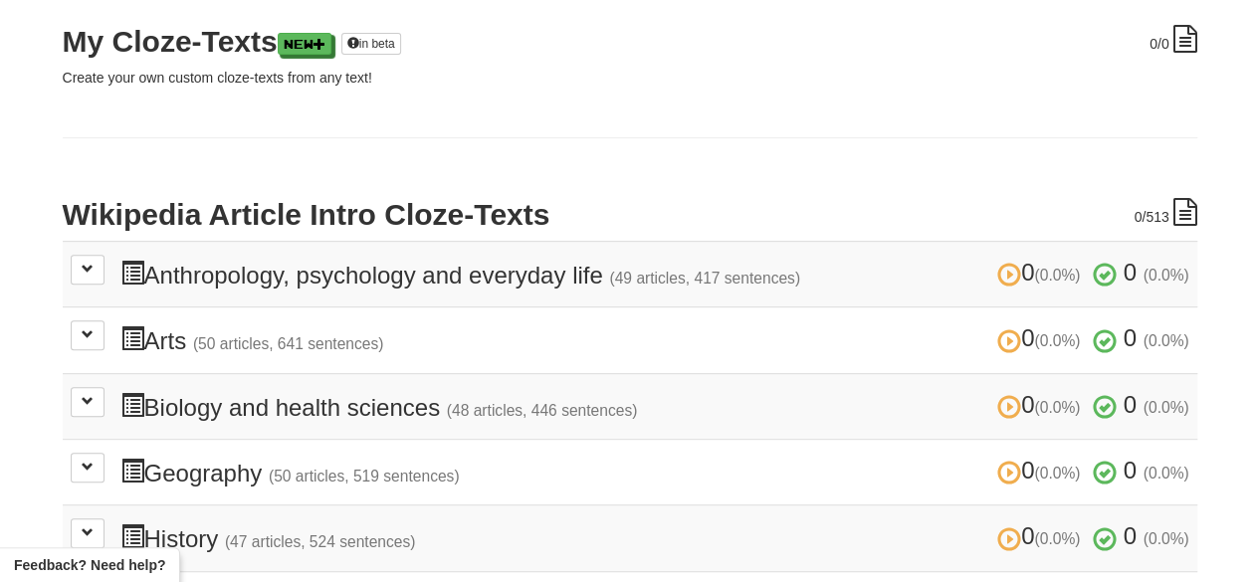
scroll to position [259, 0]
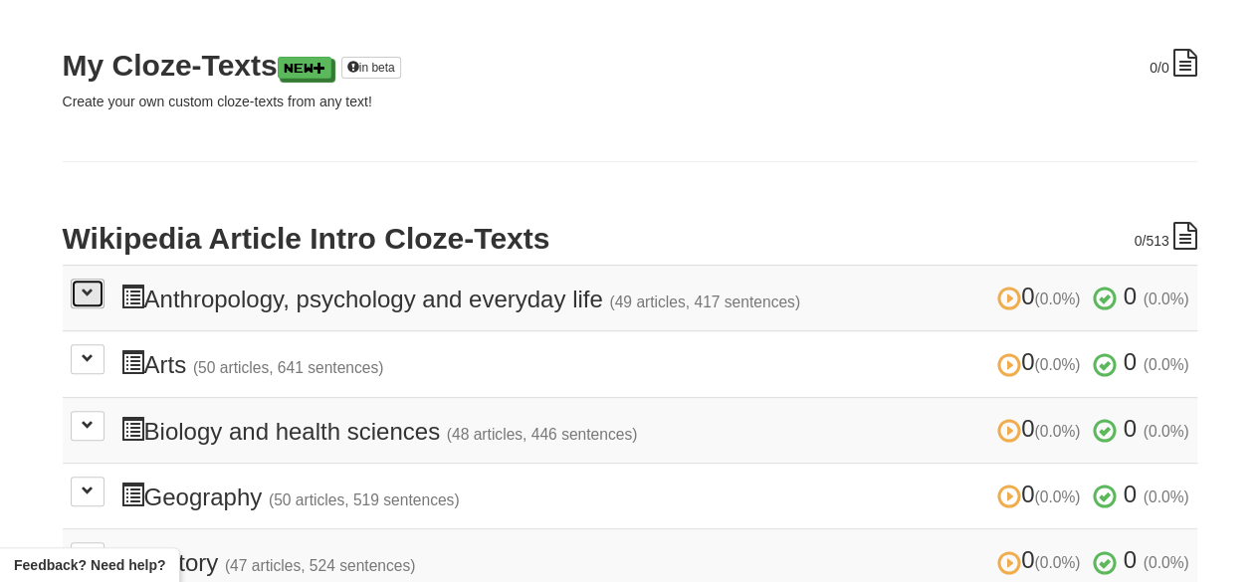
click at [80, 284] on button at bounding box center [88, 294] width 34 height 30
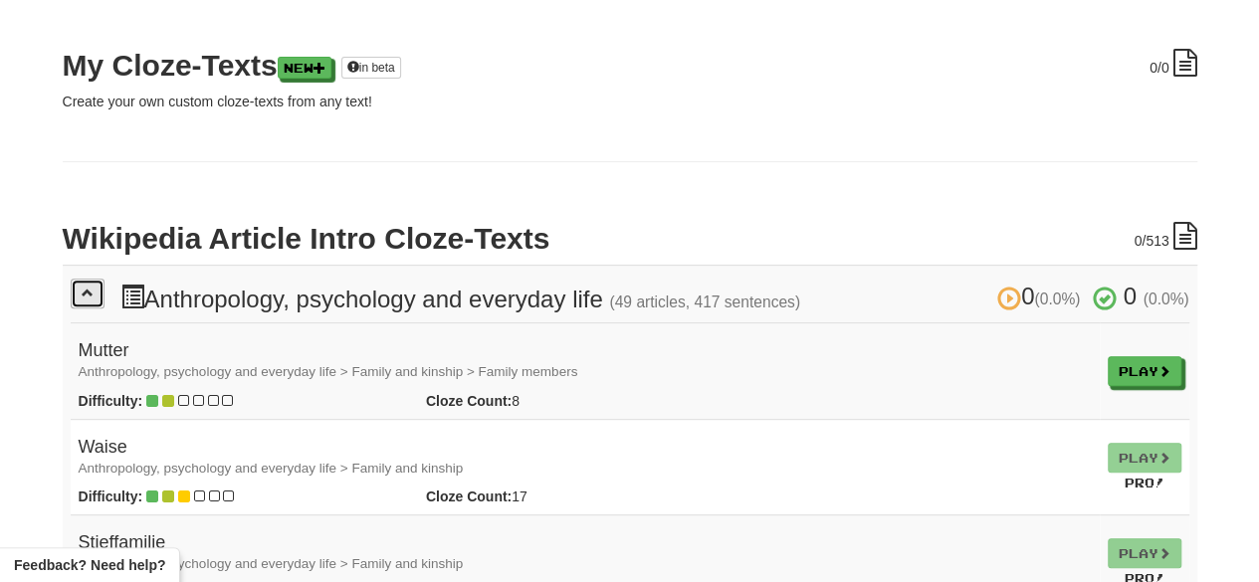
click at [80, 284] on button at bounding box center [88, 294] width 34 height 30
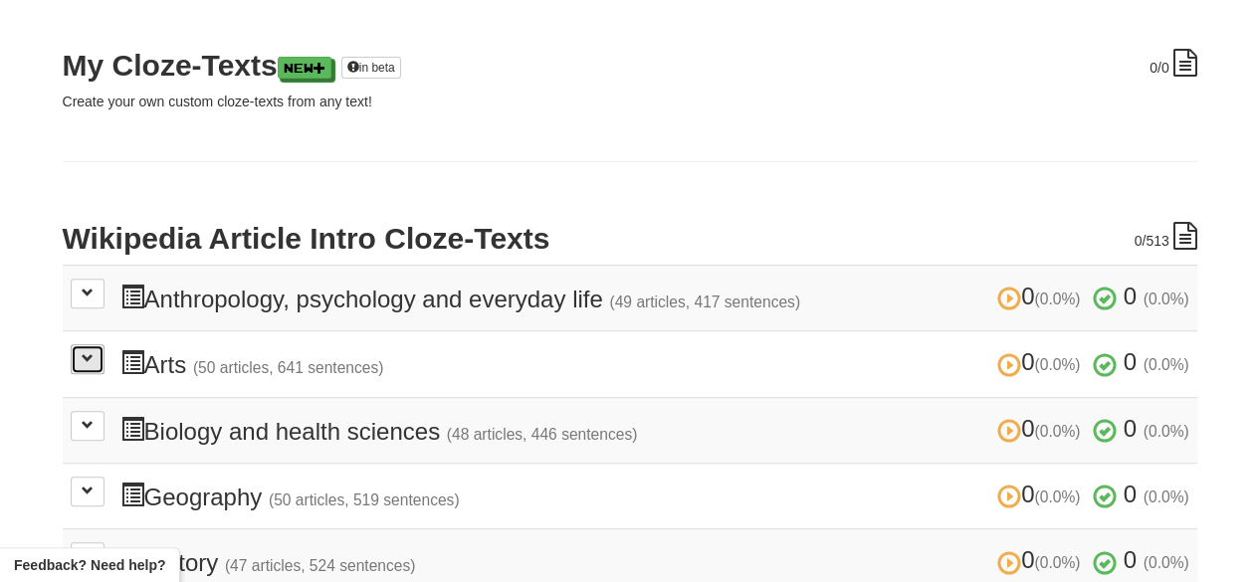
click at [99, 363] on button at bounding box center [88, 359] width 34 height 30
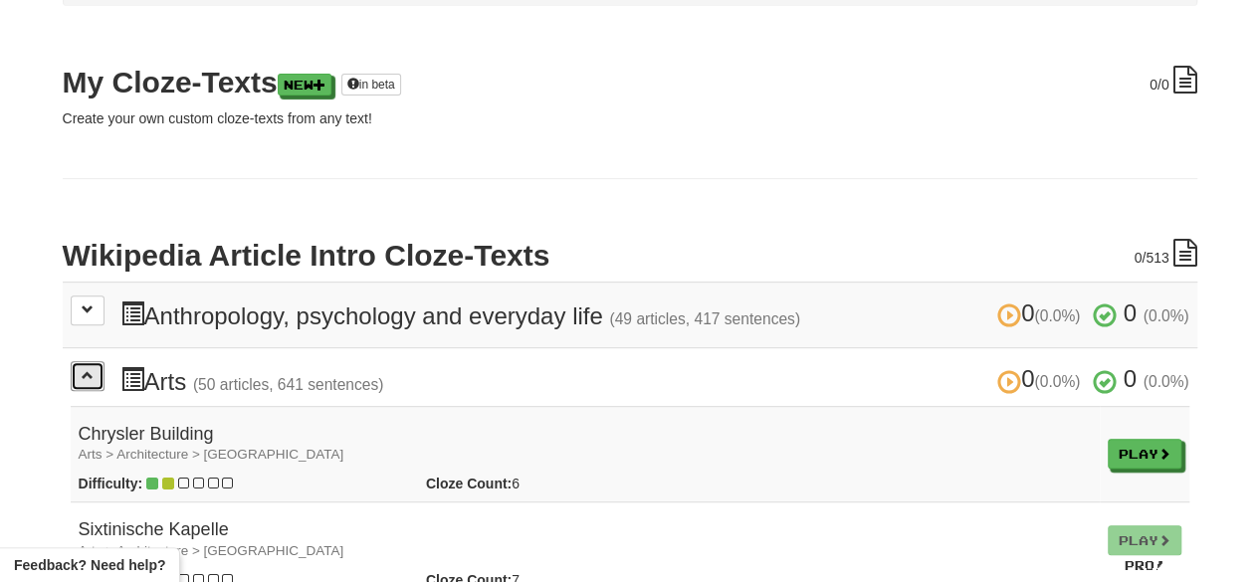
scroll to position [0, 0]
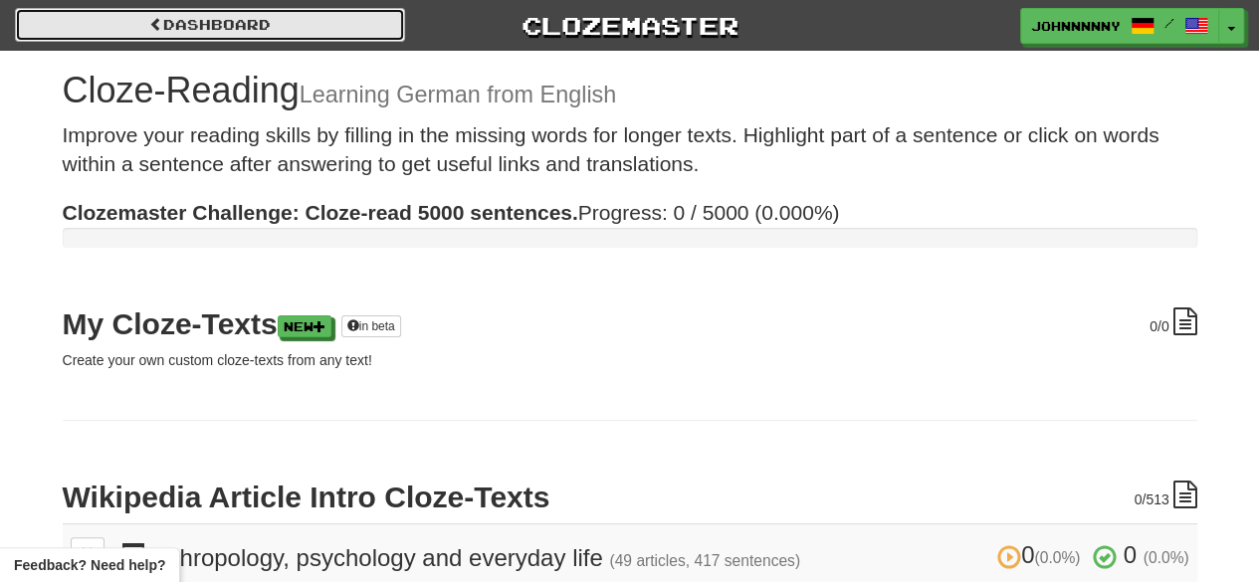
click at [291, 22] on link "Dashboard" at bounding box center [210, 25] width 390 height 34
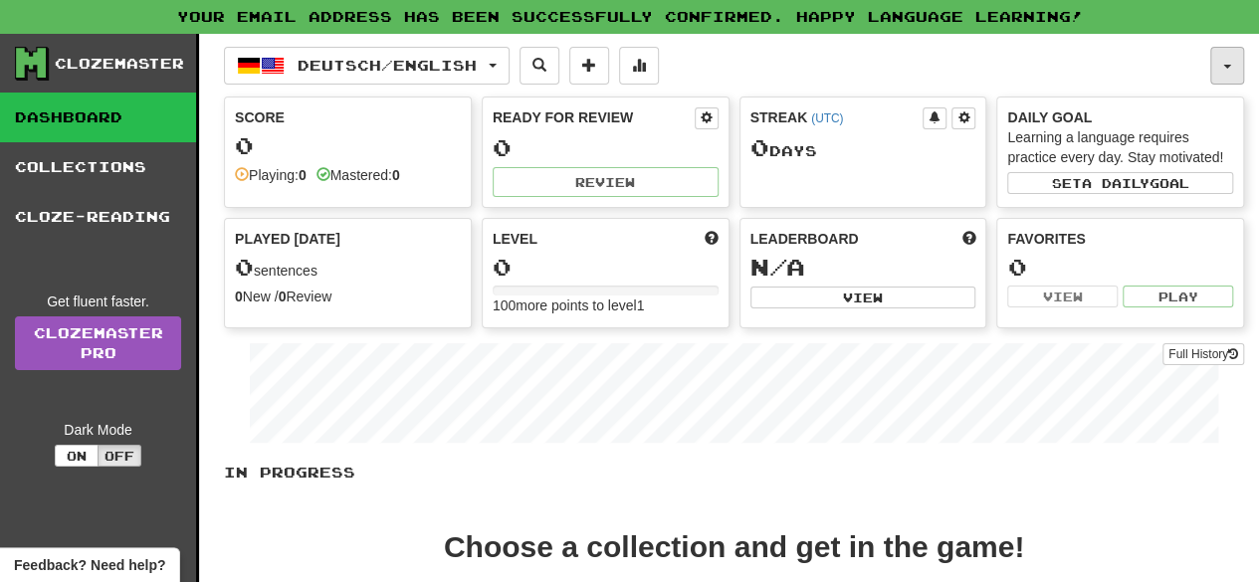
click at [1213, 83] on button "button" at bounding box center [1227, 66] width 34 height 38
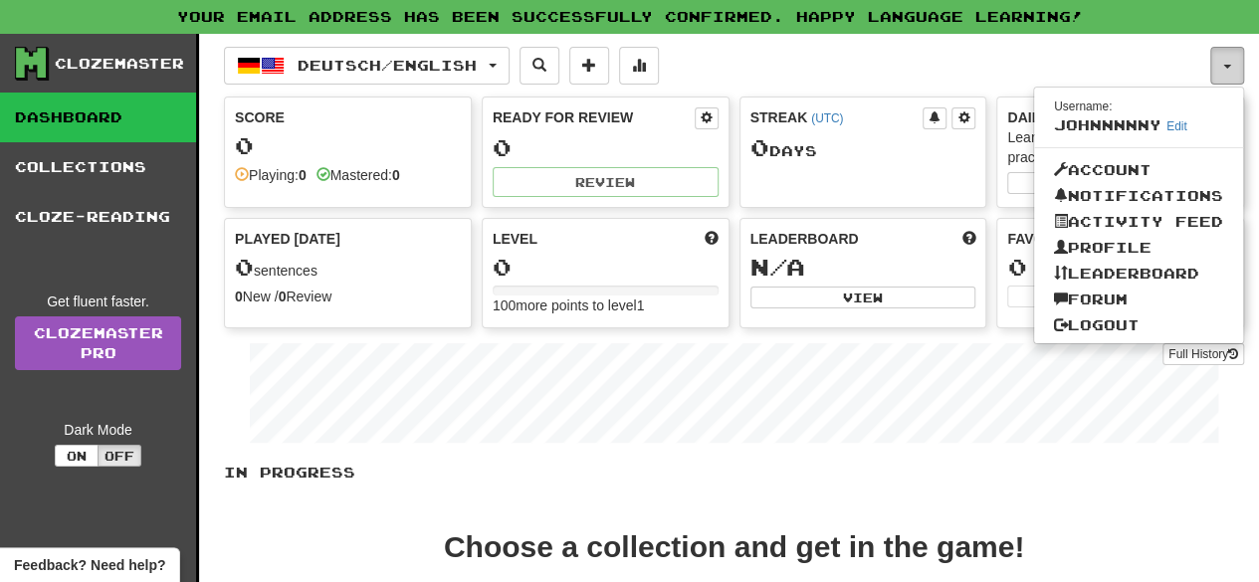
click at [1213, 83] on button "button" at bounding box center [1227, 66] width 34 height 38
